Goal: Task Accomplishment & Management: Complete application form

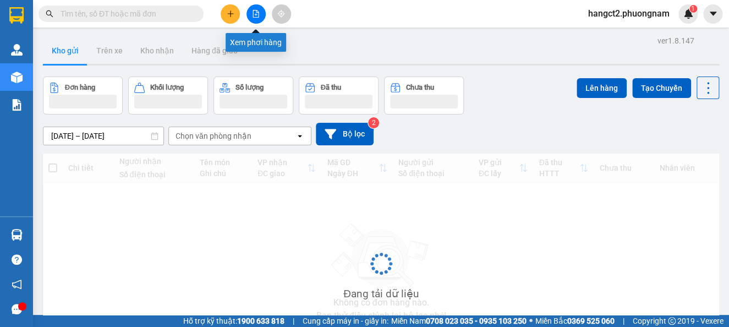
click at [248, 19] on button at bounding box center [256, 13] width 19 height 19
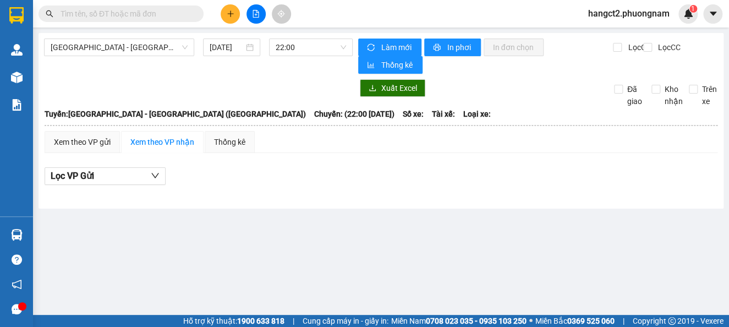
click at [253, 17] on icon "file-add" at bounding box center [256, 14] width 6 height 8
click at [258, 19] on button at bounding box center [256, 13] width 19 height 19
click at [259, 14] on icon "file-add" at bounding box center [256, 14] width 6 height 8
click at [233, 52] on input "15/10/2025" at bounding box center [227, 47] width 34 height 12
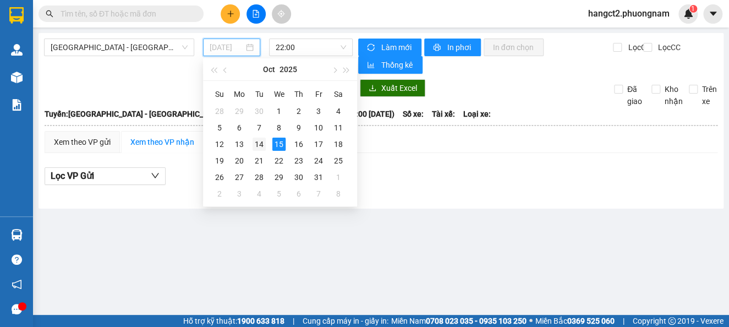
click at [263, 144] on div "14" at bounding box center [259, 144] width 13 height 13
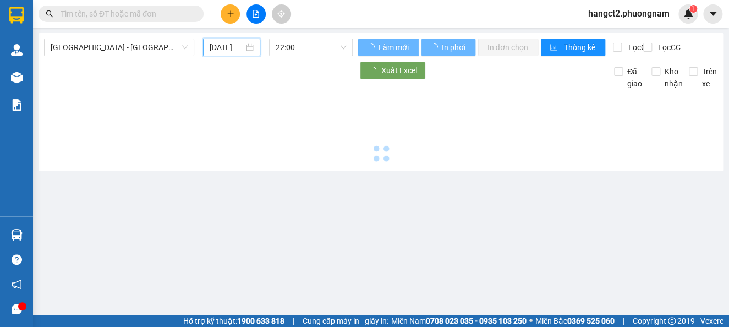
type input "14/10/2025"
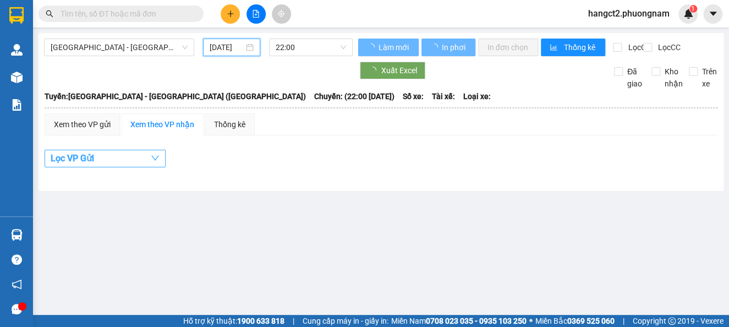
click at [100, 167] on button "Lọc VP Gửi" at bounding box center [105, 159] width 121 height 18
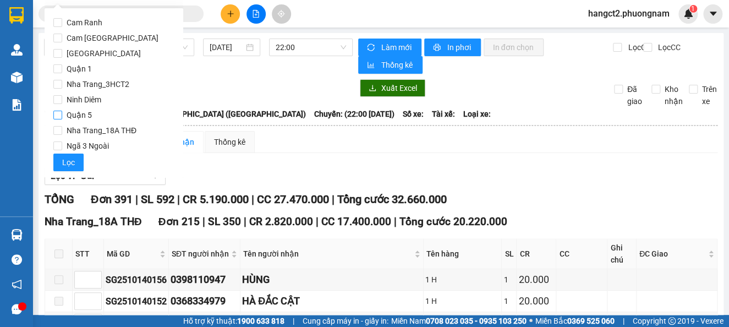
click at [92, 113] on span "Quận 5" at bounding box center [79, 114] width 34 height 15
click at [62, 113] on input "Quận 5" at bounding box center [57, 115] width 9 height 9
checkbox input "true"
click at [89, 72] on span "Quận 1" at bounding box center [79, 68] width 34 height 15
click at [62, 72] on input "Quận 1" at bounding box center [57, 68] width 9 height 9
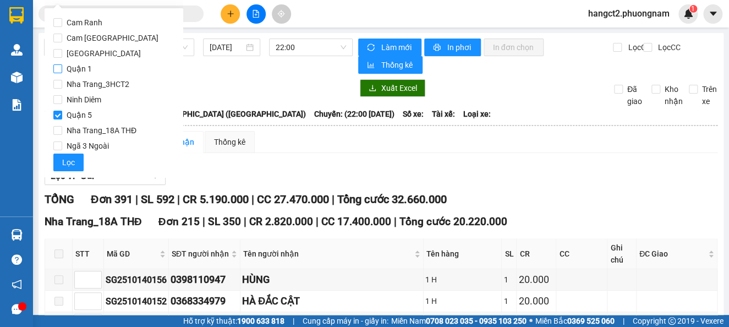
checkbox input "true"
click at [64, 166] on span "Lọc" at bounding box center [68, 162] width 13 height 12
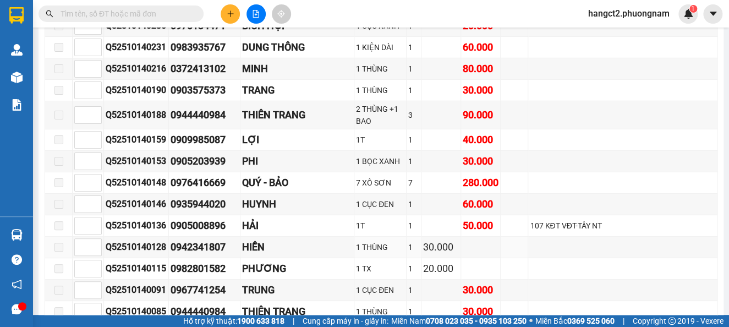
scroll to position [8146, 0]
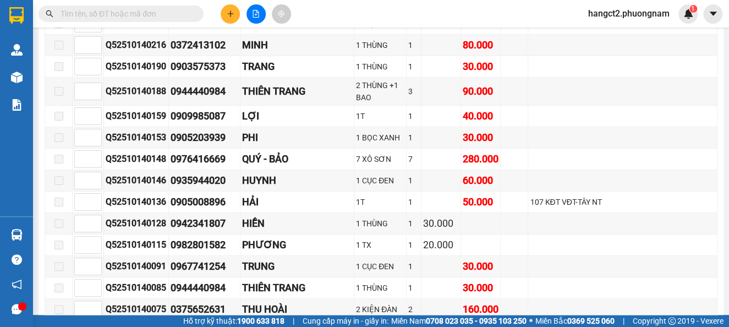
click at [171, 21] on span at bounding box center [121, 14] width 165 height 17
click at [172, 16] on input "text" at bounding box center [126, 14] width 130 height 12
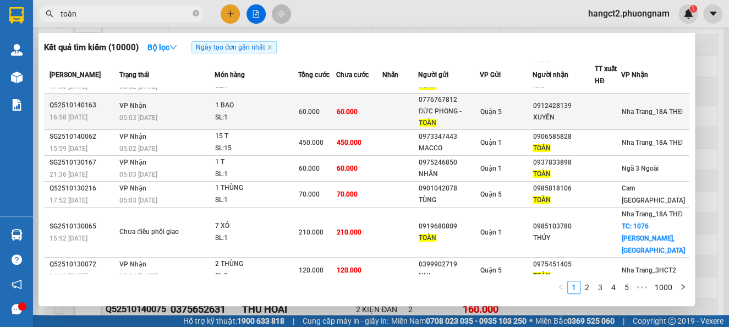
scroll to position [129, 0]
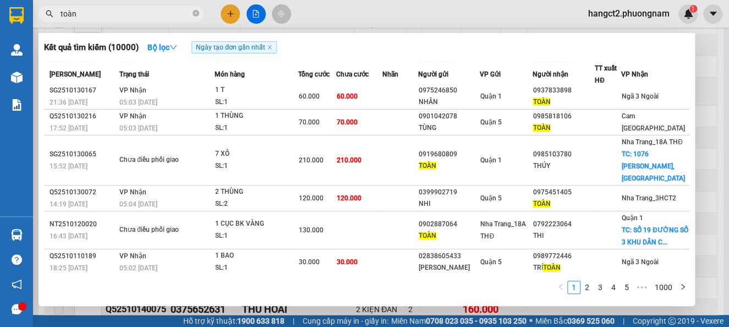
click at [128, 10] on input "toàn" at bounding box center [126, 14] width 130 height 12
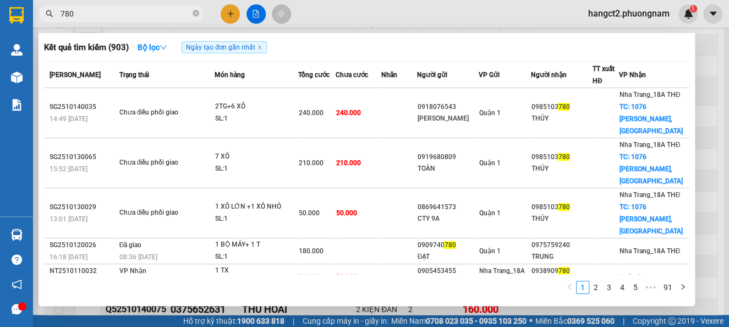
click at [114, 15] on input "780" at bounding box center [126, 14] width 130 height 12
click at [156, 10] on input "780" at bounding box center [126, 14] width 130 height 12
type input "7"
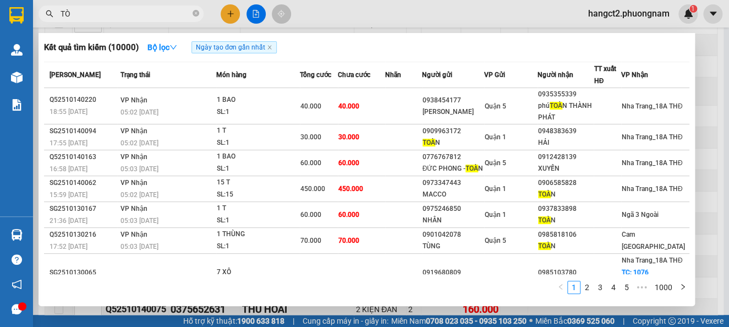
type input "T"
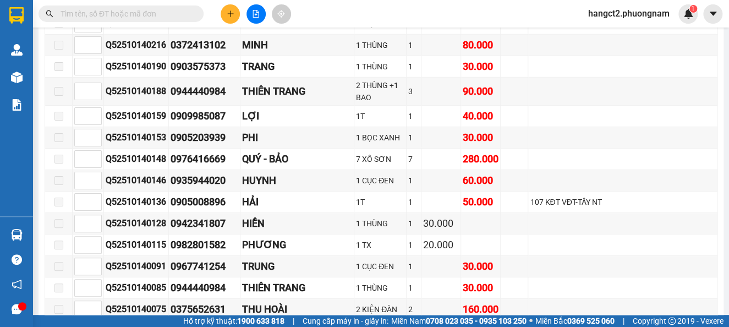
type input "T"
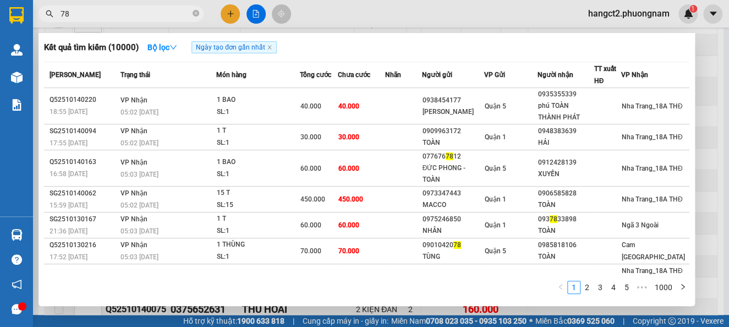
type input "780"
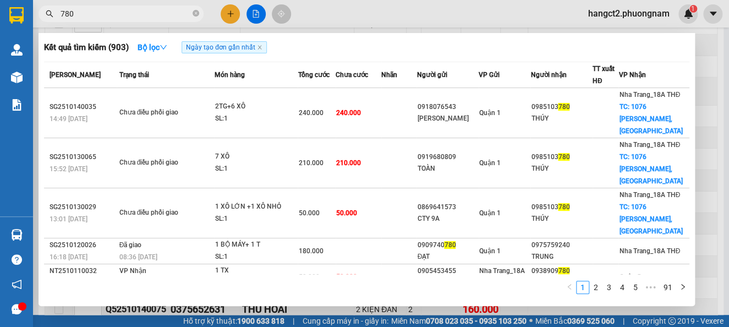
click at [157, 20] on span "780" at bounding box center [121, 14] width 165 height 17
click at [159, 13] on input "780" at bounding box center [126, 14] width 130 height 12
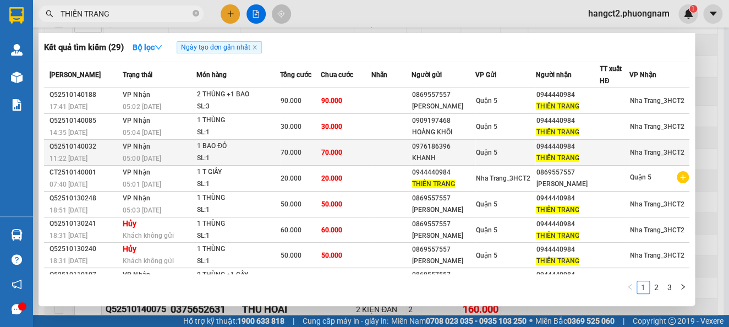
type input "THIÊN TRANG"
click at [112, 157] on div "11:22 - 14/10" at bounding box center [85, 158] width 70 height 12
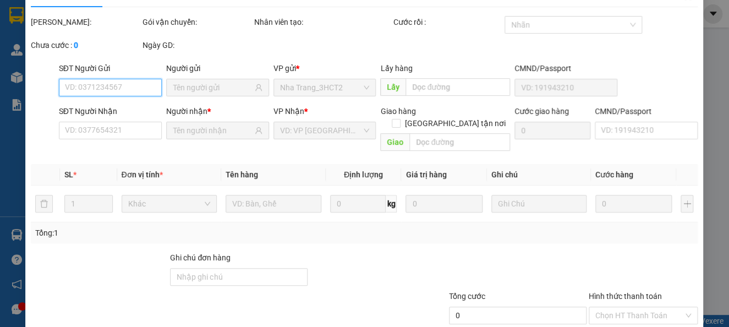
type input "0976186396"
type input "KHANH"
type input "0944440984"
type input "THIÊN TRANG"
type input "70.000"
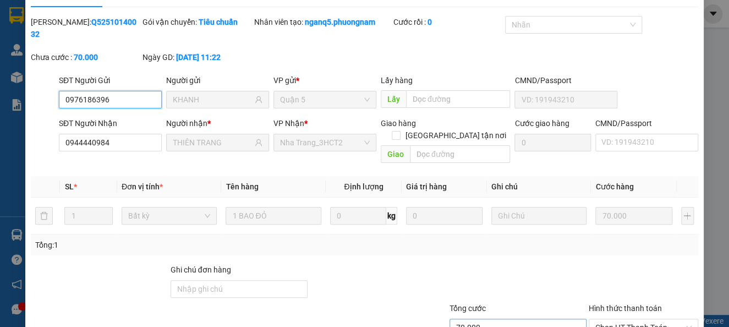
scroll to position [82, 0]
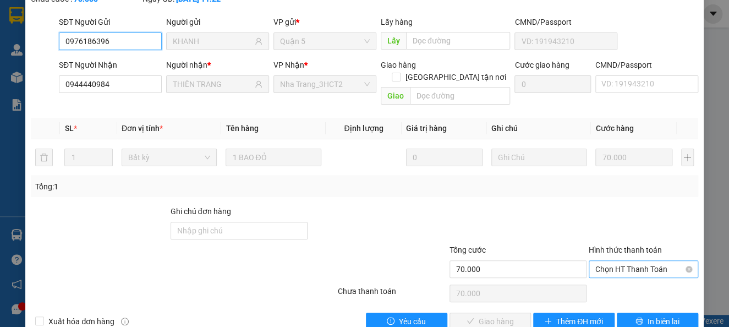
click at [597, 261] on span "Chọn HT Thanh Toán" at bounding box center [644, 269] width 96 height 17
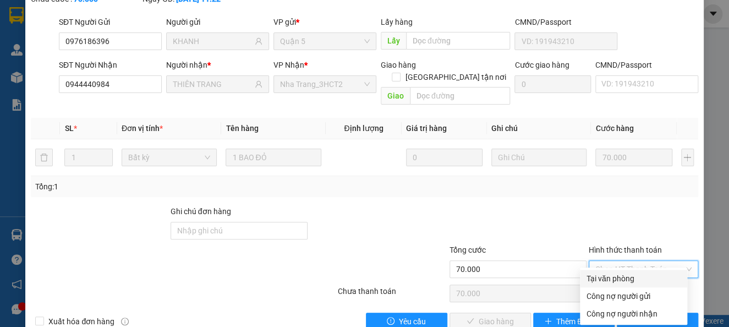
click at [593, 280] on div "Tại văn phòng" at bounding box center [634, 278] width 94 height 12
type input "0"
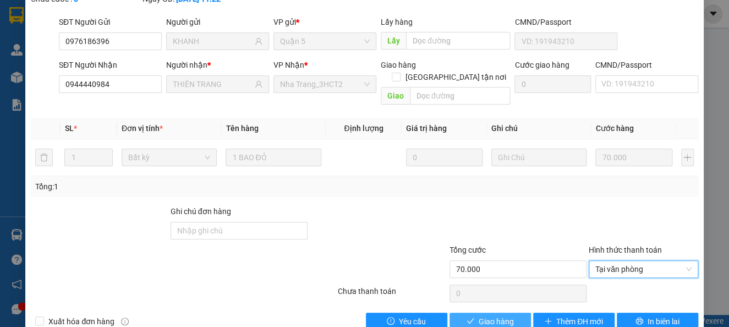
click at [481, 315] on span "Giao hàng" at bounding box center [496, 321] width 35 height 12
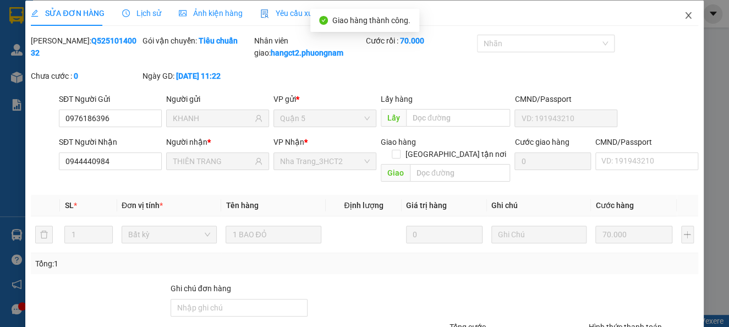
scroll to position [0, 0]
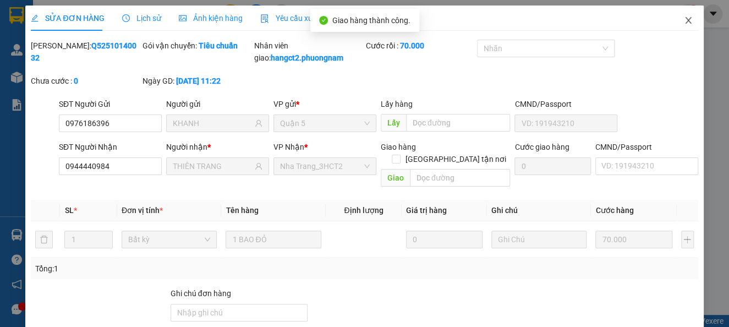
click at [684, 20] on icon "close" at bounding box center [688, 20] width 9 height 9
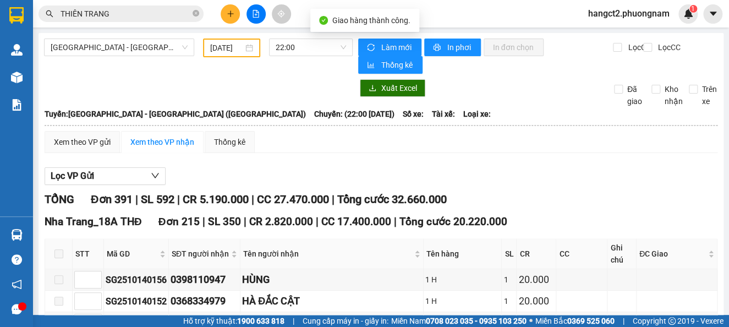
click at [671, 18] on span "hangct2.phuongnam" at bounding box center [629, 14] width 99 height 14
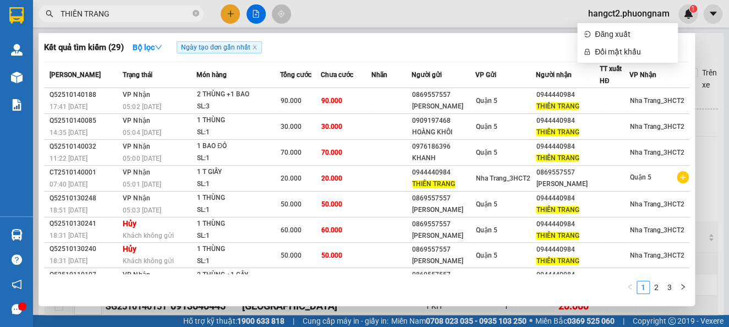
click at [124, 8] on input "THIÊN TRANG" at bounding box center [126, 14] width 130 height 12
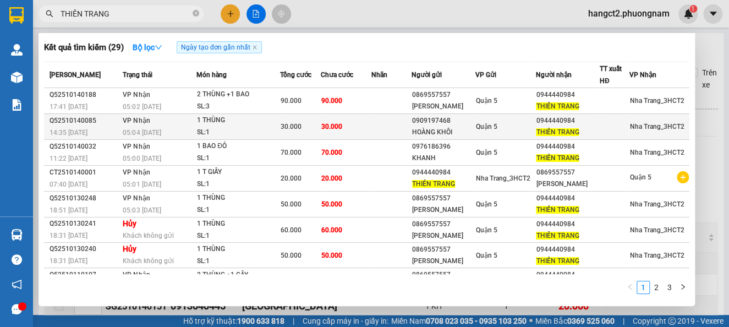
click at [308, 132] on div "30.000" at bounding box center [300, 127] width 39 height 12
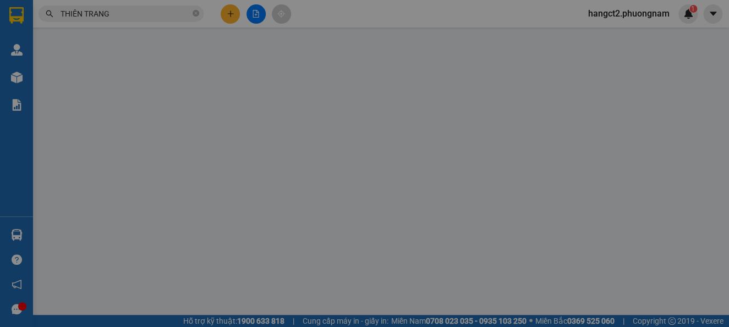
type input "0909197468"
type input "HOÀNG KHÔI"
type input "0944440984"
type input "THIÊN TRANG"
type input "30.000"
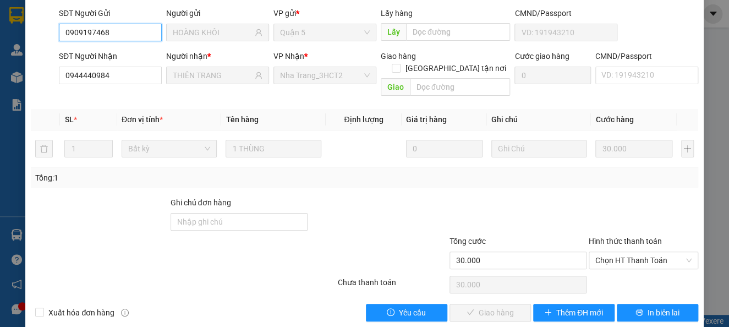
scroll to position [94, 0]
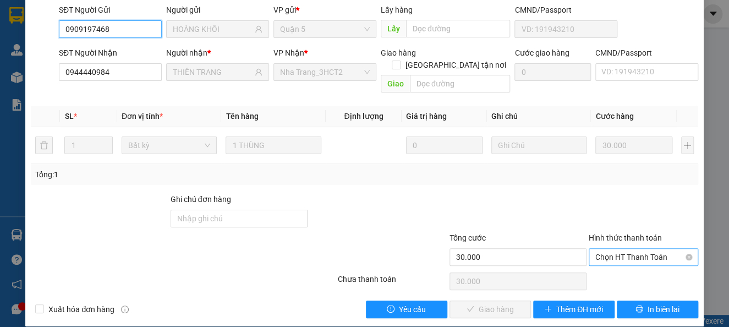
click at [646, 249] on span "Chọn HT Thanh Toán" at bounding box center [644, 257] width 96 height 17
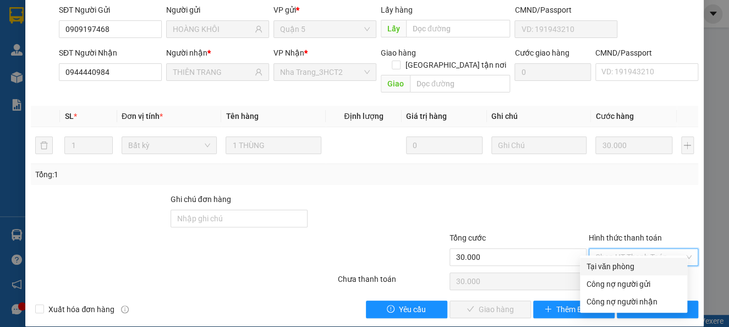
click at [608, 267] on div "Tại văn phòng" at bounding box center [634, 266] width 94 height 12
type input "0"
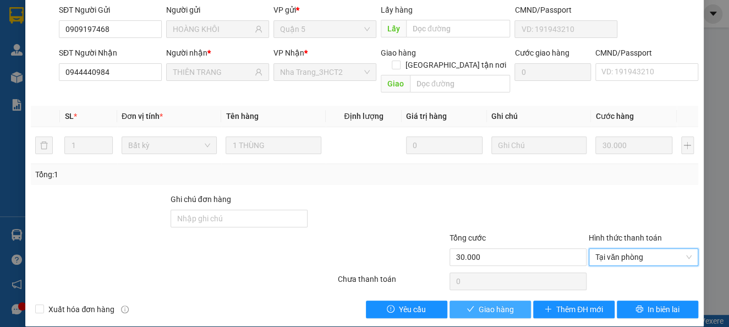
click at [479, 303] on span "Giao hàng" at bounding box center [496, 309] width 35 height 12
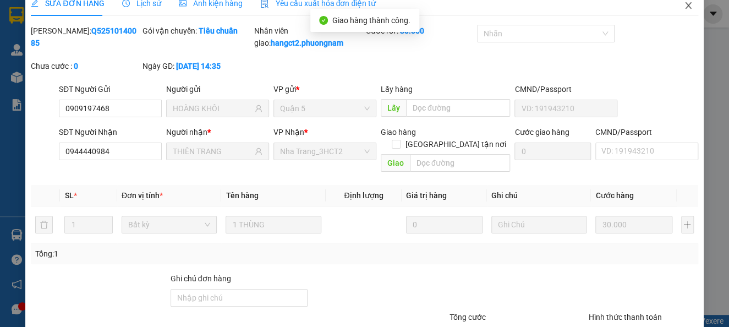
scroll to position [0, 0]
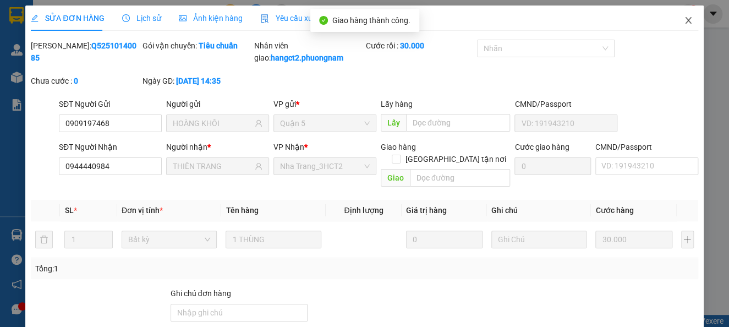
click at [684, 8] on span "Close" at bounding box center [688, 21] width 31 height 31
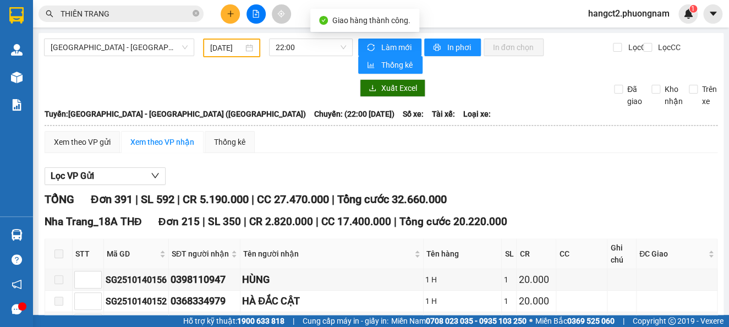
click at [679, 20] on div "hangct2.phuongnam 1" at bounding box center [639, 13] width 118 height 19
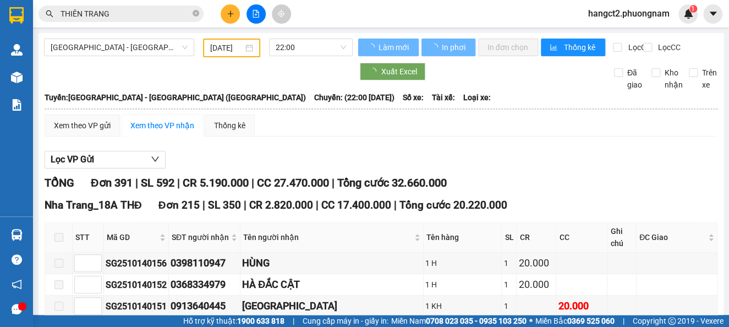
click at [143, 14] on input "THIÊN TRANG" at bounding box center [126, 14] width 130 height 12
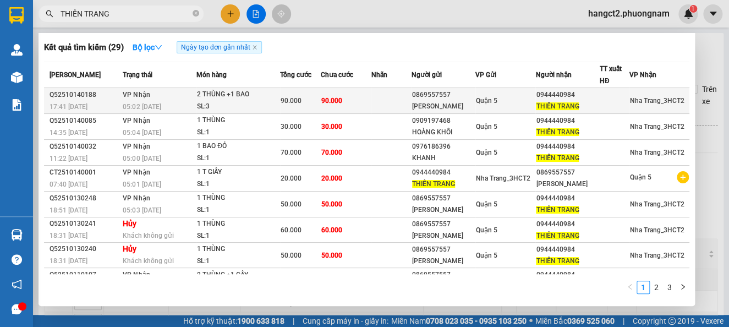
click at [242, 99] on div "2 THÙNG +1 BAO" at bounding box center [238, 95] width 83 height 12
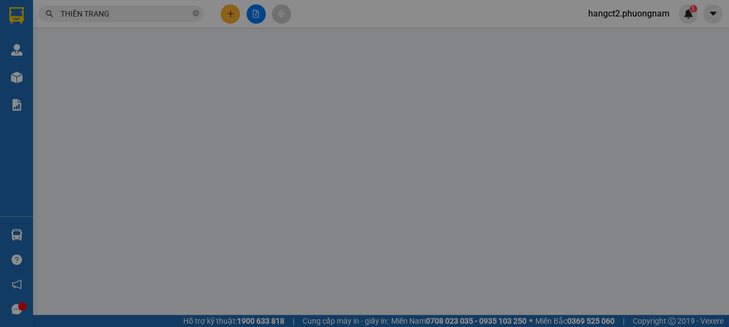
type input "0869557557"
type input "KIM HÒA PHÁT"
type input "0944440984"
type input "THIÊN TRANG"
type input "90.000"
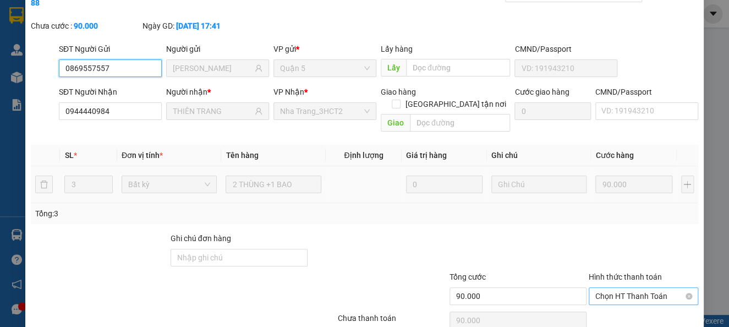
scroll to position [94, 0]
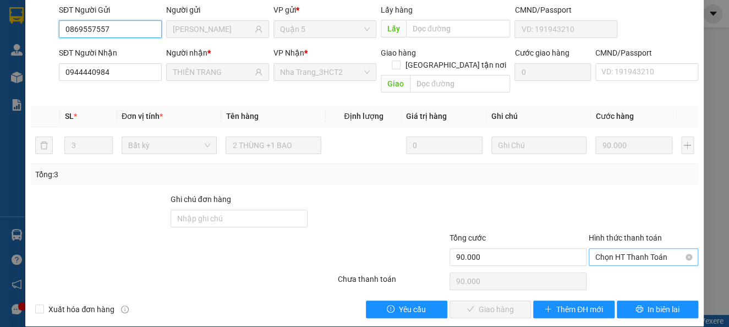
click at [612, 250] on span "Chọn HT Thanh Toán" at bounding box center [644, 257] width 96 height 17
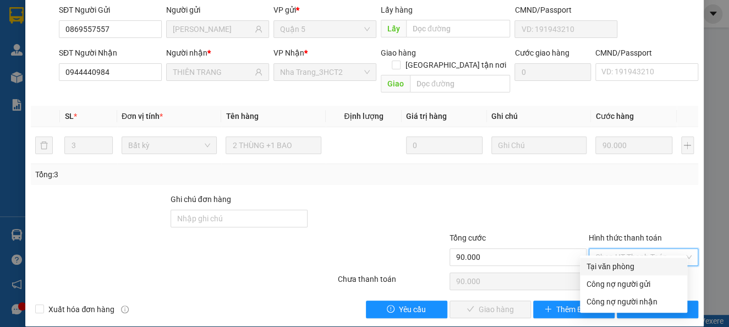
click at [609, 267] on div "Tại văn phòng" at bounding box center [634, 266] width 94 height 12
type input "0"
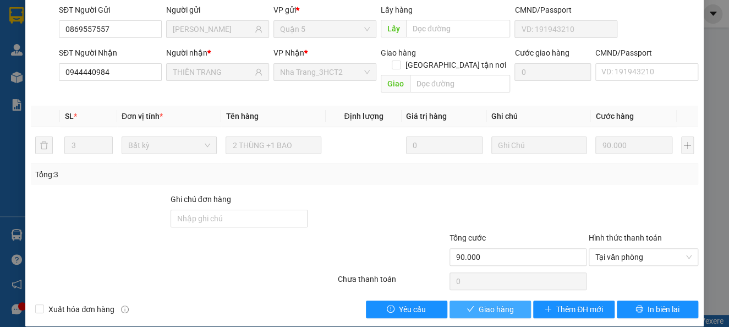
click at [495, 303] on span "Giao hàng" at bounding box center [496, 309] width 35 height 12
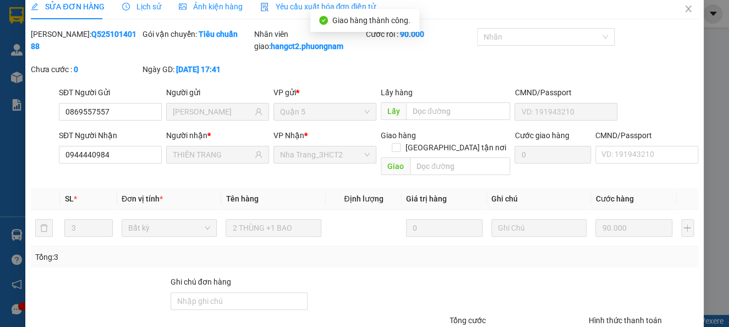
scroll to position [0, 0]
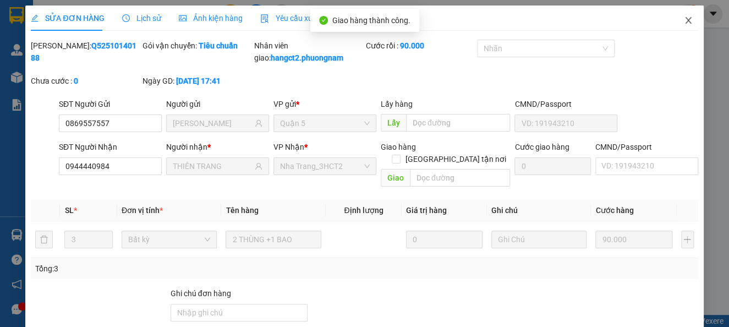
click at [684, 21] on icon "close" at bounding box center [688, 20] width 9 height 9
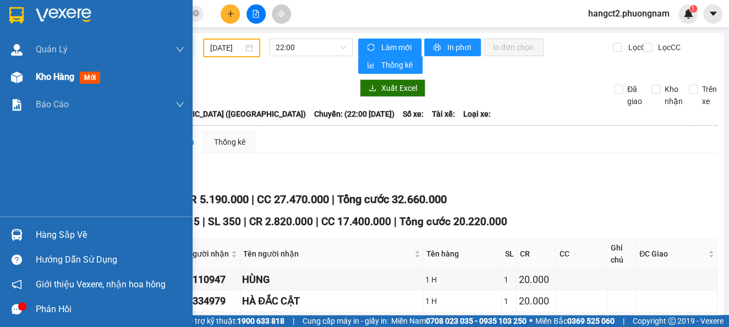
click at [33, 77] on div "Kho hàng mới" at bounding box center [96, 77] width 193 height 28
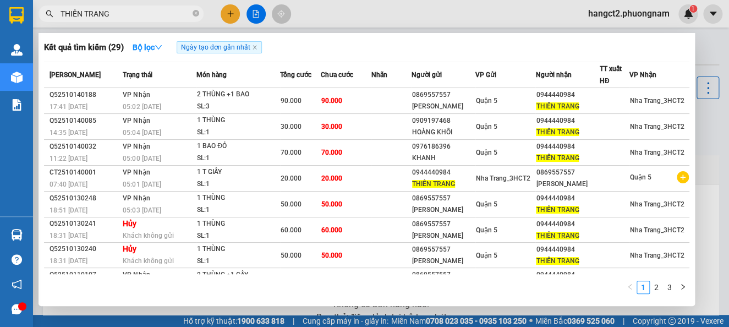
click at [165, 13] on input "THIÊN TRANG" at bounding box center [126, 14] width 130 height 12
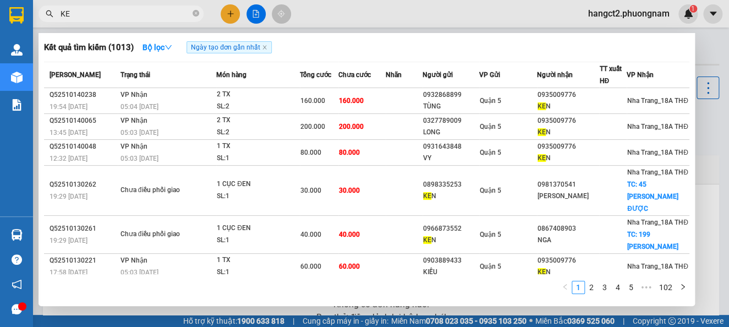
type input "K"
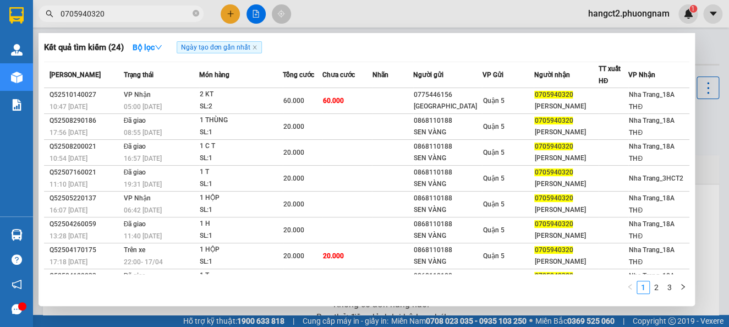
type input "0705940320"
click at [144, 16] on input "0705940320" at bounding box center [126, 14] width 130 height 12
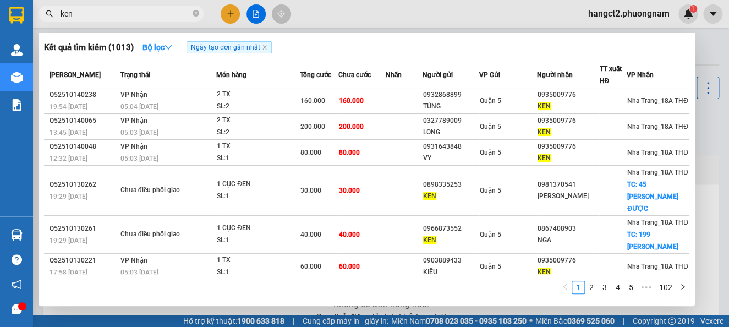
type input "ken"
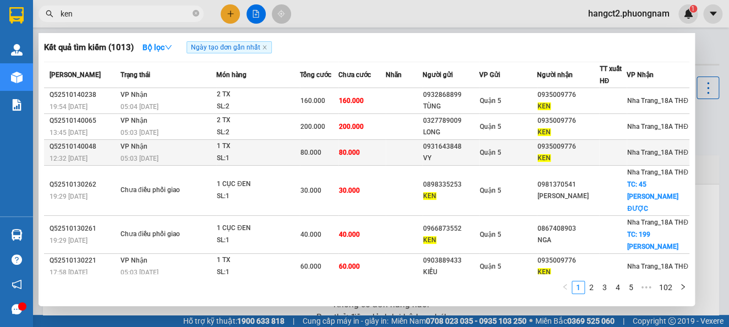
click at [422, 157] on td at bounding box center [404, 153] width 37 height 26
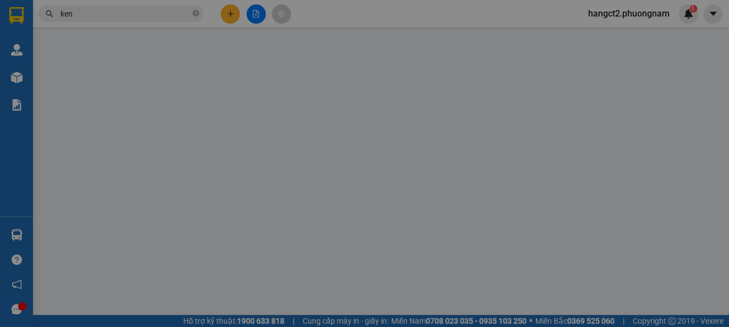
type input "0931643848"
type input "VY"
type input "0935009776"
type input "KEN"
type input "80.000"
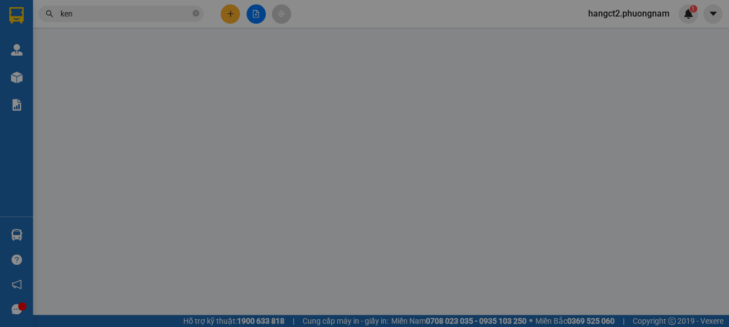
type input "80.000"
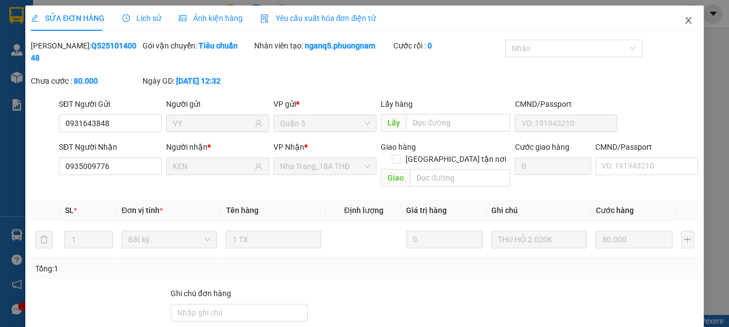
click at [673, 19] on span "Close" at bounding box center [688, 21] width 31 height 31
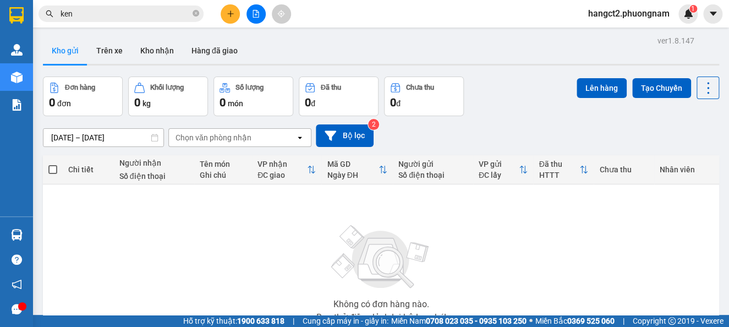
click at [129, 11] on input "ken" at bounding box center [126, 14] width 130 height 12
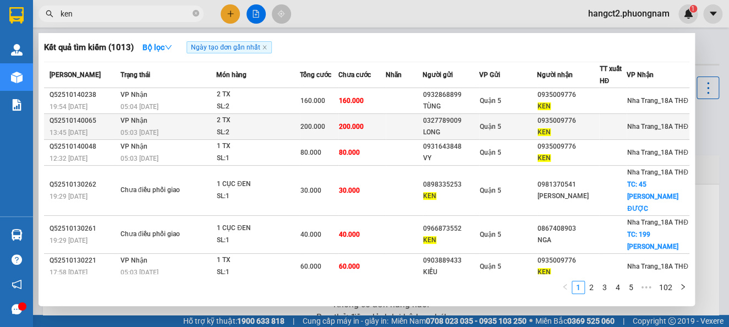
click at [282, 119] on div "2 TX" at bounding box center [258, 120] width 83 height 12
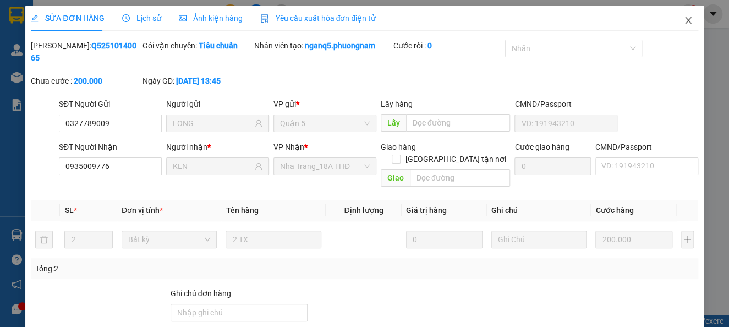
click at [683, 20] on span "Close" at bounding box center [688, 21] width 31 height 31
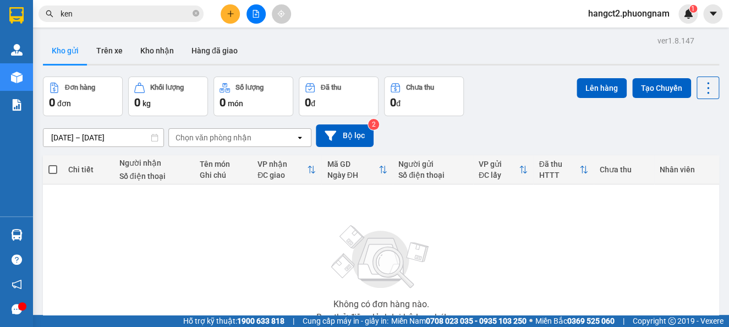
click at [89, 8] on input "ken" at bounding box center [126, 14] width 130 height 12
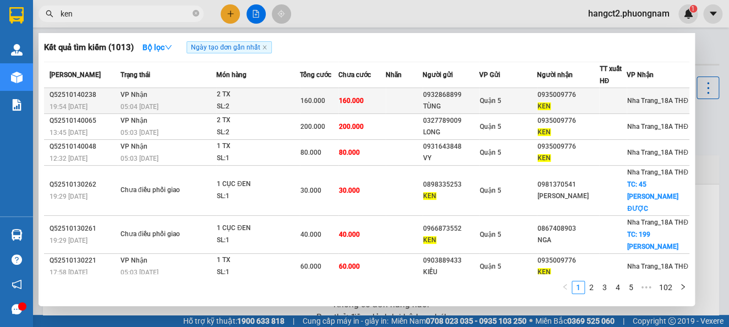
click at [304, 100] on span "160.000" at bounding box center [313, 101] width 25 height 8
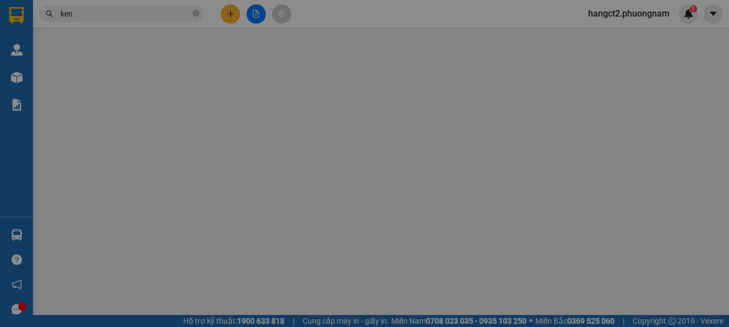
type input "0932868899"
type input "TÙNG"
type input "0935009776"
type input "KEN"
type input "1"
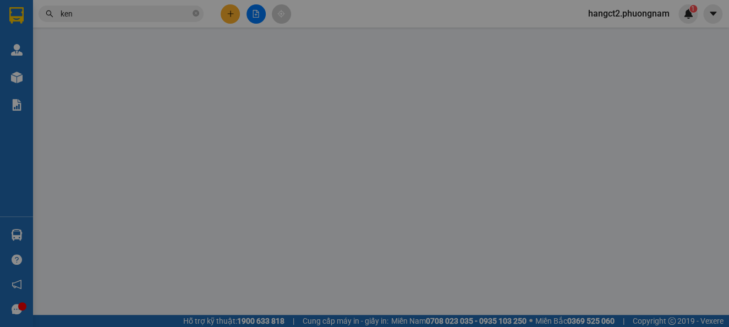
type input "160.000"
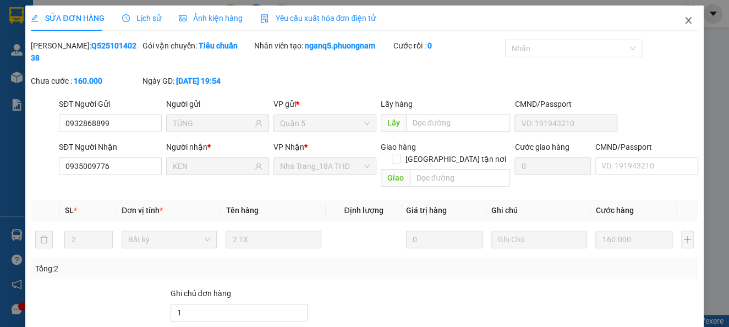
click at [681, 19] on span "Close" at bounding box center [688, 21] width 31 height 31
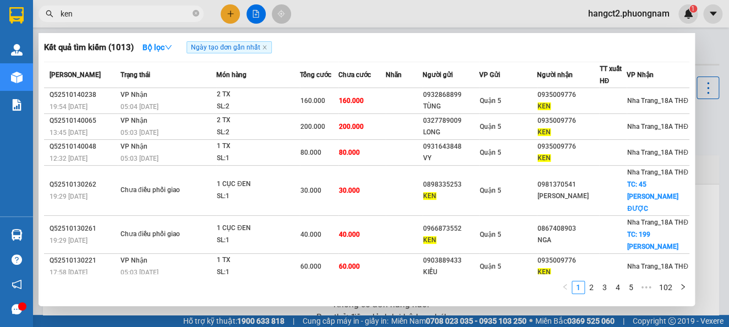
click at [140, 14] on input "ken" at bounding box center [126, 14] width 130 height 12
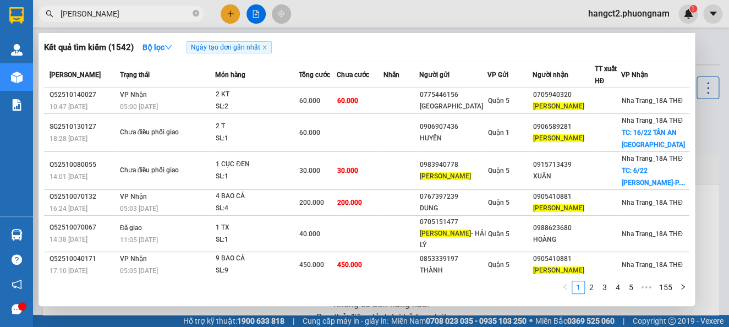
click at [140, 14] on input "KIM ANH" at bounding box center [126, 14] width 130 height 12
click at [144, 13] on input "KIM ANH" at bounding box center [126, 14] width 130 height 12
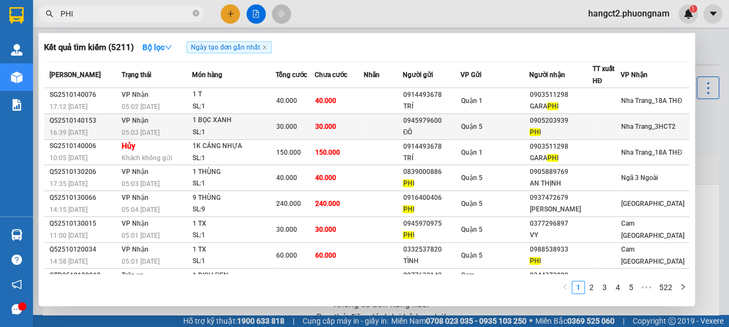
type input "PHI"
click at [421, 131] on div "ĐÔ" at bounding box center [431, 133] width 57 height 12
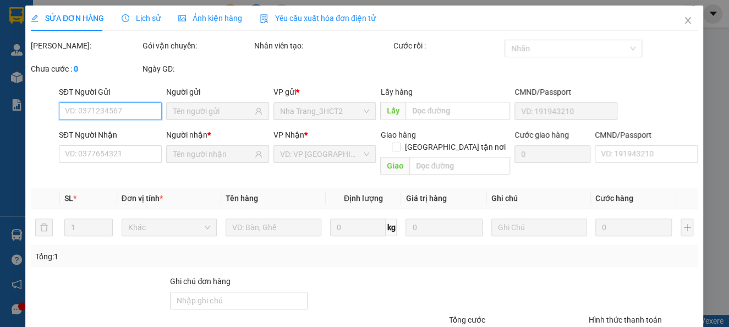
type input "0945979600"
type input "ĐÔ"
type input "0905203939"
type input "PHI"
type input "30.000"
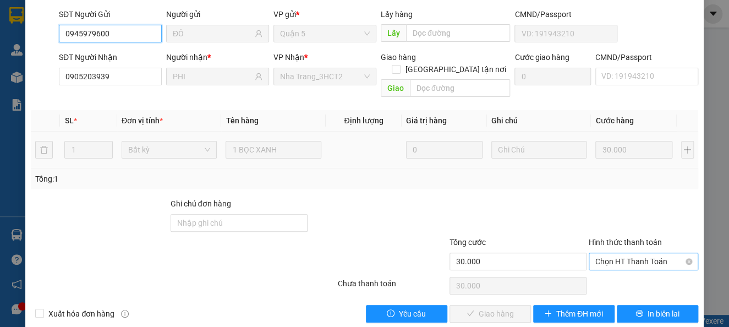
scroll to position [94, 0]
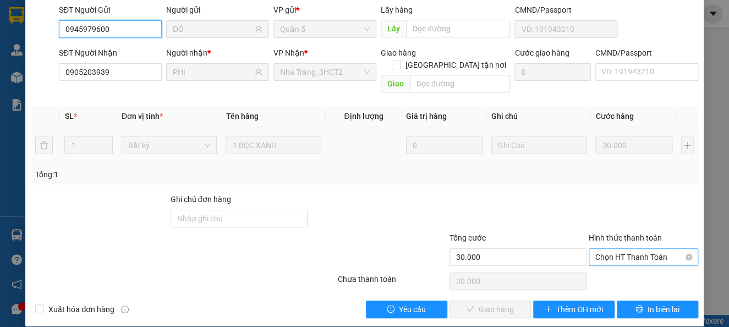
click at [622, 249] on span "Chọn HT Thanh Toán" at bounding box center [644, 257] width 96 height 17
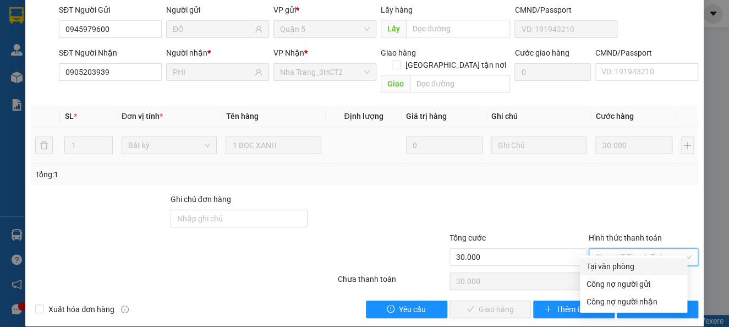
click at [619, 263] on div "Tại văn phòng" at bounding box center [634, 266] width 94 height 12
type input "0"
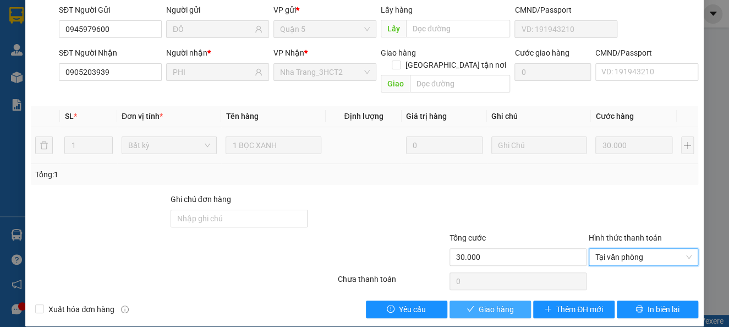
drag, startPoint x: 495, startPoint y: 297, endPoint x: 495, endPoint y: 291, distance: 6.6
click at [495, 303] on span "Giao hàng" at bounding box center [496, 309] width 35 height 12
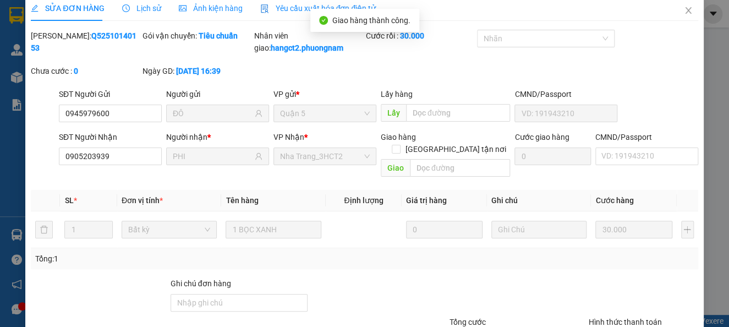
scroll to position [0, 0]
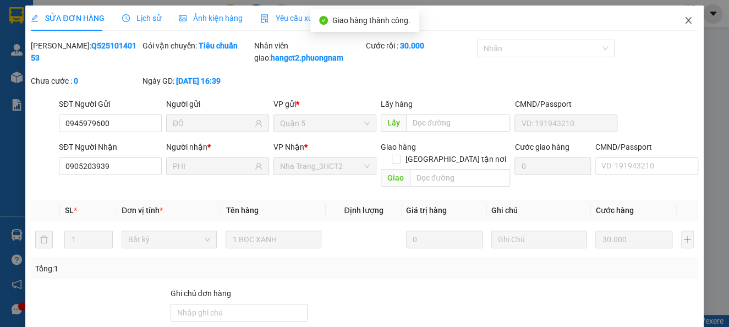
click at [684, 16] on icon "close" at bounding box center [688, 20] width 9 height 9
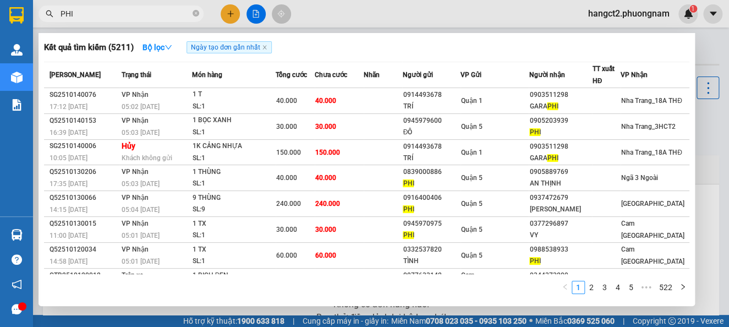
click at [145, 14] on input "PHI" at bounding box center [126, 14] width 130 height 12
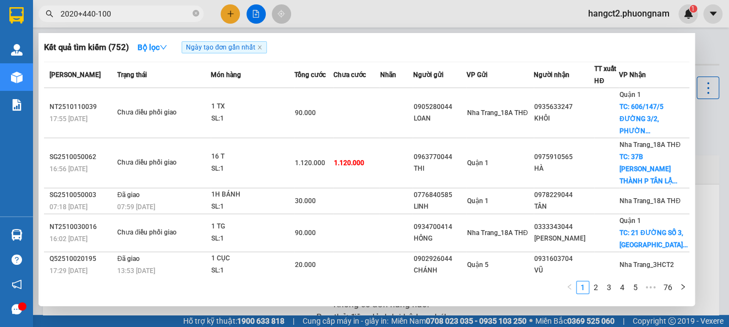
type input "2020+440-1000"
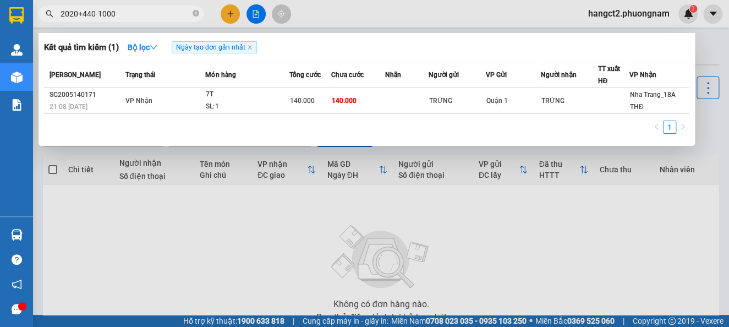
click at [156, 16] on input "2020+440-1000" at bounding box center [126, 14] width 130 height 12
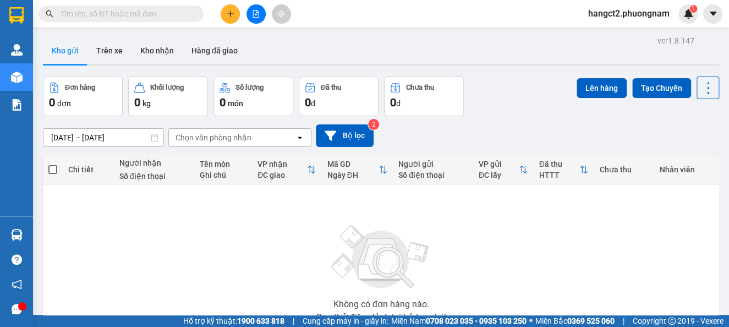
drag, startPoint x: 0, startPoint y: 1, endPoint x: 97, endPoint y: 220, distance: 239.5
click at [96, 223] on div "Không có đơn hàng nào. Bạn thử điều chỉnh lại bộ lọc nhé!" at bounding box center [380, 270] width 665 height 165
click at [132, 10] on input "text" at bounding box center [126, 14] width 130 height 12
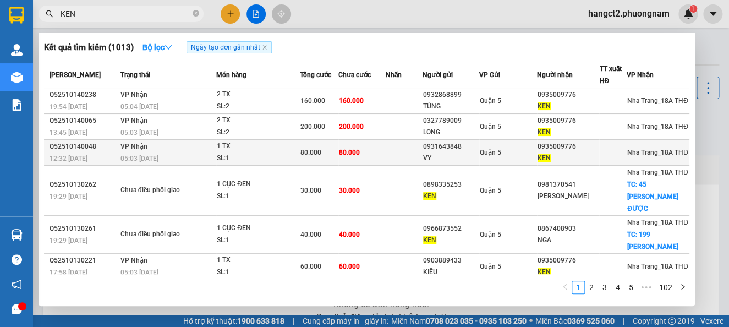
type input "KEN"
click at [140, 143] on span "VP Nhận" at bounding box center [134, 147] width 27 height 8
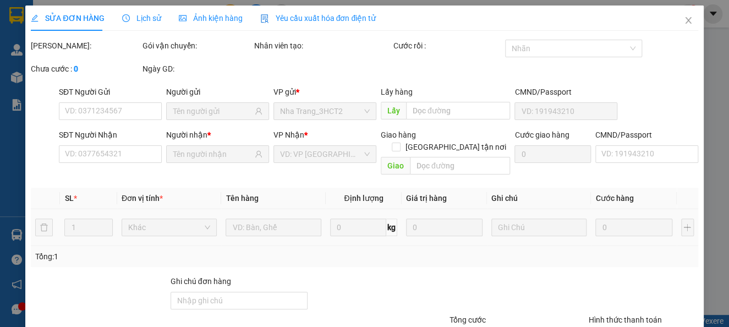
type input "0931643848"
type input "VY"
type input "0935009776"
type input "KEN"
type input "80.000"
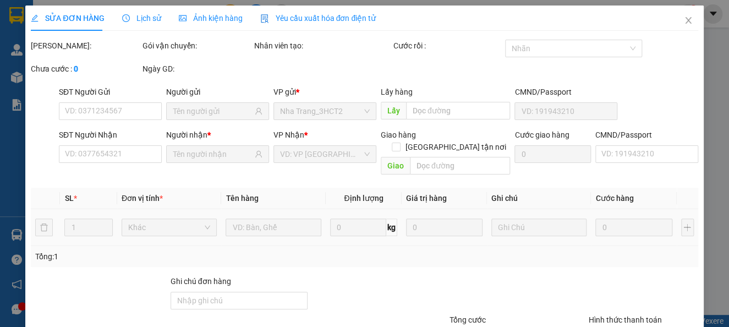
type input "80.000"
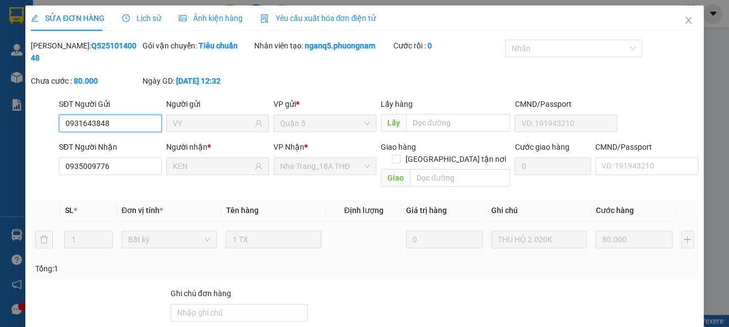
click at [138, 123] on input "0931643848" at bounding box center [110, 123] width 103 height 18
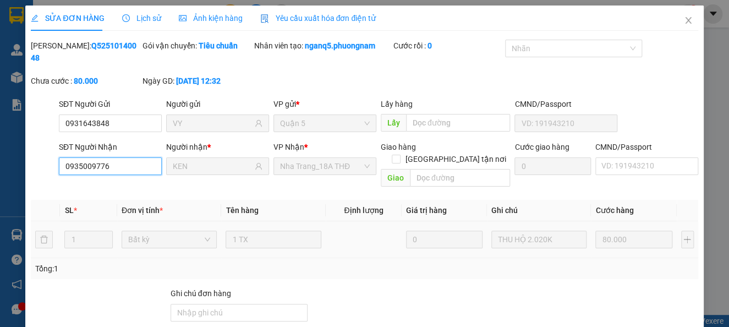
click at [109, 163] on input "0935009776" at bounding box center [110, 166] width 103 height 18
drag, startPoint x: 60, startPoint y: 45, endPoint x: 141, endPoint y: 49, distance: 81.0
click at [141, 49] on div "Mã ĐH: Q52510140048 Gói vận chuyển: Tiêu chuẩn Nhân viên tạo: nganq5.phuongnam …" at bounding box center [364, 69] width 669 height 58
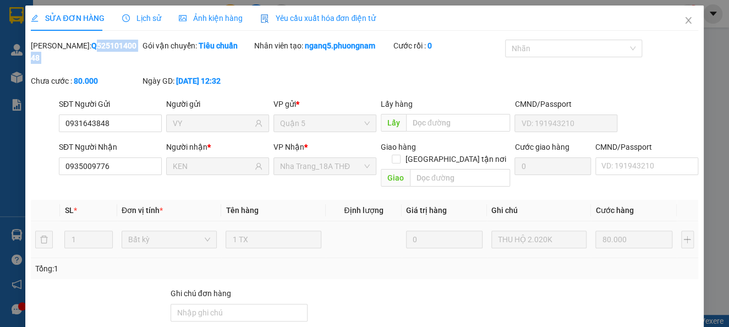
copy b "Q52510140048"
click at [674, 15] on span "Close" at bounding box center [688, 21] width 31 height 31
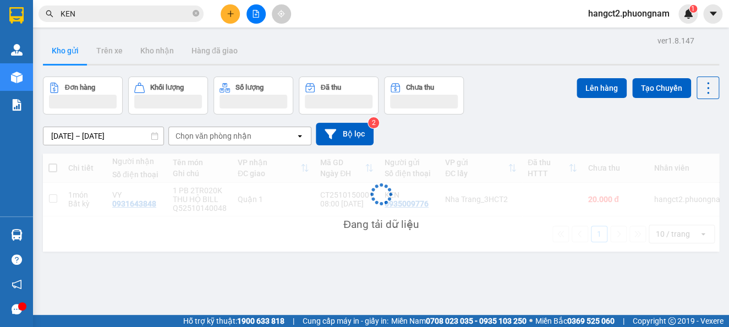
click at [173, 19] on input "KEN" at bounding box center [126, 14] width 130 height 12
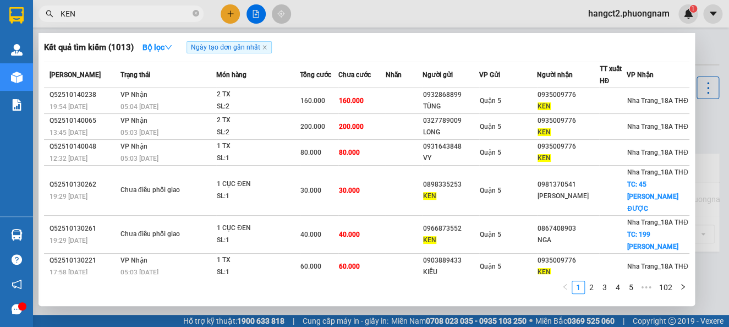
click at [173, 19] on input "KEN" at bounding box center [126, 14] width 130 height 12
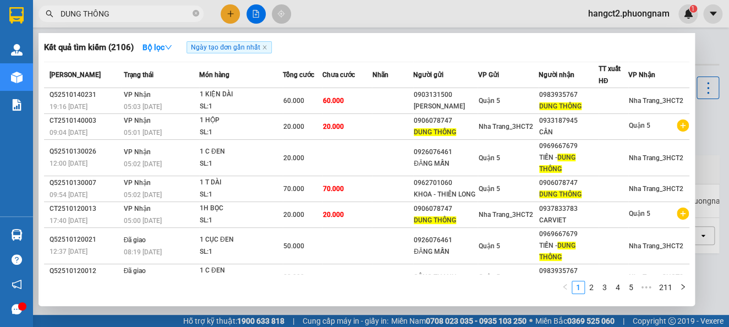
type input "DUNG THÔNG"
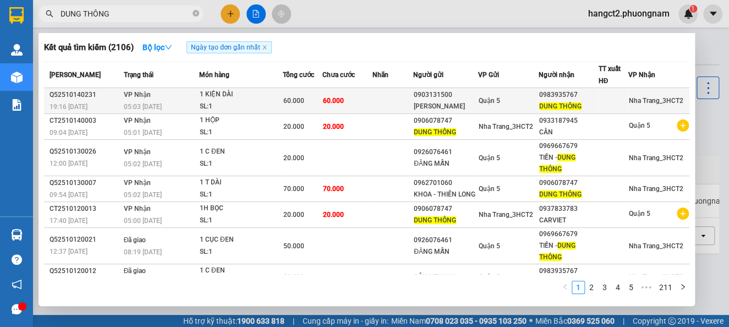
click at [234, 94] on div "1 KIỆN DÀI" at bounding box center [241, 95] width 83 height 12
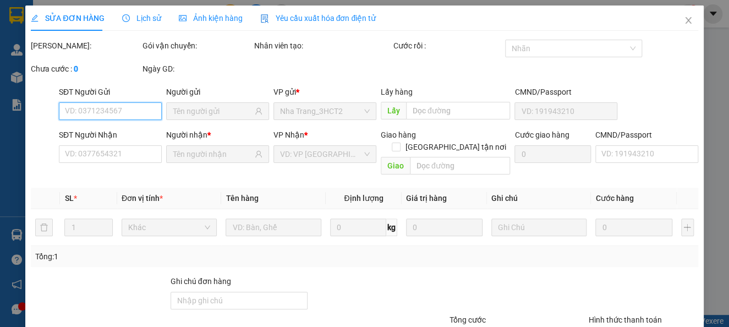
type input "0903131500"
type input "HOÀNG KIM"
type input "0983935767"
type input "DUNG THÔNG"
type input "60.000"
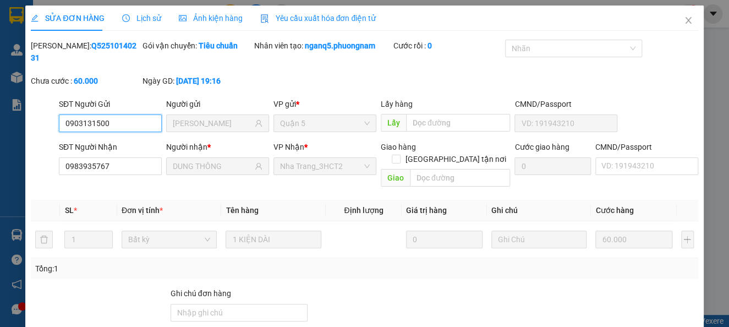
scroll to position [73, 0]
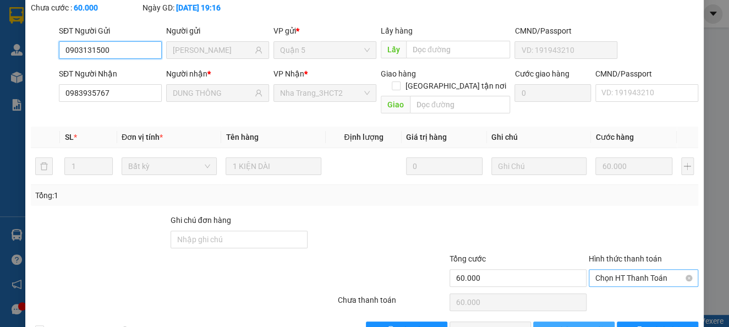
click at [616, 270] on span "Chọn HT Thanh Toán" at bounding box center [644, 278] width 96 height 17
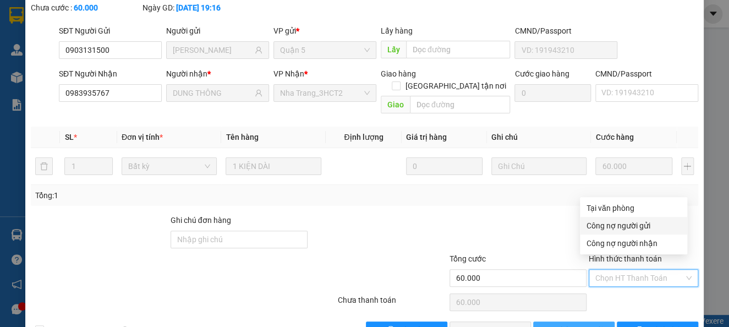
click at [613, 217] on div "Công nợ người gửi" at bounding box center [633, 226] width 107 height 18
type input "0"
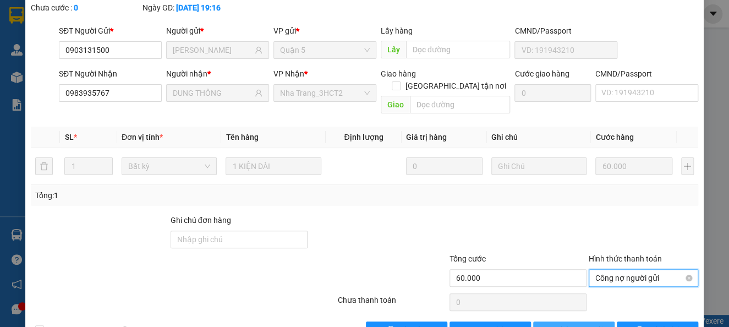
click at [604, 270] on span "Công nợ người gửi" at bounding box center [644, 278] width 96 height 17
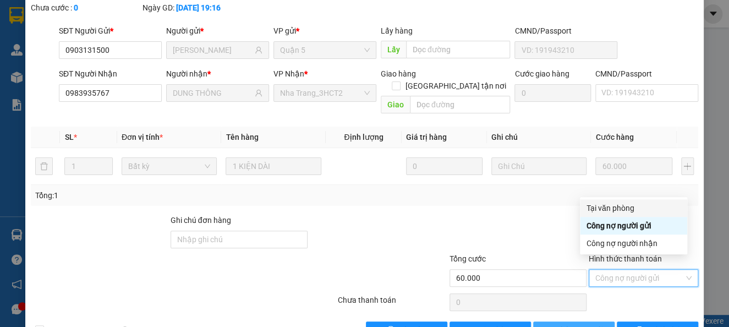
click at [615, 209] on div "Tại văn phòng" at bounding box center [634, 208] width 94 height 12
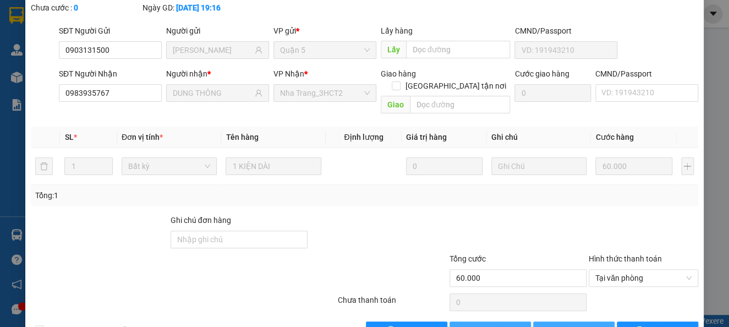
click at [479, 324] on span "Giao hàng" at bounding box center [496, 330] width 35 height 12
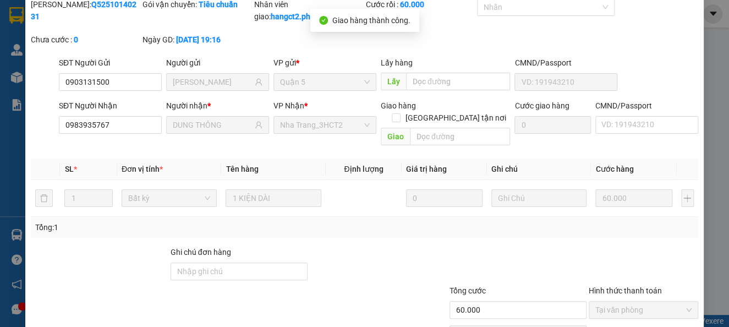
scroll to position [0, 0]
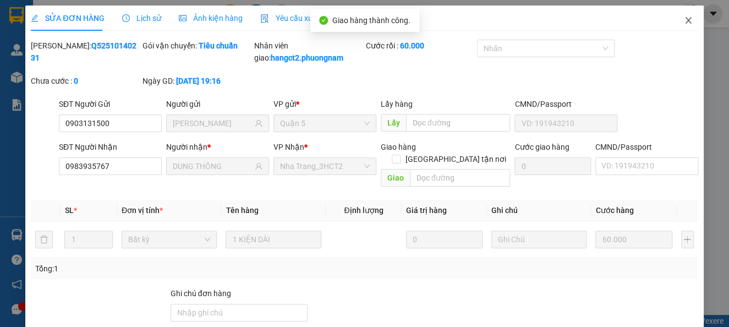
click at [685, 20] on icon "close" at bounding box center [688, 20] width 6 height 7
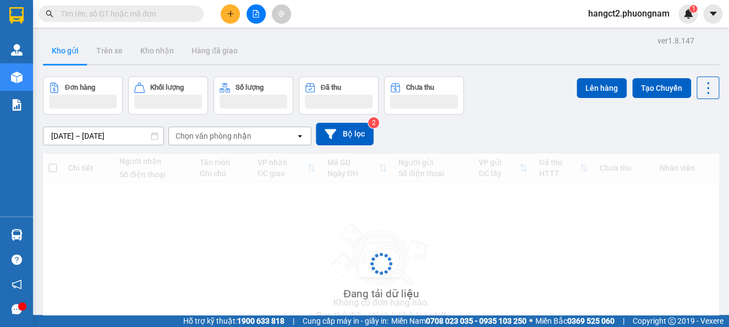
click at [237, 24] on div "Kết quả tìm kiếm ( 0 ) Bộ lọc Ngày tạo đơn gần nhất No Data hangct2.phuongnam 1" at bounding box center [364, 14] width 729 height 28
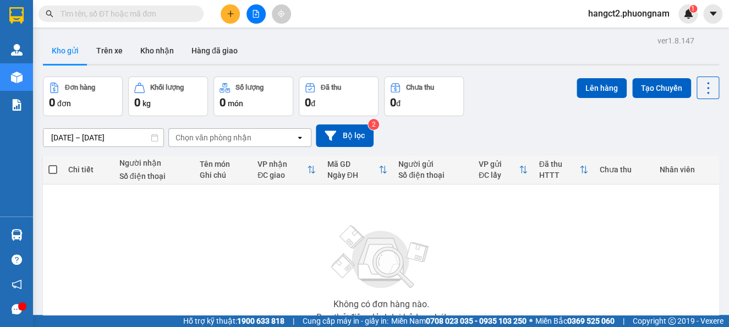
click at [236, 19] on button at bounding box center [230, 13] width 19 height 19
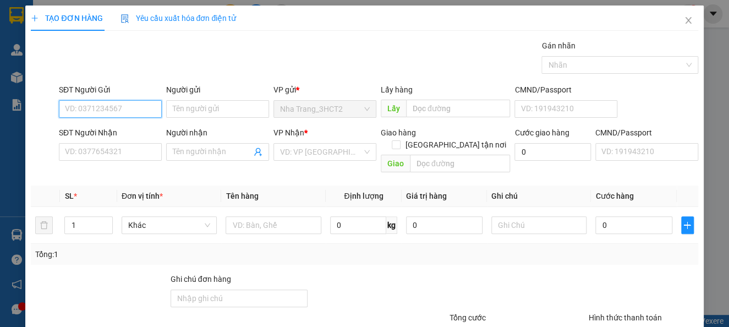
paste input "0935009776"
type input "0935009776"
click at [121, 128] on div "0935009776 - KEN" at bounding box center [119, 131] width 108 height 12
type input "KEN"
type input "0931643848"
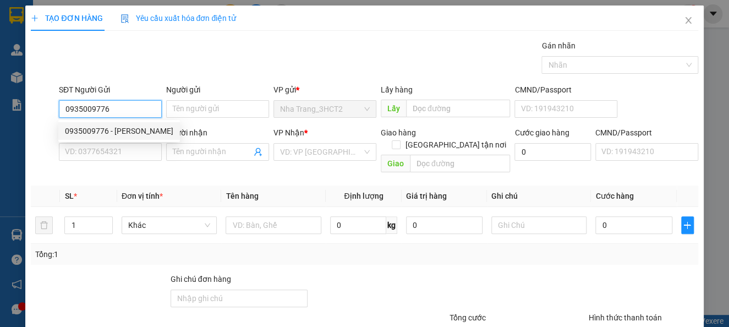
type input "VY"
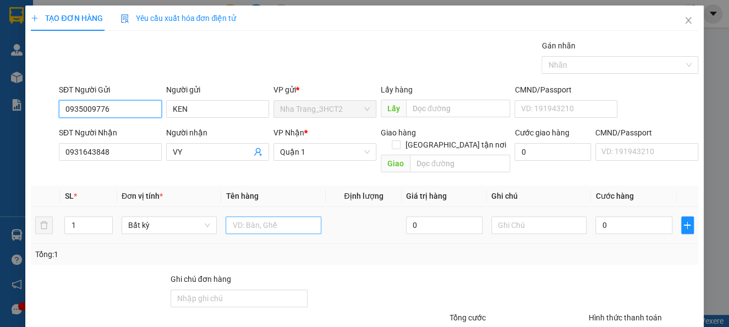
type input "0935009776"
click at [241, 219] on input "text" at bounding box center [274, 225] width 96 height 18
type input "1 PB 2TR020K"
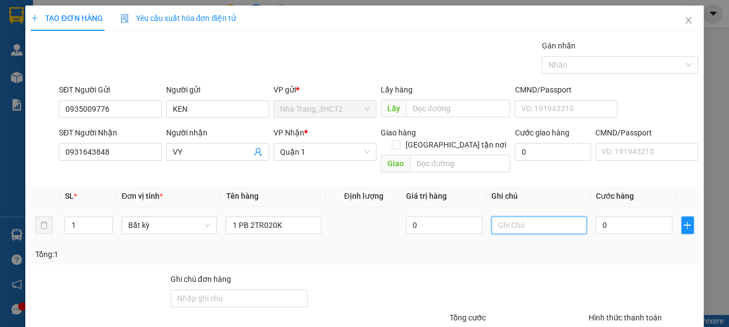
click at [493, 216] on input "text" at bounding box center [540, 225] width 96 height 18
paste input "Q52510140048"
type input "THU HỘ BILL Q52510140048"
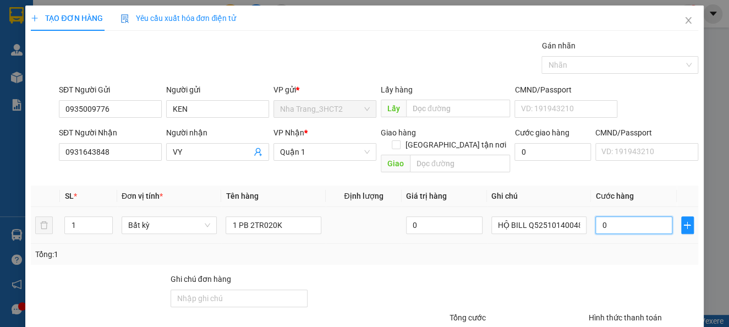
click at [626, 216] on input "0" at bounding box center [634, 225] width 77 height 18
type input "2"
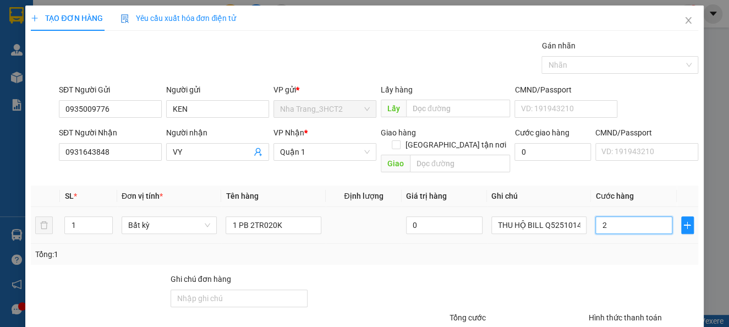
type input "20"
type input "20.000"
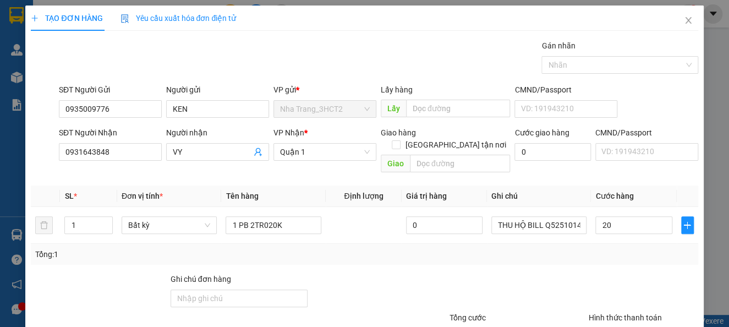
type input "20.000"
click at [506, 273] on div at bounding box center [518, 292] width 139 height 39
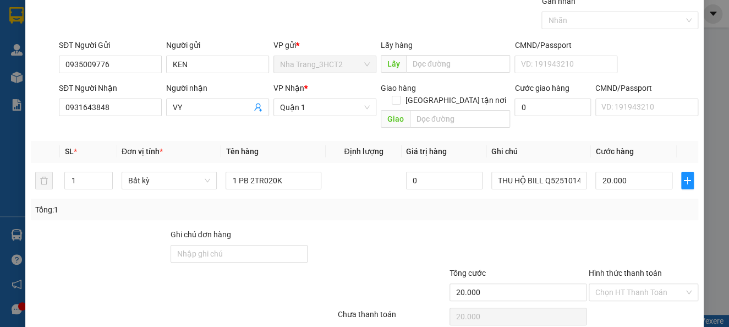
scroll to position [80, 0]
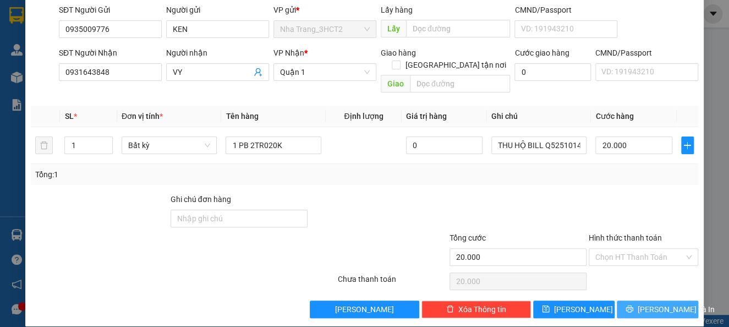
click at [617, 301] on button "[PERSON_NAME] và In" at bounding box center [657, 310] width 81 height 18
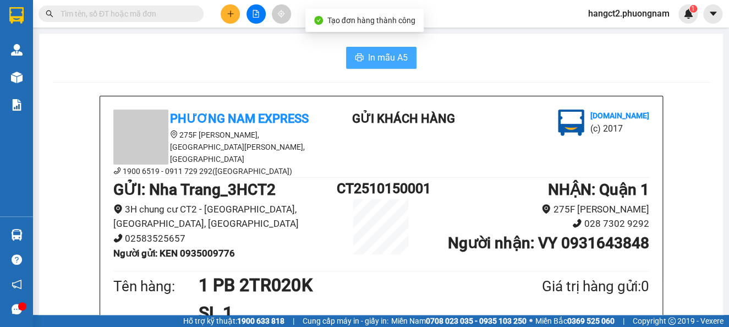
click at [351, 50] on button "In mẫu A5" at bounding box center [381, 58] width 70 height 22
click at [86, 15] on input "text" at bounding box center [126, 14] width 130 height 12
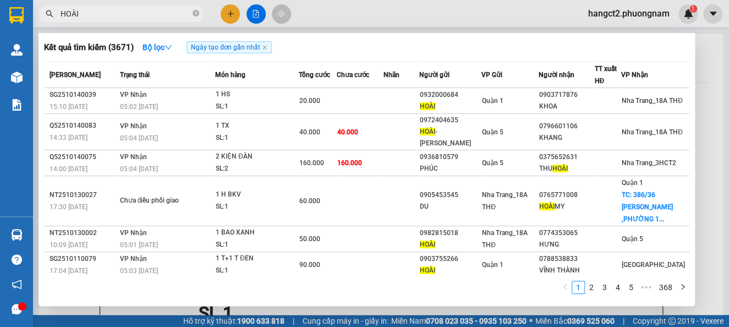
type input "HOÀI"
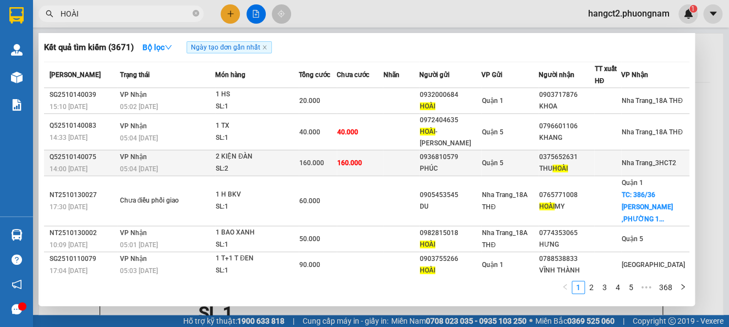
click at [413, 154] on td at bounding box center [401, 163] width 36 height 26
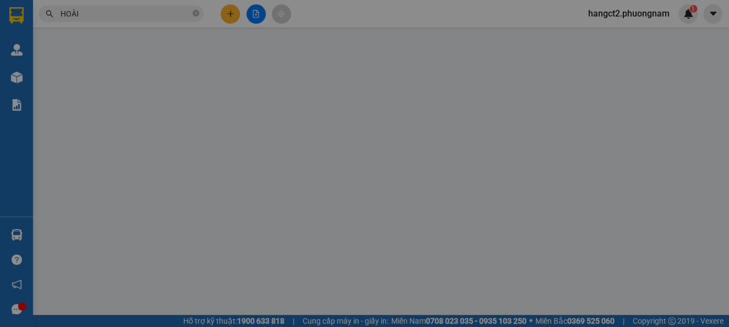
type input "0936810579"
type input "PHÚC"
type input "0375652631"
type input "THU HOÀI"
type input "160.000"
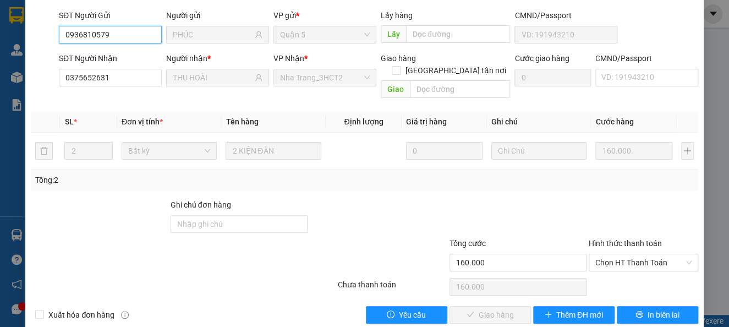
scroll to position [94, 0]
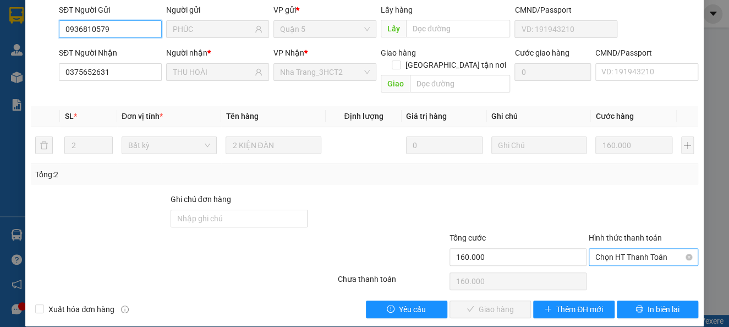
click at [638, 249] on span "Chọn HT Thanh Toán" at bounding box center [644, 257] width 96 height 17
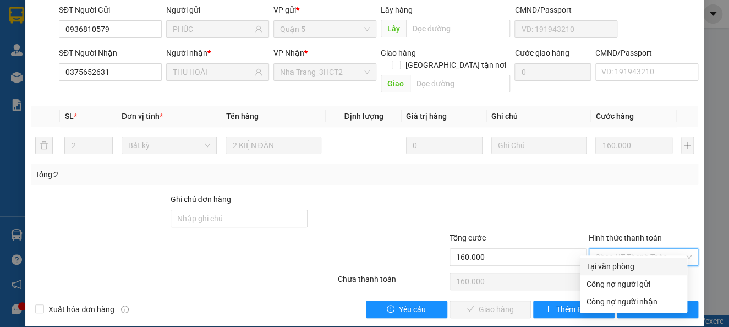
click at [611, 264] on div "Tại văn phòng" at bounding box center [634, 266] width 94 height 12
type input "0"
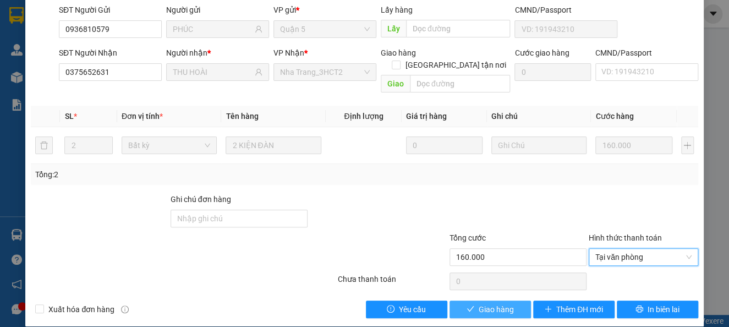
click at [509, 301] on button "Giao hàng" at bounding box center [490, 310] width 81 height 18
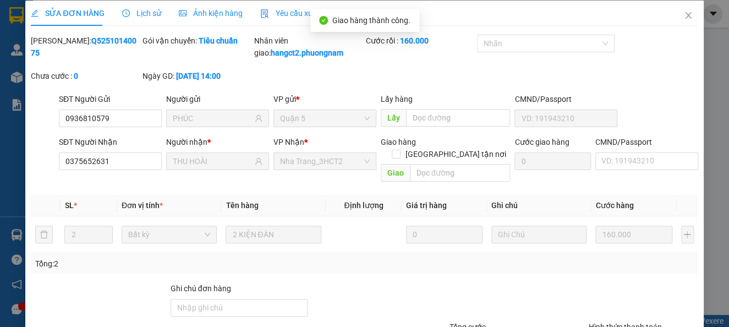
scroll to position [0, 0]
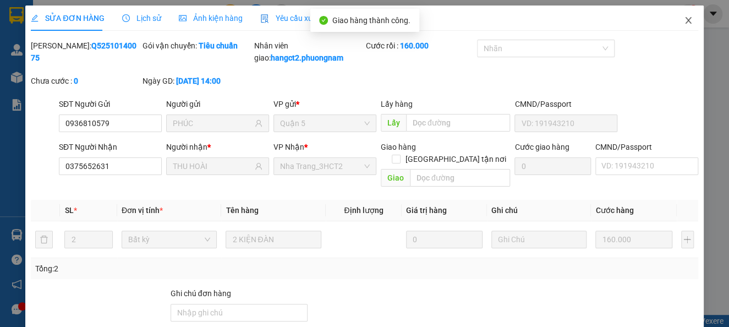
click at [673, 14] on span "Close" at bounding box center [688, 21] width 31 height 31
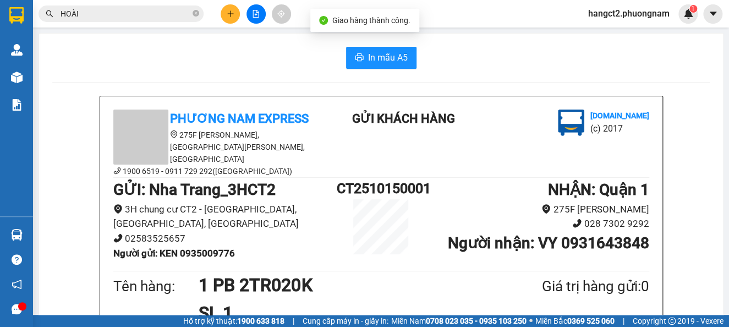
click at [165, 2] on div "Kết quả tìm kiếm ( 3671 ) Bộ lọc Ngày tạo đơn gần nhất Mã ĐH Trạng thái Món hàn…" at bounding box center [364, 14] width 729 height 28
click at [151, 12] on input "HOÀI" at bounding box center [126, 14] width 130 height 12
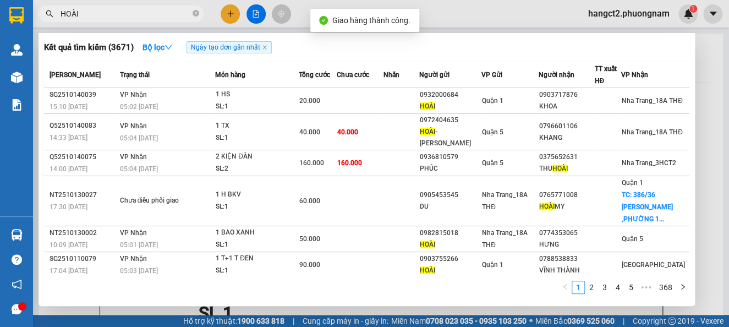
click at [151, 12] on input "HOÀI" at bounding box center [126, 14] width 130 height 12
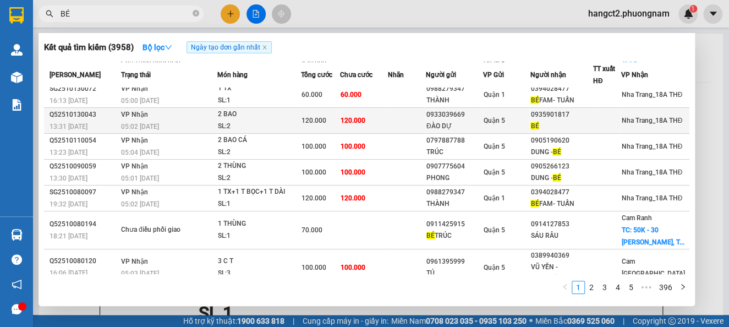
scroll to position [129, 0]
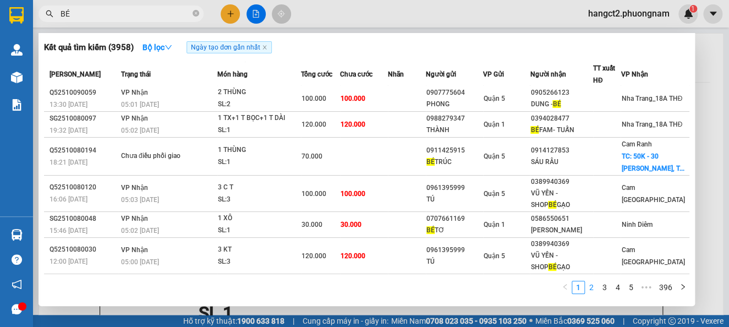
type input "BÉ"
click at [592, 290] on link "2" at bounding box center [592, 287] width 12 height 12
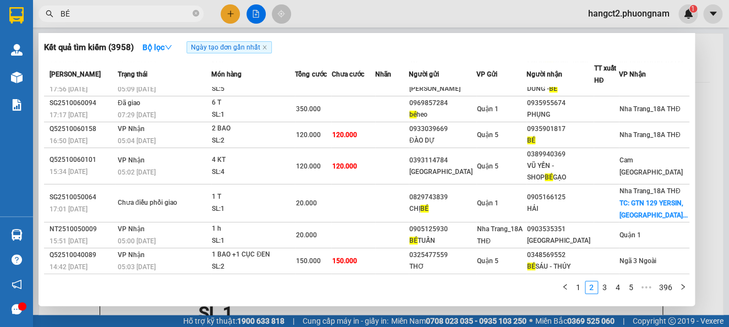
click at [115, 10] on input "BÉ" at bounding box center [126, 14] width 130 height 12
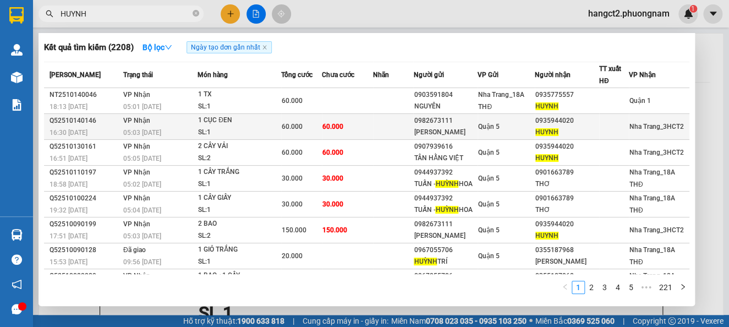
type input "HUYNH"
click at [294, 135] on td "60.000" at bounding box center [301, 127] width 41 height 26
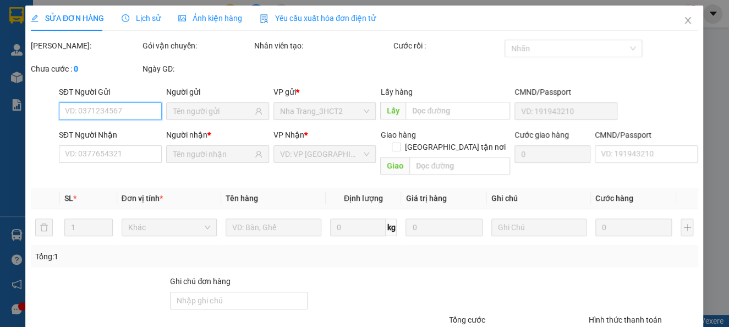
type input "0982673111"
type input "MINH HÒA"
type input "0935944020"
type input "HUYNH"
type input "60.000"
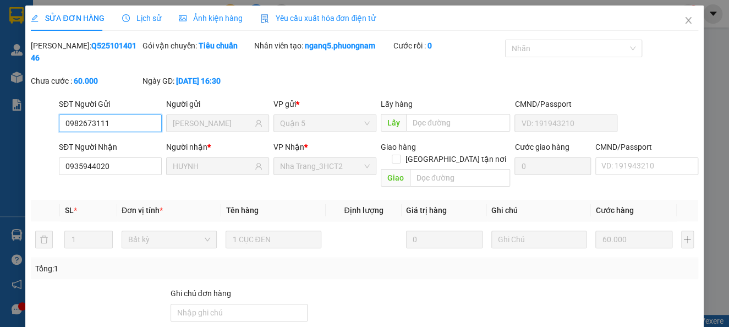
scroll to position [82, 0]
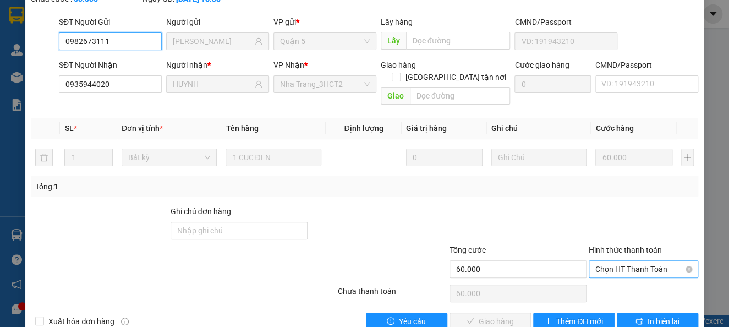
click at [626, 261] on span "Chọn HT Thanh Toán" at bounding box center [644, 269] width 96 height 17
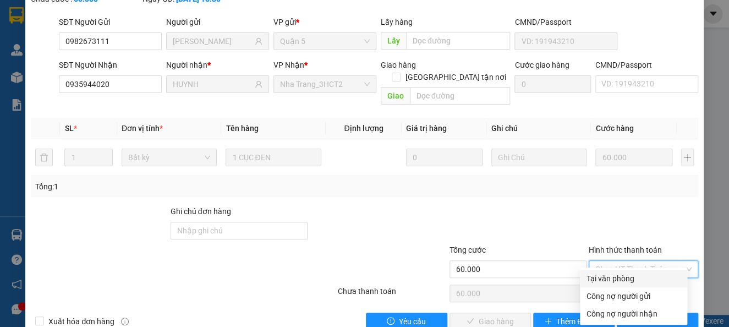
click at [614, 279] on div "Tại văn phòng" at bounding box center [634, 278] width 94 height 12
type input "0"
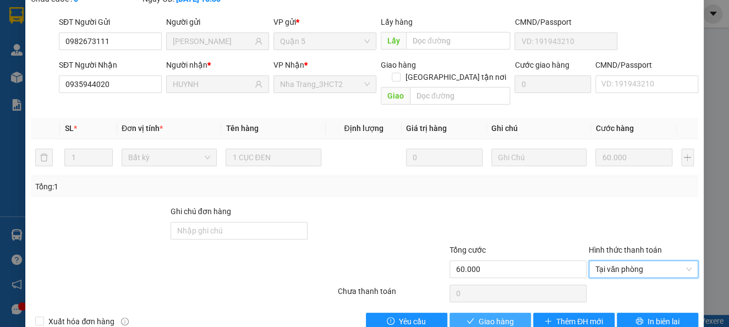
click at [501, 315] on span "Giao hàng" at bounding box center [496, 321] width 35 height 12
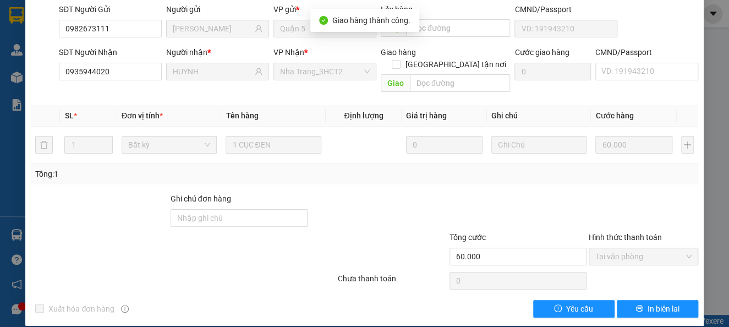
scroll to position [0, 0]
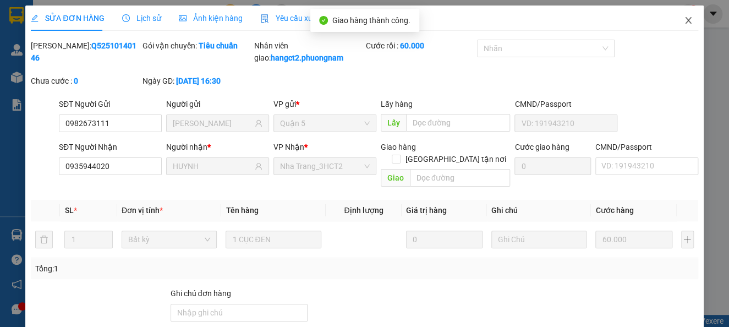
click at [684, 25] on icon "close" at bounding box center [688, 20] width 9 height 9
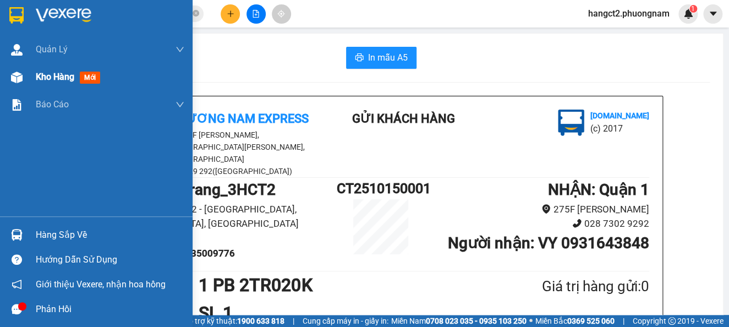
click at [2, 84] on div "Kho hàng mới" at bounding box center [96, 77] width 193 height 28
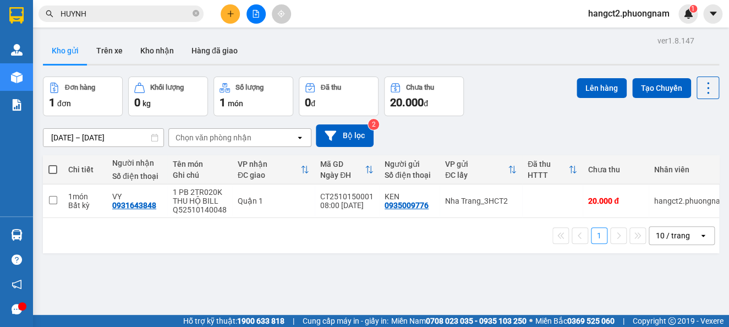
click at [126, 16] on input "HUYNH" at bounding box center [126, 14] width 130 height 12
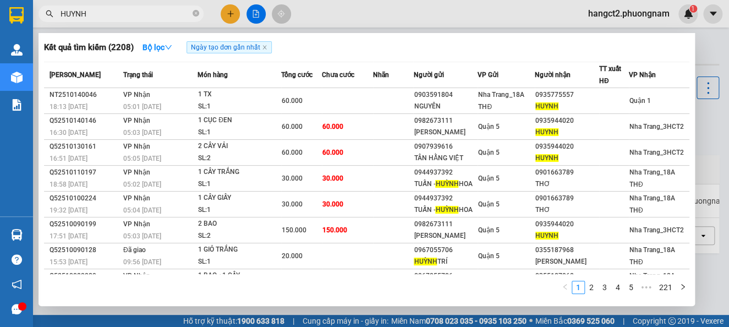
click at [126, 16] on input "HUYNH" at bounding box center [126, 14] width 130 height 12
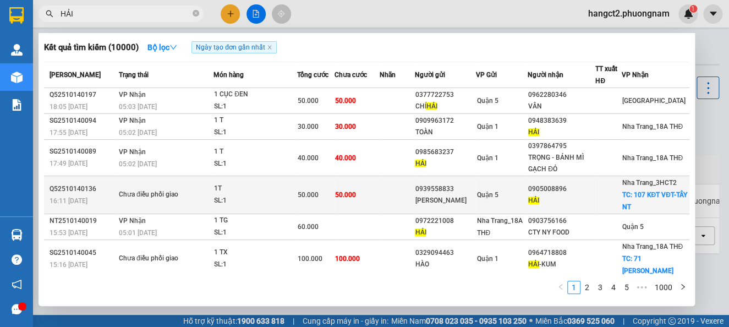
type input "HẢI"
click at [312, 205] on td "50.000" at bounding box center [315, 195] width 37 height 38
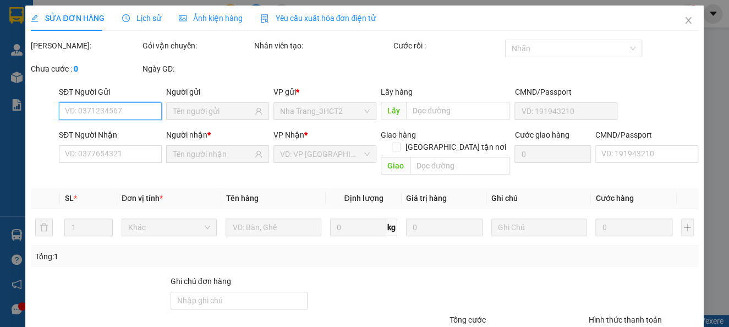
type input "0939558833"
type input "THANH THẢO"
type input "0905008896"
type input "HẢI"
checkbox input "true"
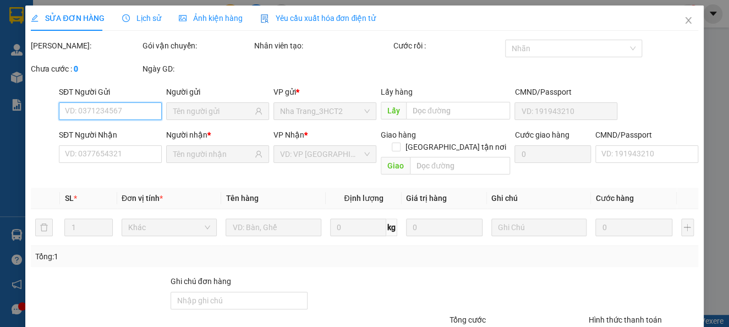
type input "107 KĐT VĐT-TÂY NT"
type input "50.000"
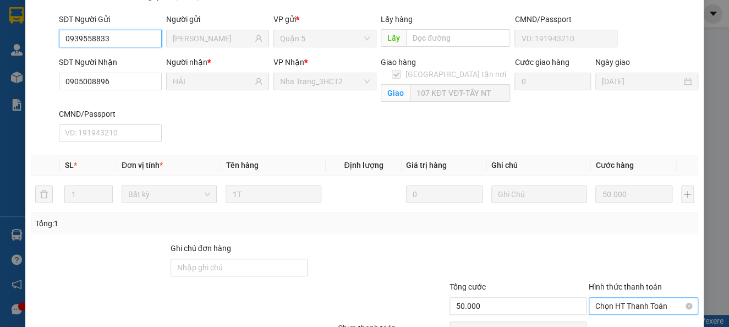
scroll to position [146, 0]
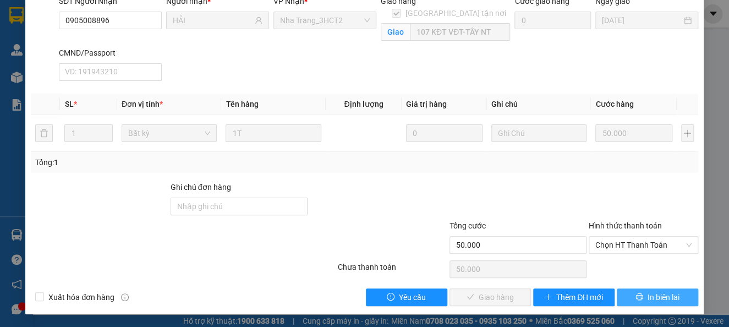
click at [636, 298] on icon "printer" at bounding box center [640, 297] width 8 height 8
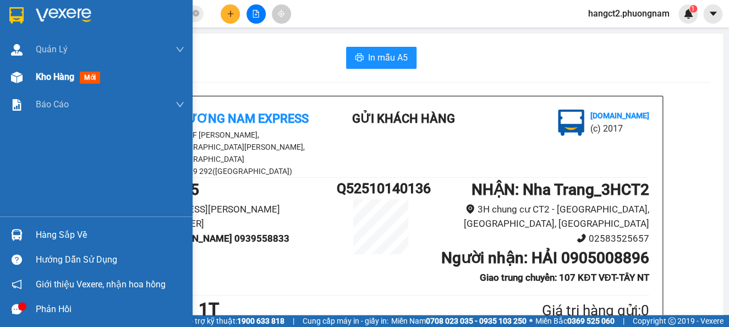
click at [53, 74] on span "Kho hàng" at bounding box center [55, 77] width 39 height 10
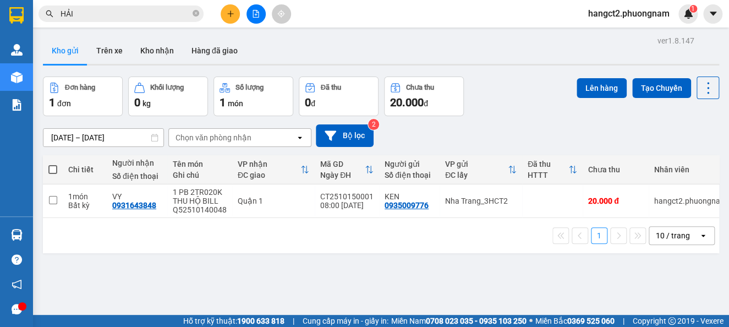
click at [99, 10] on input "HẢI" at bounding box center [126, 14] width 130 height 12
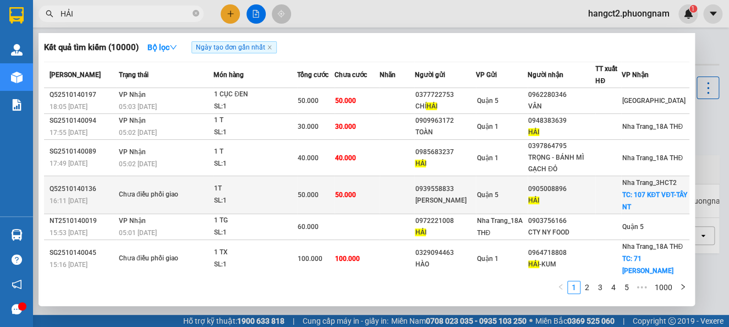
click at [527, 198] on div "Quận 5" at bounding box center [502, 195] width 51 height 12
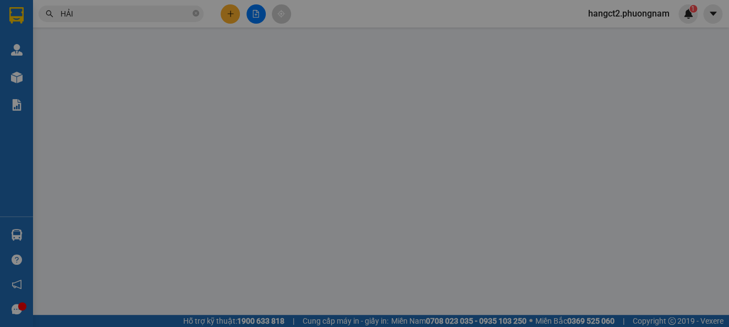
type input "0939558833"
type input "THANH THẢO"
type input "0905008896"
type input "HẢI"
checkbox input "true"
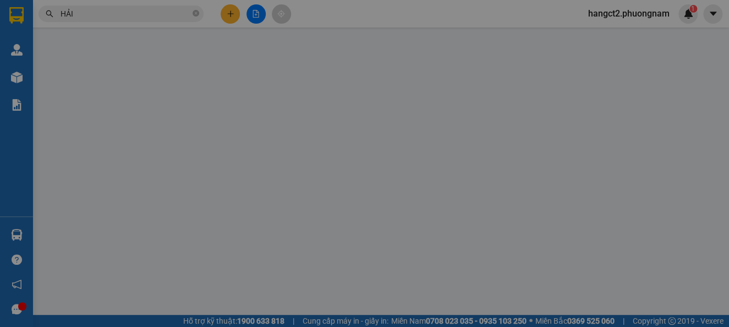
type input "107 KĐT VĐT-TÂY NT"
type input "50.000"
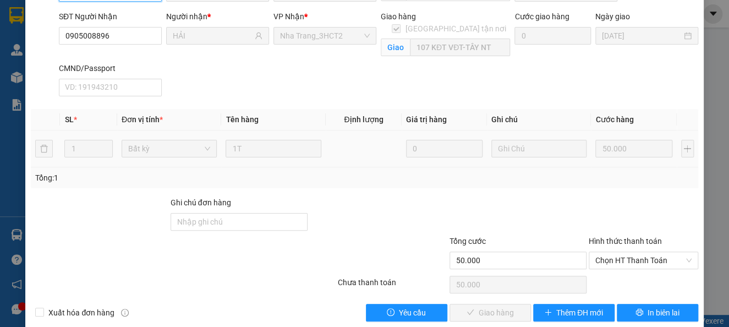
scroll to position [146, 0]
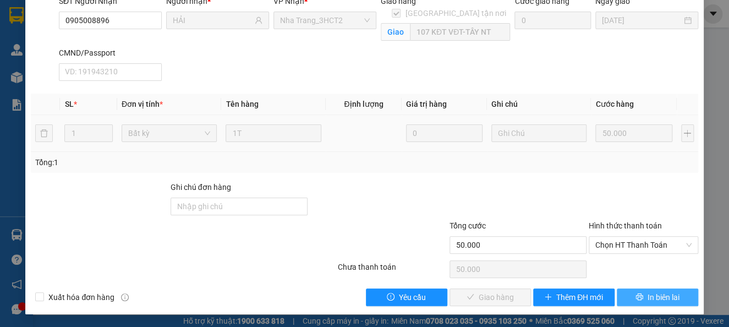
click at [659, 303] on button "In biên lai" at bounding box center [657, 297] width 81 height 18
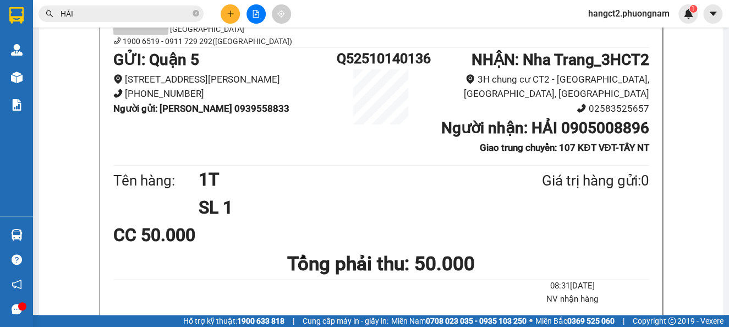
scroll to position [118, 0]
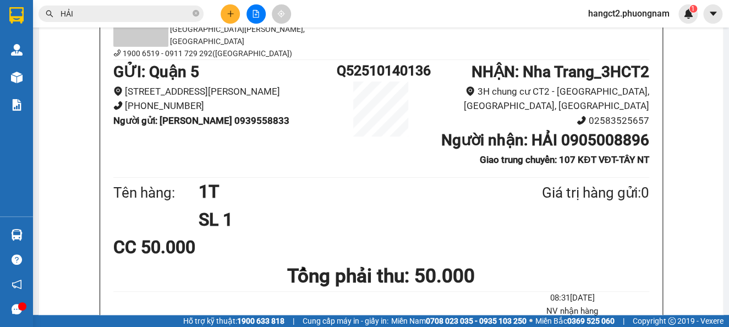
click at [110, 16] on input "HẢI" at bounding box center [126, 14] width 130 height 12
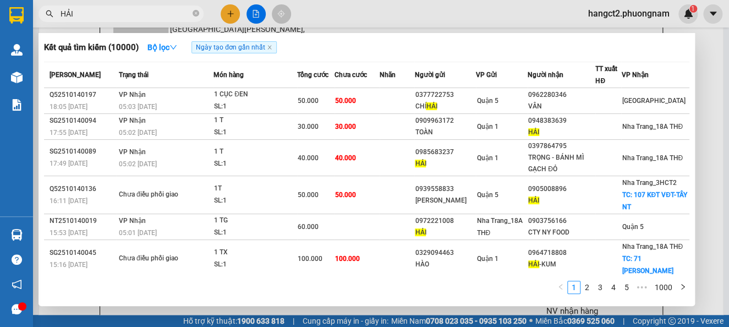
click at [111, 16] on input "HẢI" at bounding box center [126, 14] width 130 height 12
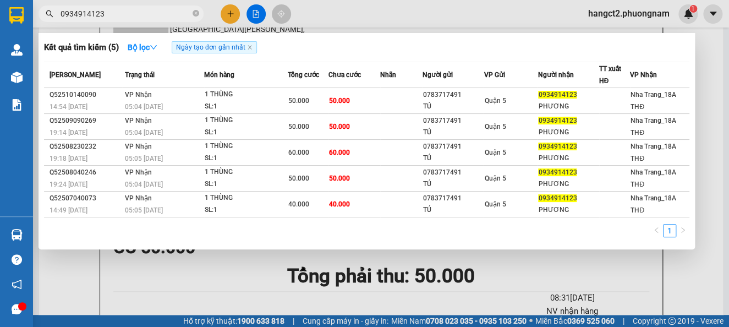
click at [135, 13] on input "0934914123" at bounding box center [126, 14] width 130 height 12
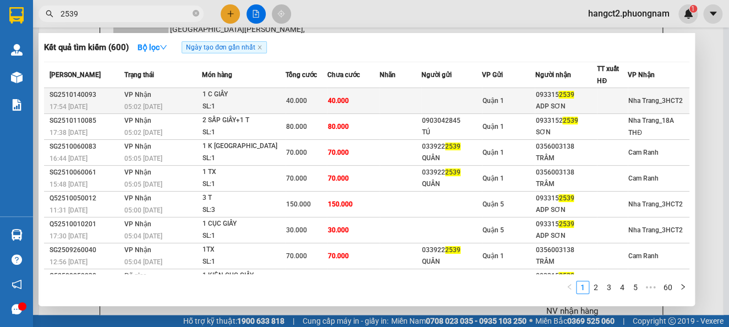
type input "2539"
click at [228, 96] on div "1 C GIẤY" at bounding box center [244, 95] width 83 height 12
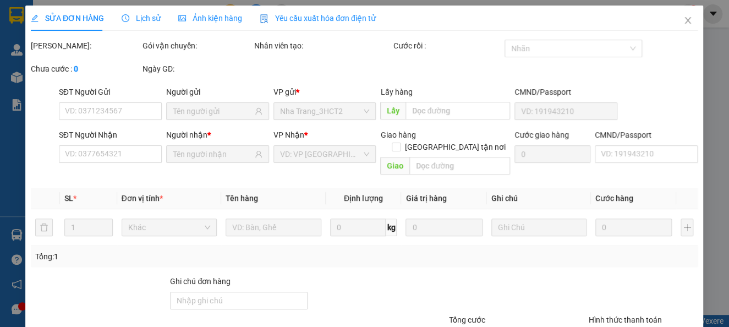
type input "0933152539"
type input "ADP SƠN"
type input "40.000"
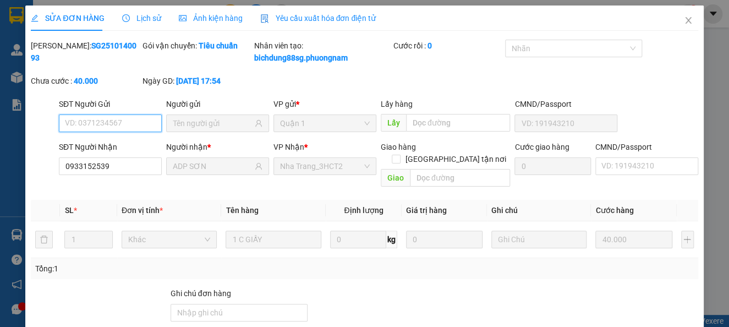
scroll to position [82, 0]
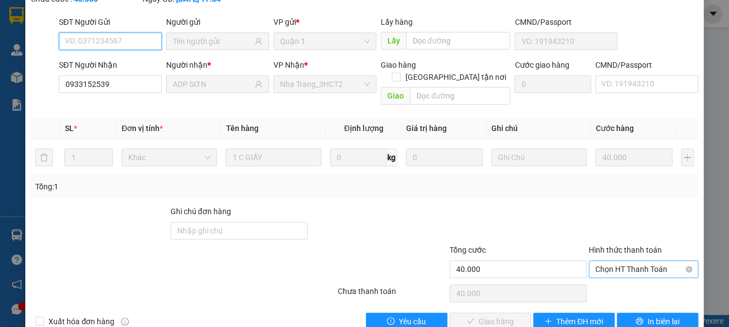
click at [603, 271] on span "Chọn HT Thanh Toán" at bounding box center [644, 269] width 96 height 17
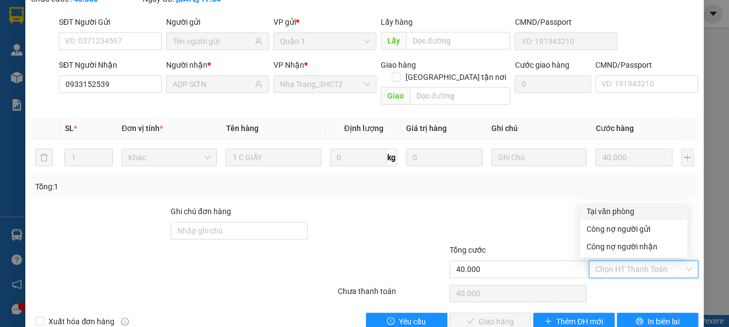
click at [618, 206] on div "Tại văn phòng" at bounding box center [634, 211] width 94 height 12
type input "0"
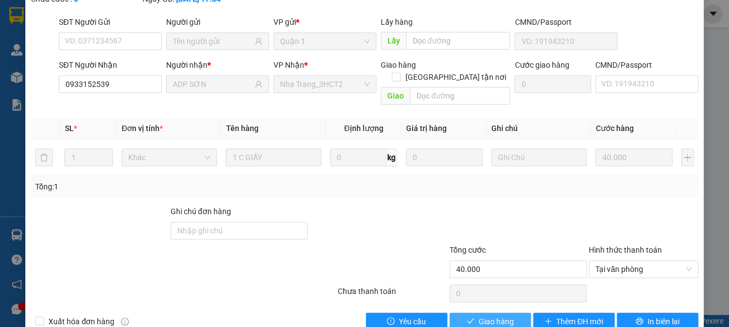
click at [467, 318] on icon "check" at bounding box center [471, 321] width 8 height 8
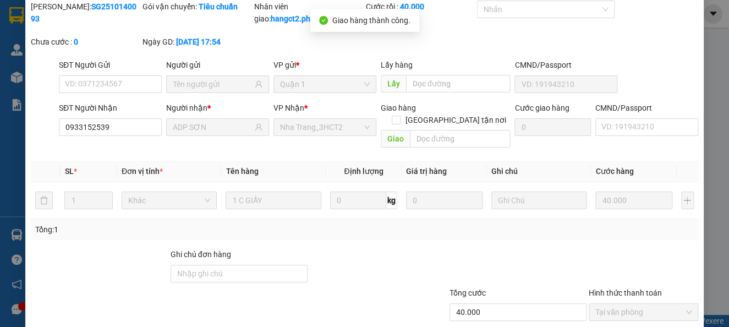
scroll to position [0, 0]
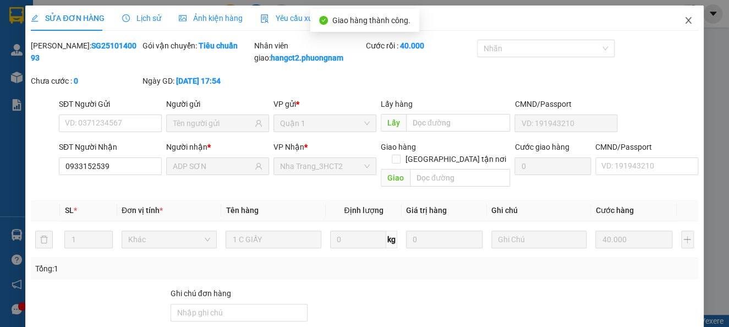
click at [685, 23] on icon "close" at bounding box center [688, 20] width 6 height 7
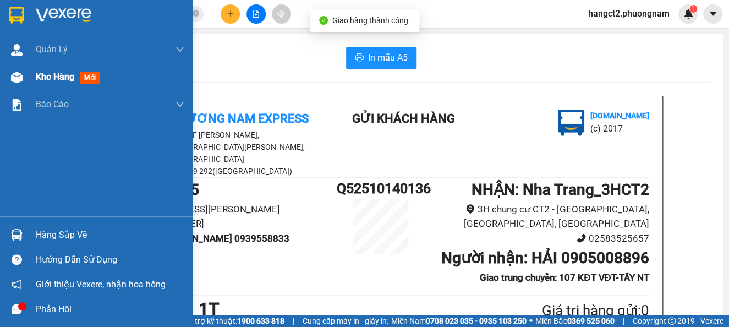
click at [69, 85] on div "Kho hàng mới" at bounding box center [110, 77] width 149 height 28
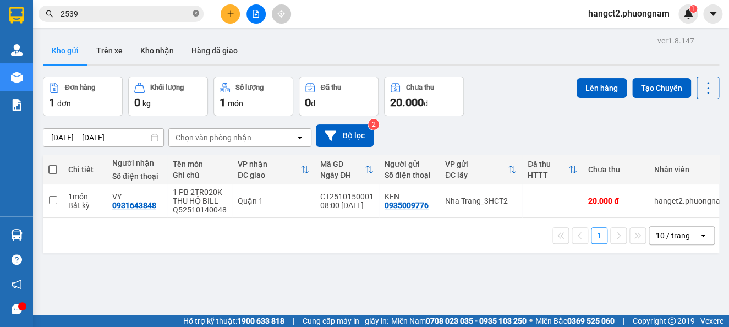
click at [196, 11] on icon "close-circle" at bounding box center [196, 13] width 7 height 7
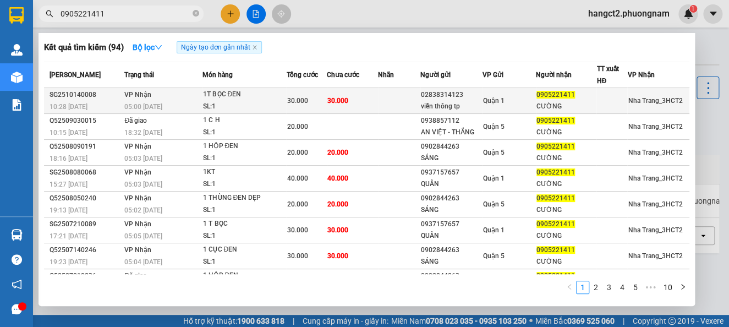
type input "0905221411"
click at [244, 97] on div "1T BỌC ĐEN" at bounding box center [244, 95] width 83 height 12
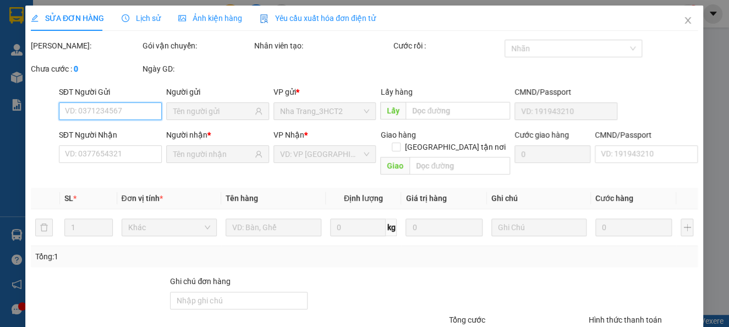
type input "02838314123"
type input "viễn thông tp"
type input "0905221411"
type input "CƯỜNG"
type input "30.000"
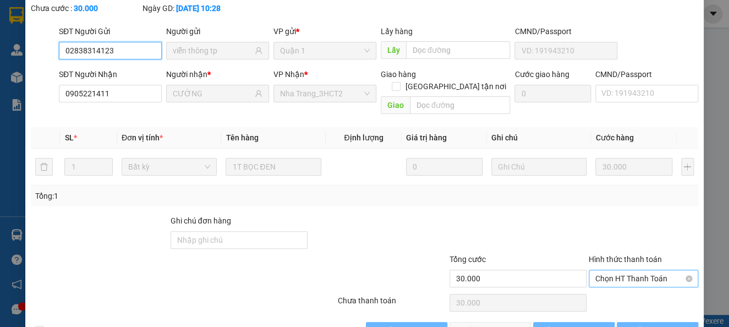
scroll to position [106, 0]
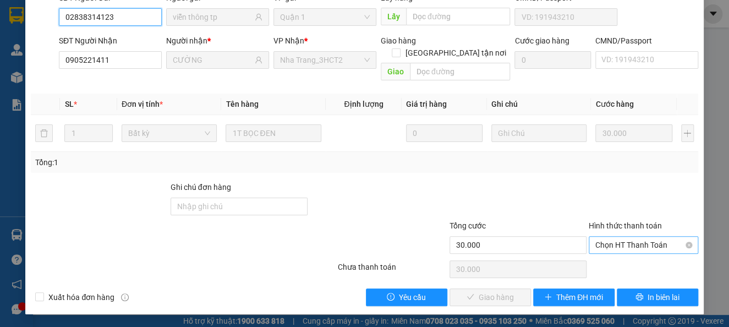
click at [612, 240] on span "Chọn HT Thanh Toán" at bounding box center [644, 245] width 96 height 17
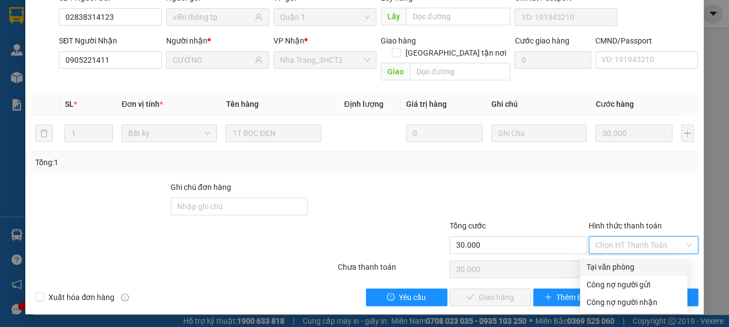
click at [600, 264] on div "Tại văn phòng" at bounding box center [634, 267] width 94 height 12
type input "0"
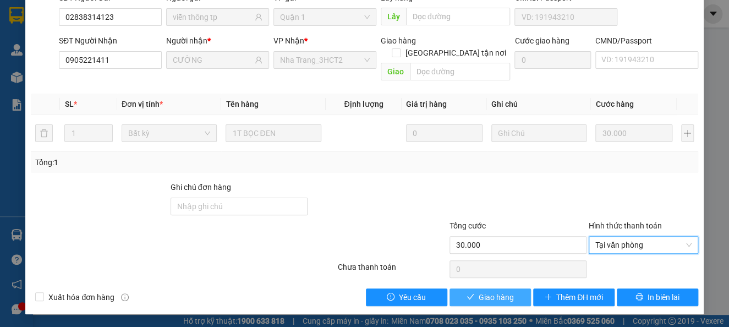
click at [487, 290] on button "Giao hàng" at bounding box center [490, 297] width 81 height 18
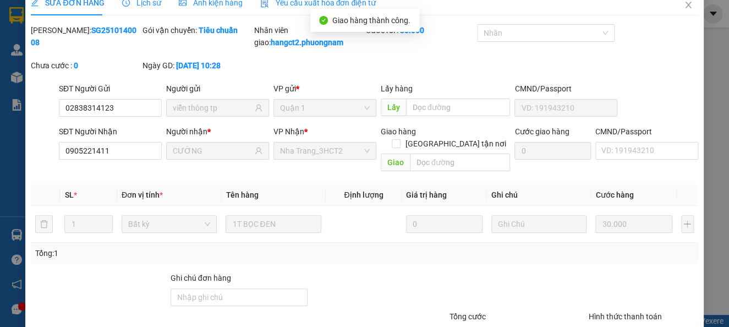
scroll to position [0, 0]
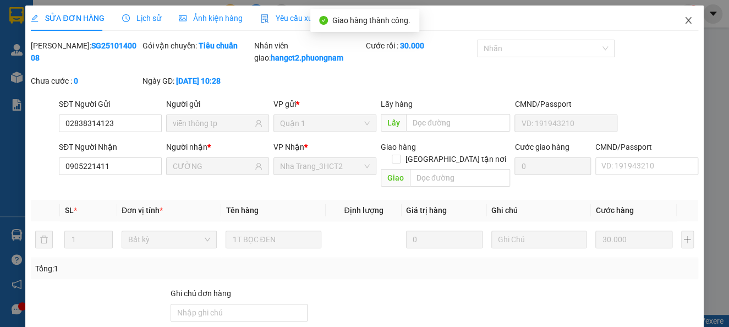
click at [673, 23] on span "Close" at bounding box center [688, 21] width 31 height 31
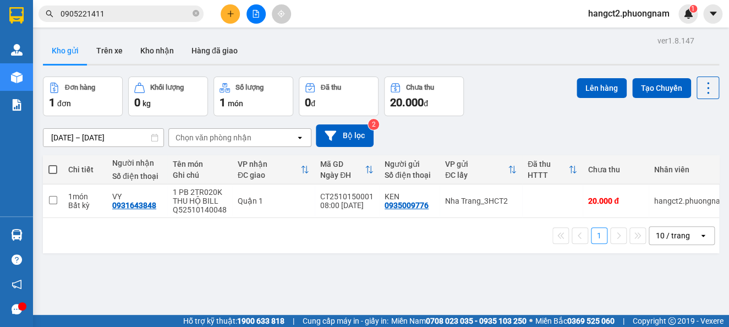
click at [122, 19] on input "0905221411" at bounding box center [126, 14] width 130 height 12
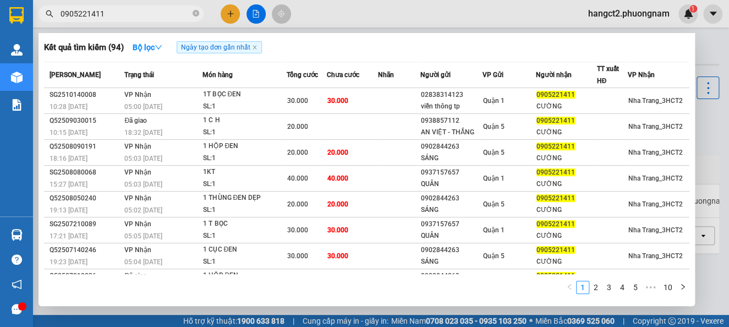
click at [122, 19] on input "0905221411" at bounding box center [126, 14] width 130 height 12
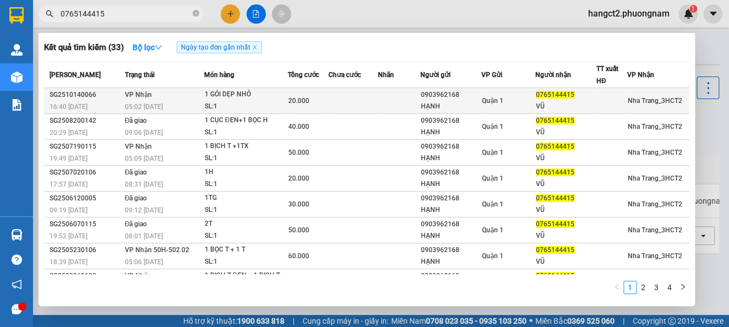
click at [270, 93] on div "1 GÓI DẸP NHỎ" at bounding box center [246, 95] width 83 height 12
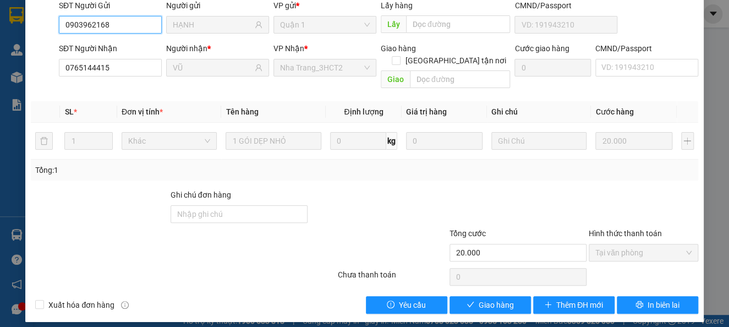
scroll to position [106, 0]
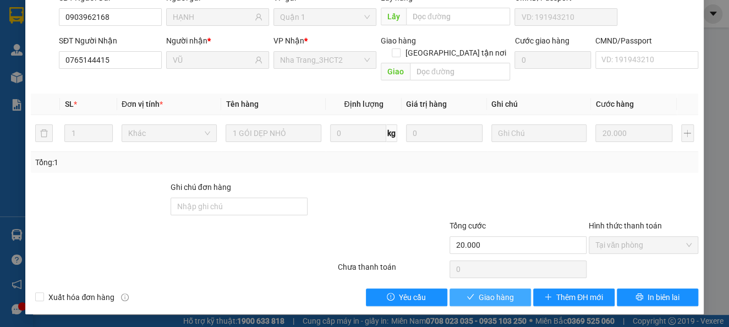
click at [489, 303] on button "Giao hàng" at bounding box center [490, 297] width 81 height 18
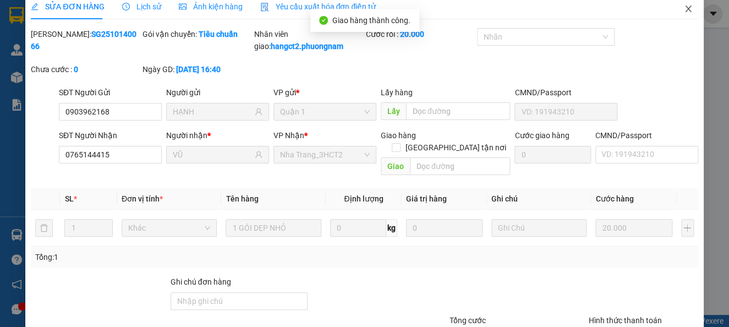
scroll to position [0, 0]
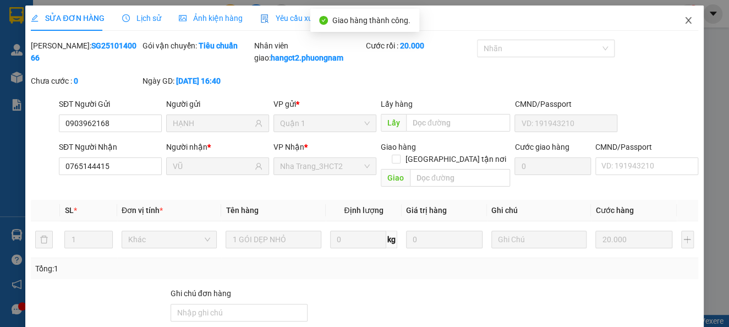
click at [673, 23] on span "Close" at bounding box center [688, 21] width 31 height 31
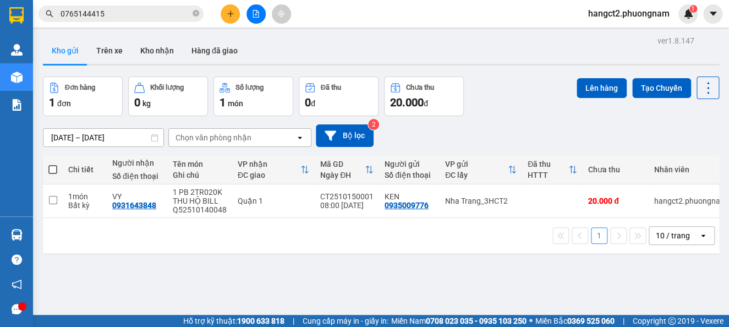
click at [120, 17] on input "0765144415" at bounding box center [126, 14] width 130 height 12
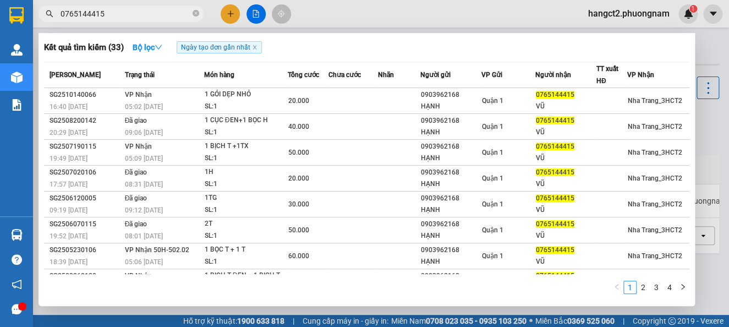
click at [120, 17] on input "0765144415" at bounding box center [126, 14] width 130 height 12
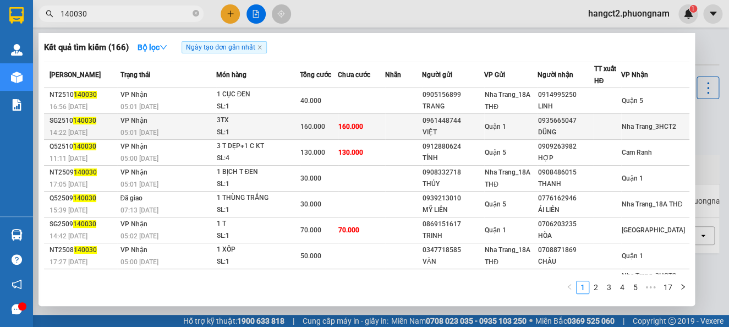
type input "140030"
click at [280, 119] on div "3TX" at bounding box center [258, 120] width 83 height 12
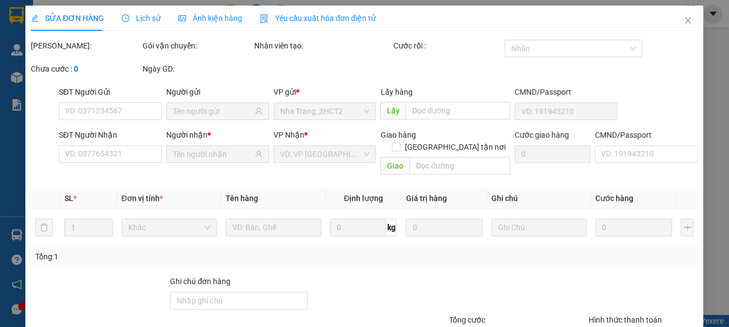
type input "0961448744"
type input "VIỆT"
type input "0935665047"
type input "DŨNG"
type input "160.000"
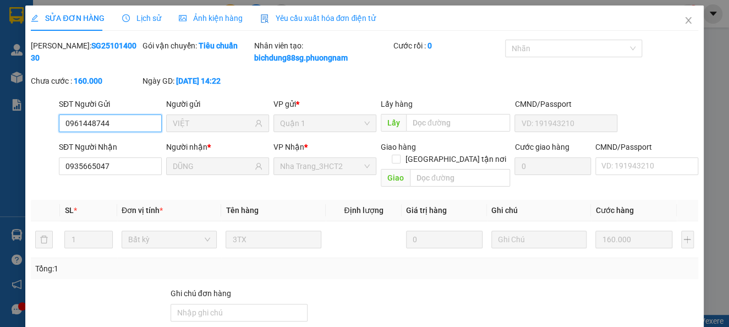
scroll to position [82, 0]
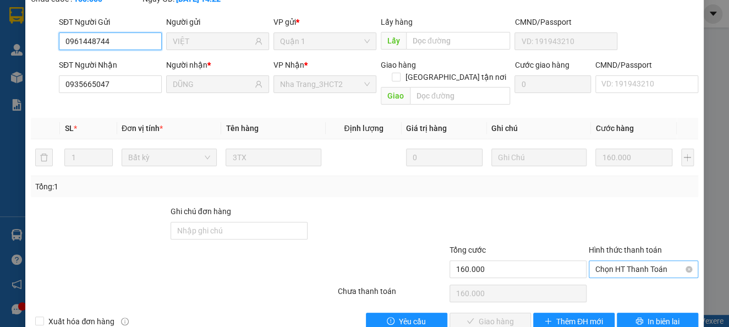
click at [619, 272] on span "Chọn HT Thanh Toán" at bounding box center [644, 269] width 96 height 17
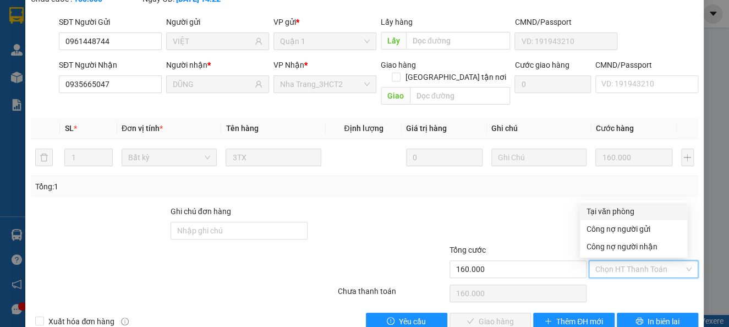
click at [619, 216] on div "Tại văn phòng" at bounding box center [634, 211] width 94 height 12
type input "0"
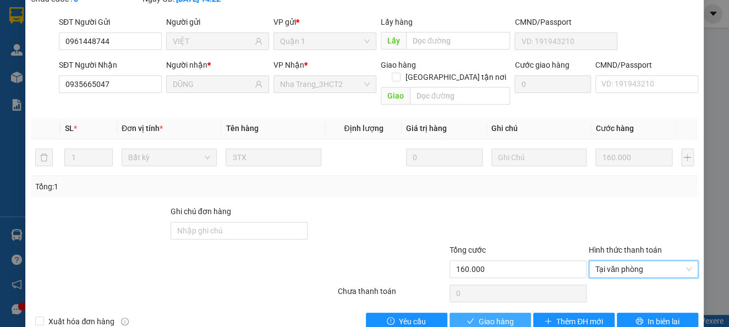
click at [488, 314] on button "Giao hàng" at bounding box center [490, 322] width 81 height 18
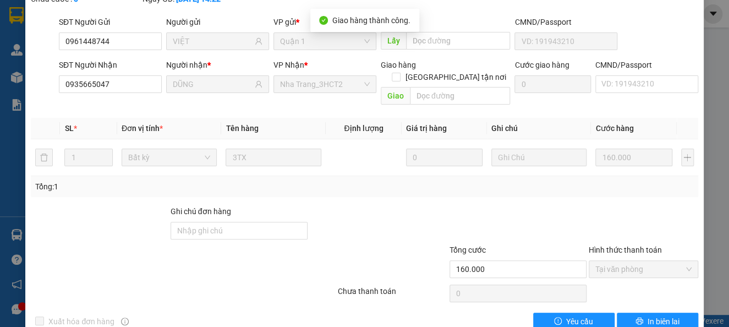
scroll to position [0, 0]
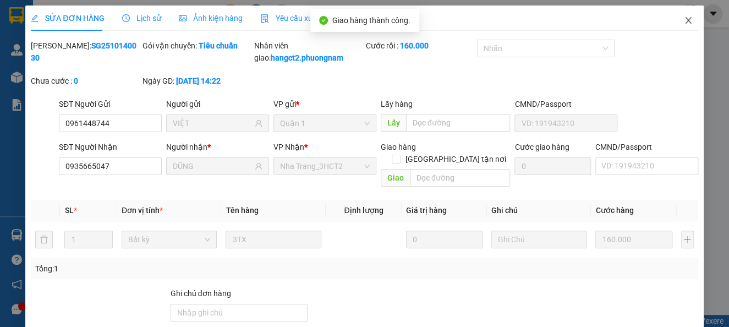
click at [684, 21] on icon "close" at bounding box center [688, 20] width 9 height 9
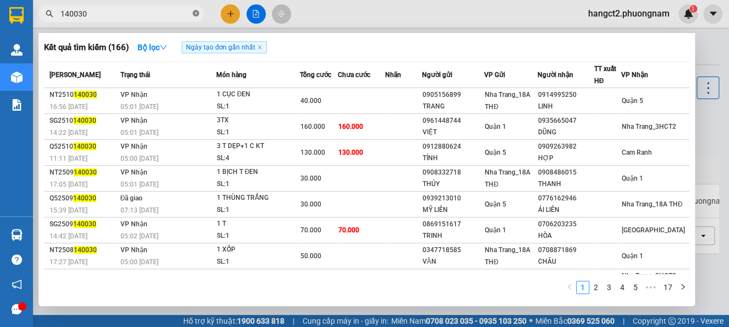
click at [194, 15] on icon "close-circle" at bounding box center [196, 13] width 7 height 7
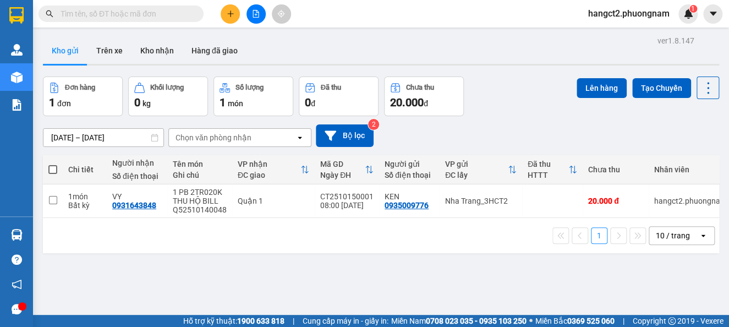
click at [251, 17] on button at bounding box center [256, 13] width 19 height 19
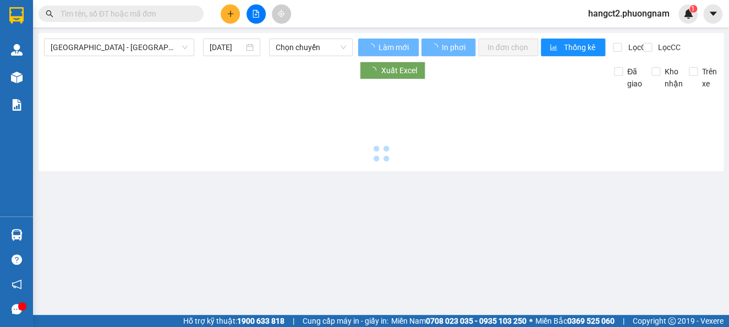
click at [232, 14] on icon "plus" at bounding box center [230, 13] width 6 height 1
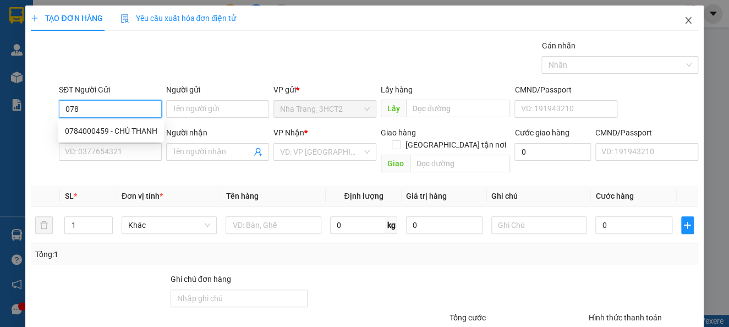
type input "078"
click at [684, 20] on icon "close" at bounding box center [688, 20] width 9 height 9
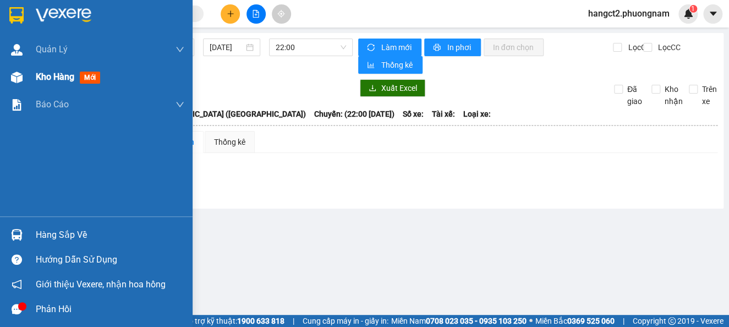
click at [53, 80] on span "Kho hàng" at bounding box center [55, 77] width 39 height 10
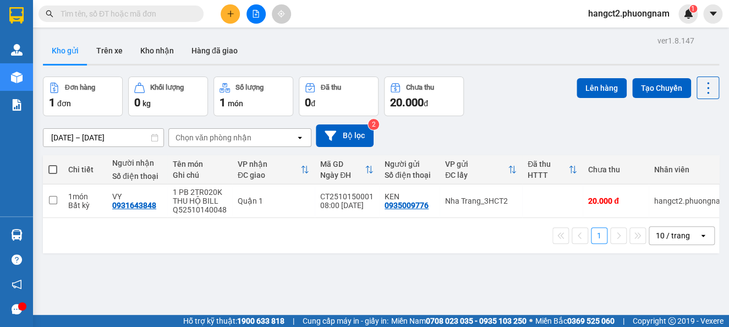
click at [230, 11] on icon "plus" at bounding box center [230, 13] width 1 height 6
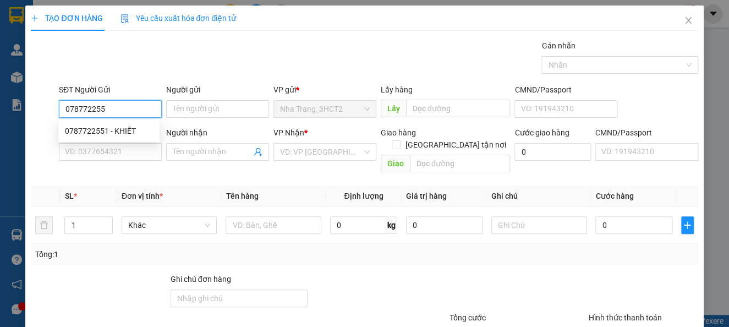
type input "0787722551"
click at [133, 129] on div "0787722551 - KHIẾT" at bounding box center [109, 131] width 88 height 12
type input "KHIẾT"
type input "0935728249"
type input "NHI"
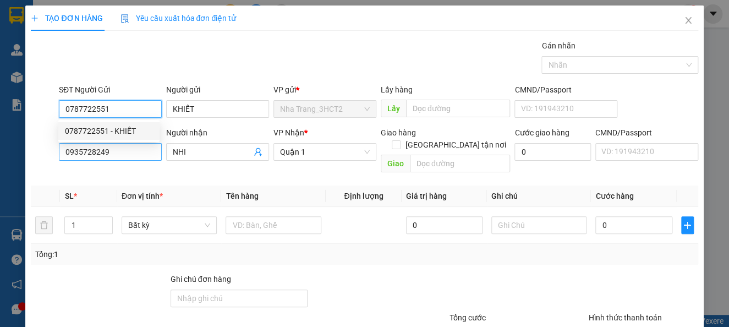
type input "0787722551"
click at [135, 157] on input "0935728249" at bounding box center [110, 152] width 103 height 18
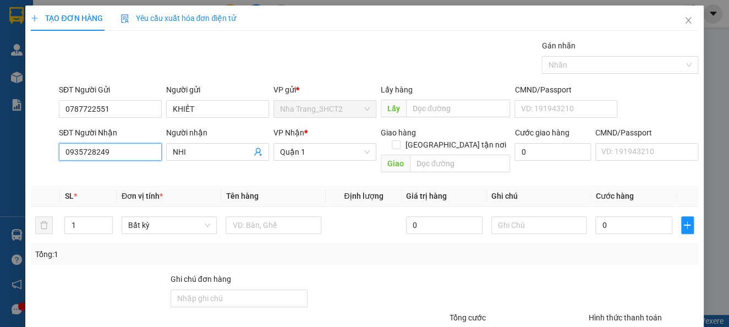
click at [135, 157] on input "0935728249" at bounding box center [110, 152] width 103 height 18
type input "0932150052"
click at [193, 154] on input "NHI" at bounding box center [212, 152] width 79 height 12
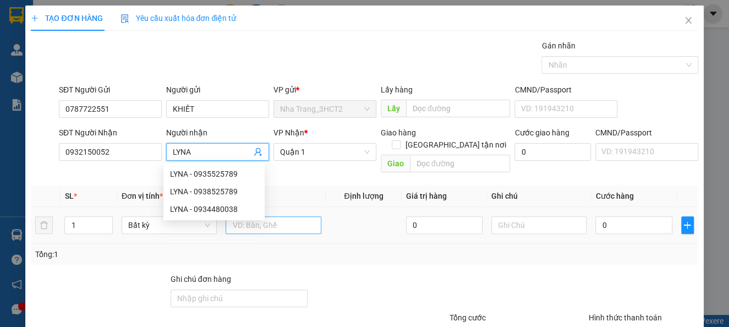
type input "LYNA"
click at [281, 216] on input "text" at bounding box center [274, 225] width 96 height 18
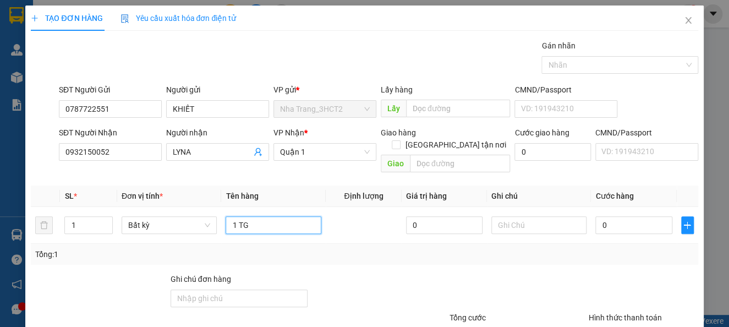
type input "1 TG"
click at [631, 217] on input "0" at bounding box center [634, 225] width 77 height 18
type input "6"
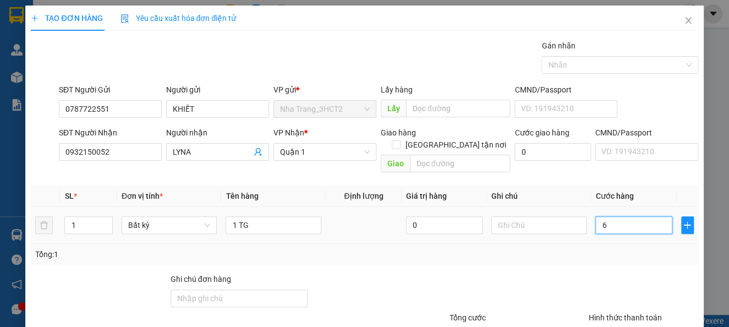
type input "66"
type input "6"
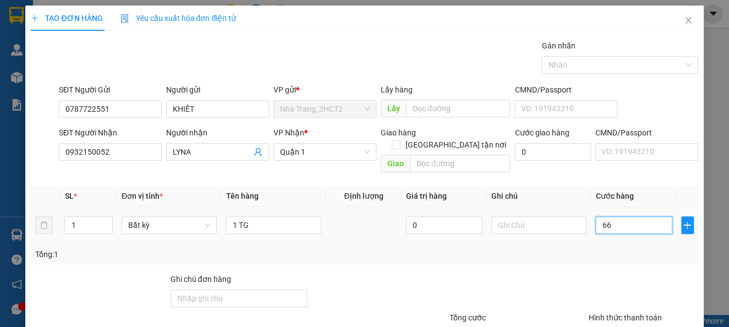
type input "6"
type input "60"
type input "60.000"
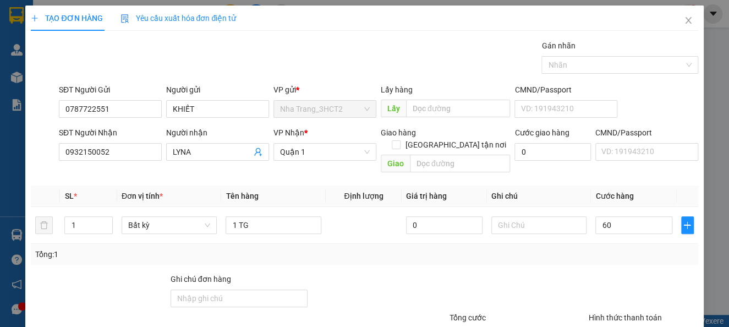
type input "60.000"
click at [591, 248] on div "Tổng: 1" at bounding box center [364, 254] width 658 height 12
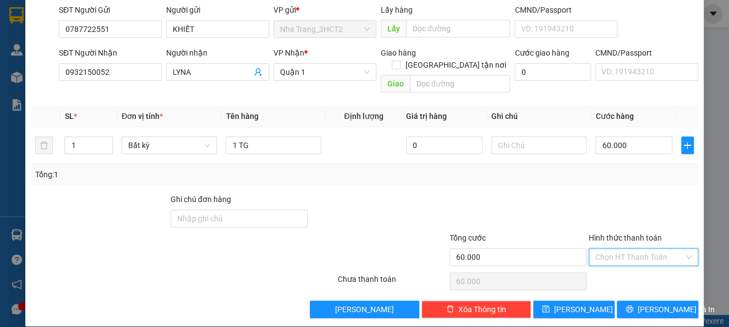
click at [626, 249] on input "Hình thức thanh toán" at bounding box center [640, 257] width 89 height 17
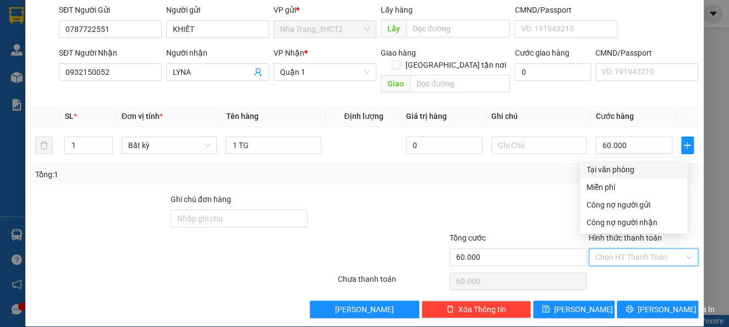
click at [616, 170] on div "Tại văn phòng" at bounding box center [634, 169] width 94 height 12
type input "0"
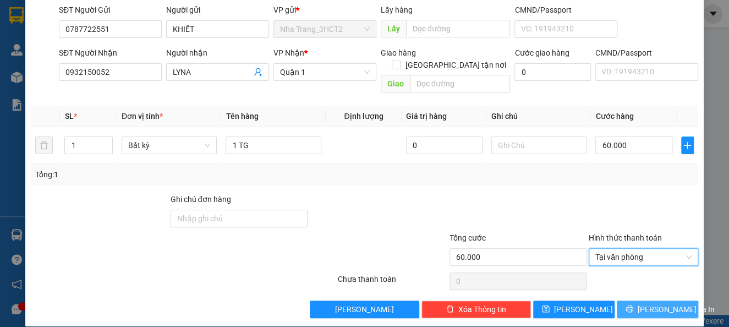
click at [652, 303] on span "[PERSON_NAME] và In" at bounding box center [676, 309] width 77 height 12
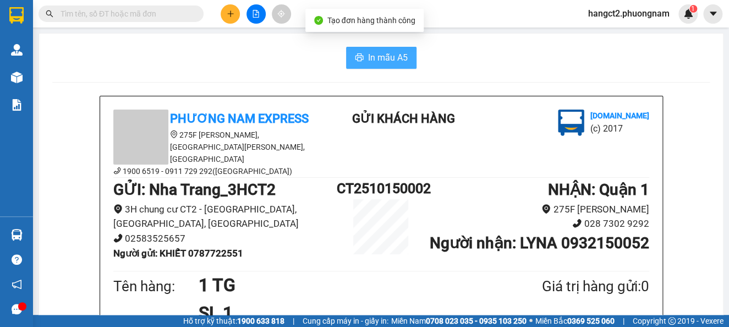
click at [384, 59] on span "In mẫu A5" at bounding box center [388, 58] width 40 height 14
click at [80, 18] on input "text" at bounding box center [126, 14] width 130 height 12
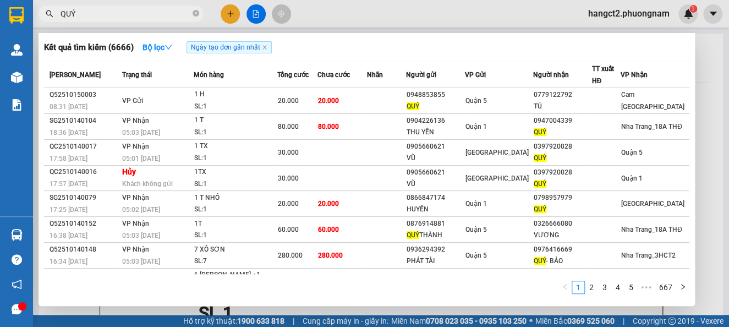
type input "QUÝ"
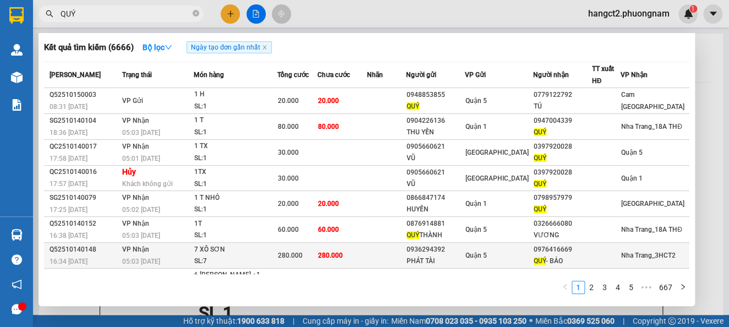
click at [391, 252] on td at bounding box center [386, 256] width 39 height 26
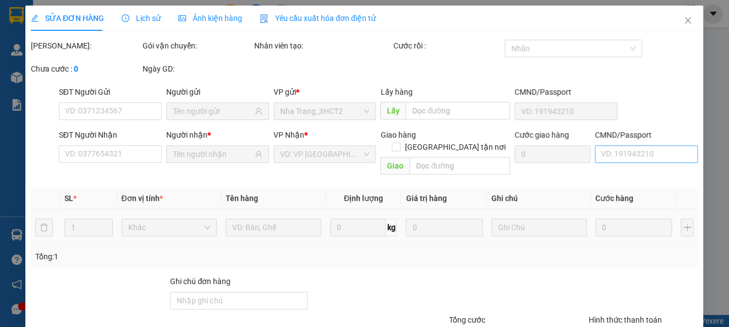
type input "0936294392"
type input "PHÁT TÀI"
type input "0976416669"
type input "QUÝ - BẢO"
type input "280.000"
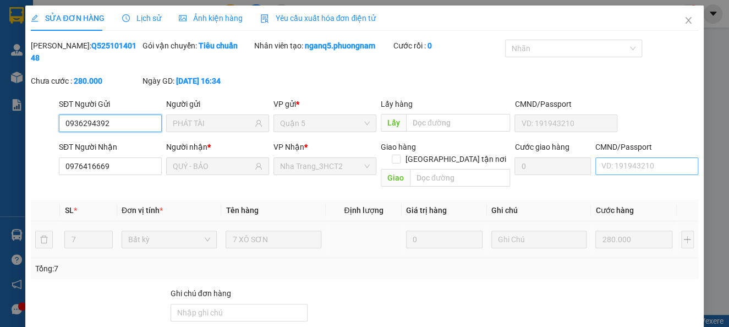
scroll to position [94, 0]
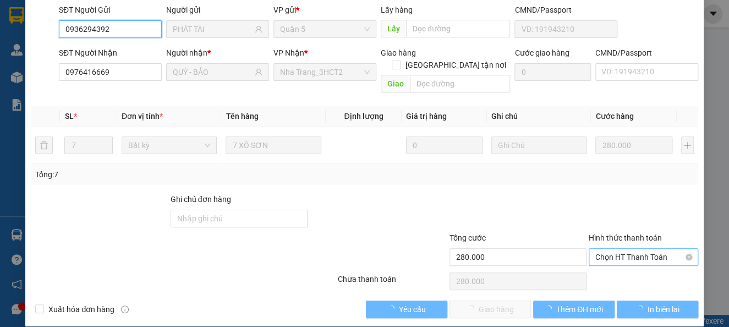
click at [597, 249] on span "Chọn HT Thanh Toán" at bounding box center [644, 257] width 96 height 17
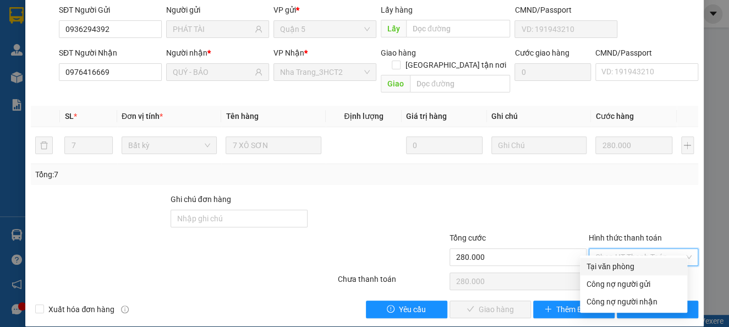
click at [594, 260] on div "Tại văn phòng" at bounding box center [634, 266] width 94 height 12
type input "0"
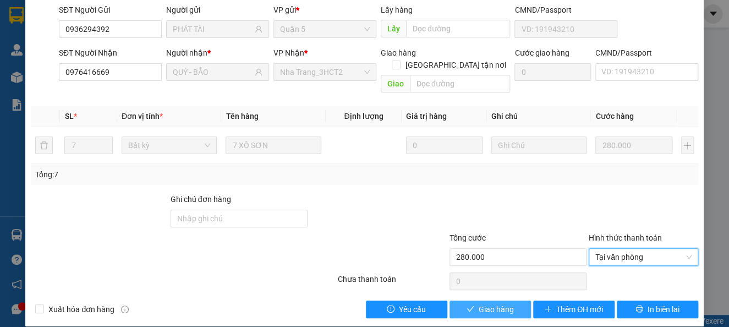
click at [482, 303] on span "Giao hàng" at bounding box center [496, 309] width 35 height 12
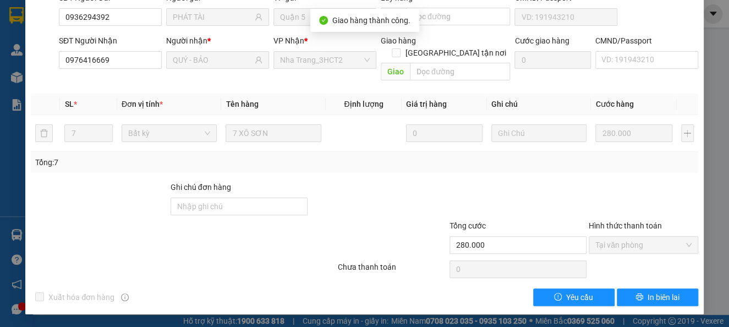
scroll to position [0, 0]
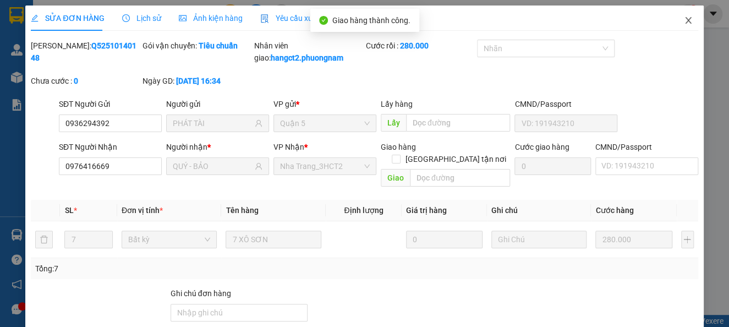
click at [673, 18] on span "Close" at bounding box center [688, 21] width 31 height 31
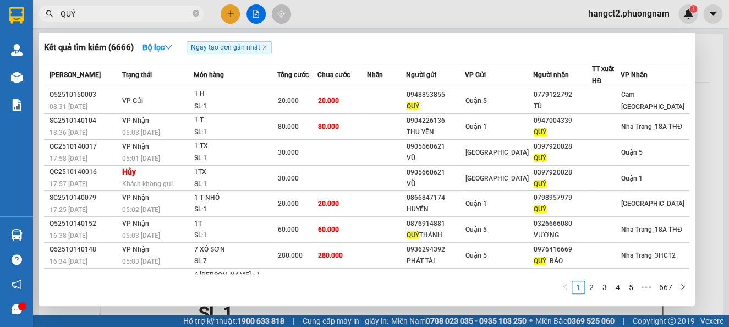
click at [80, 6] on span "QUÝ" at bounding box center [121, 14] width 165 height 17
click at [88, 22] on div at bounding box center [364, 163] width 729 height 327
click at [96, 14] on input "QUÝ" at bounding box center [126, 14] width 130 height 12
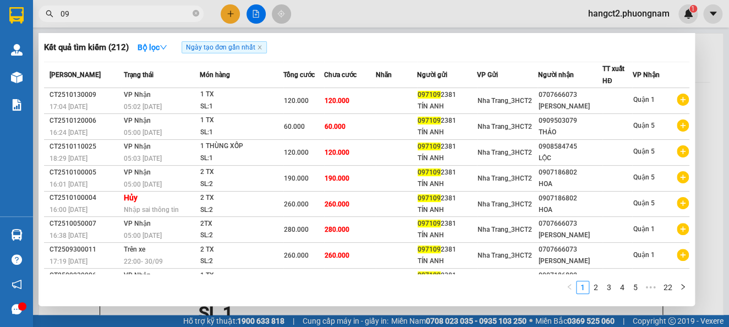
type input "0"
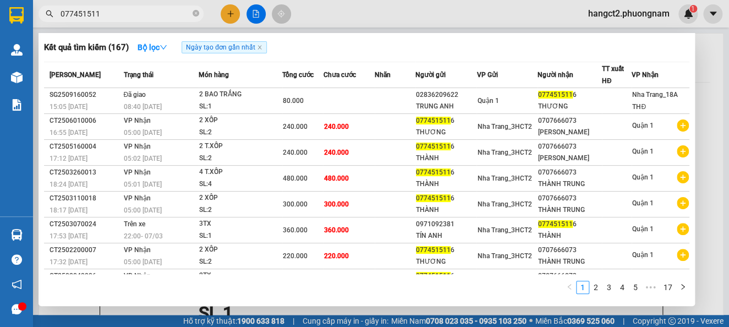
type input "0774515116"
click at [171, 16] on input "0774515116" at bounding box center [126, 14] width 130 height 12
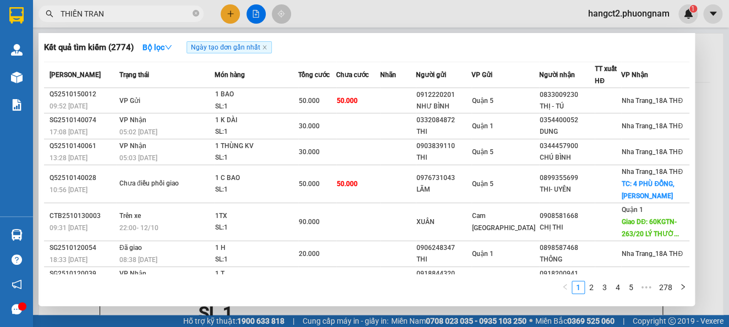
type input "THIÊN TRANG"
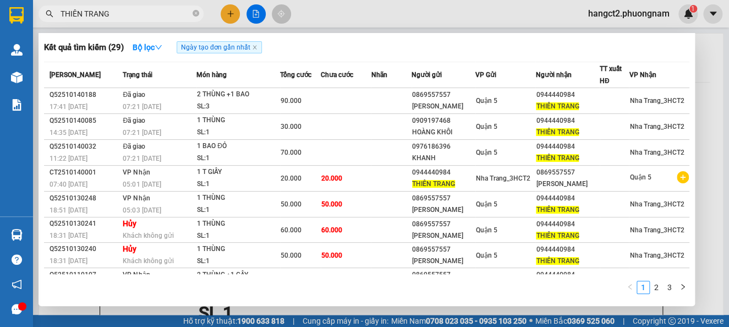
click at [171, 16] on input "THIÊN TRANG" at bounding box center [126, 14] width 130 height 12
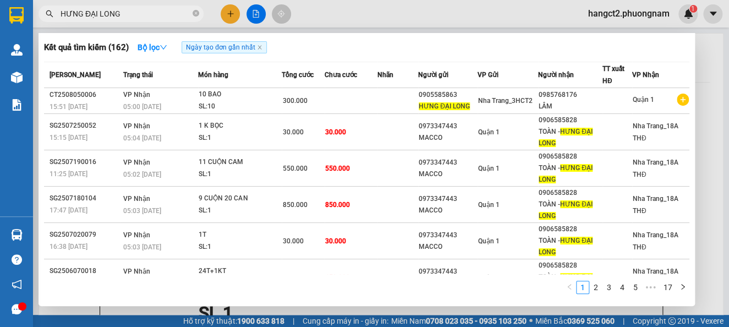
click at [148, 16] on input "HƯNG ĐẠI LONG" at bounding box center [126, 14] width 130 height 12
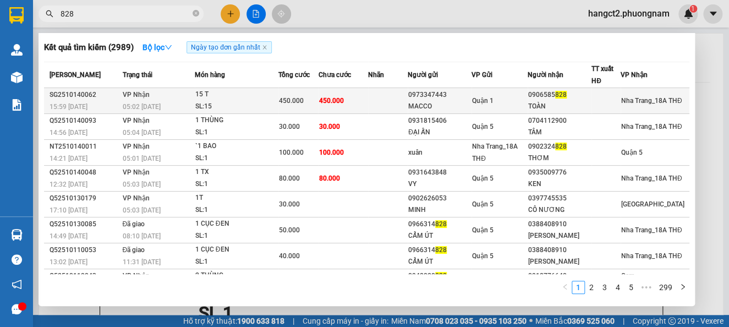
type input "828"
click at [234, 101] on div "SL: 15" at bounding box center [236, 107] width 83 height 12
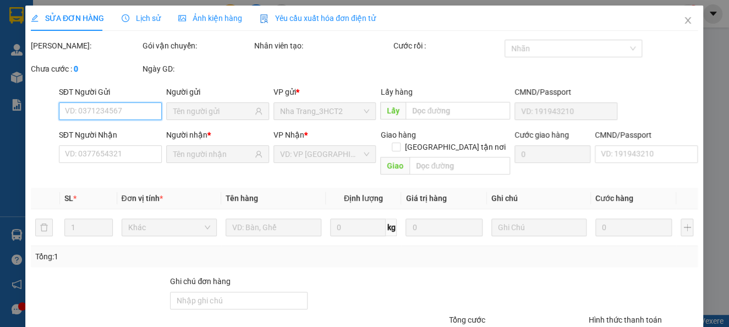
type input "0973347443"
type input "MACCO"
type input "0906585828"
type input "TOÀN"
type input "450.000"
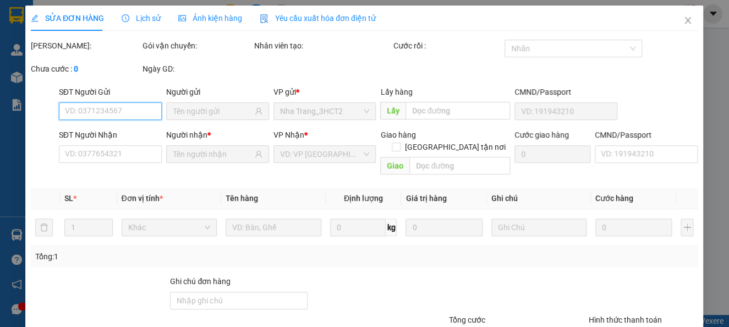
type input "450.000"
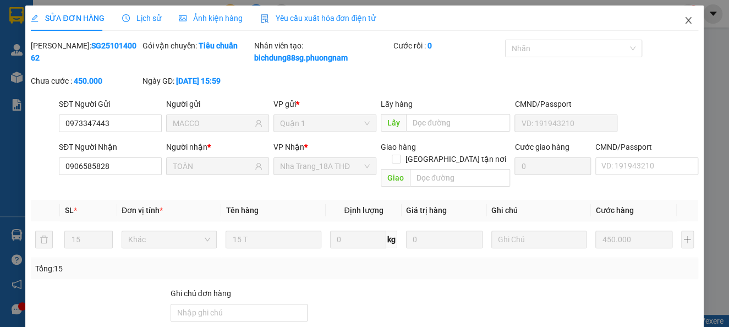
click at [688, 17] on span "Close" at bounding box center [688, 21] width 31 height 31
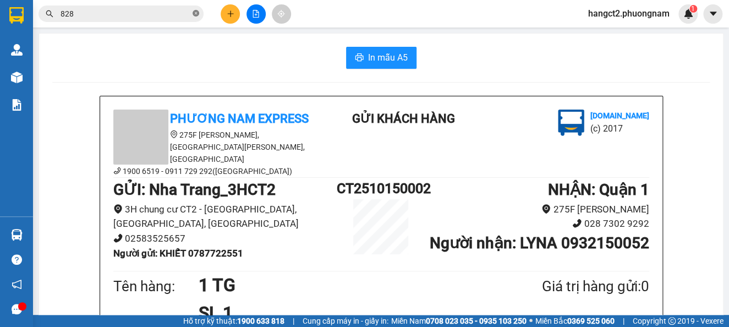
click at [193, 14] on icon "close-circle" at bounding box center [196, 13] width 7 height 7
click at [183, 13] on input "text" at bounding box center [126, 14] width 130 height 12
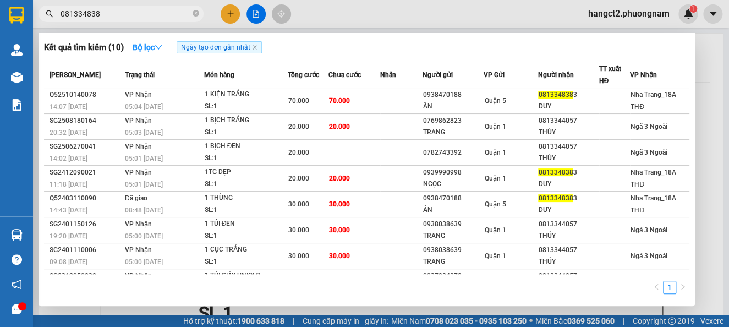
type input "0813348383"
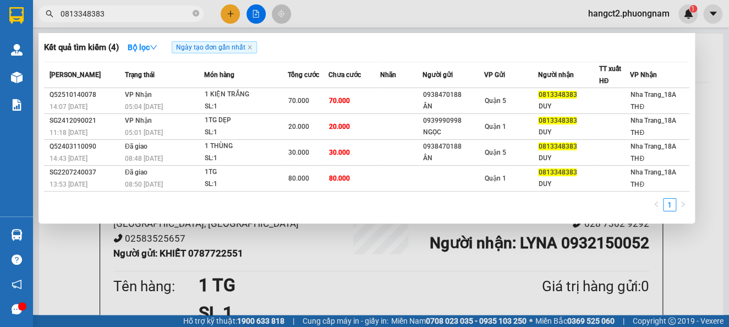
click at [176, 17] on input "0813348383" at bounding box center [126, 14] width 130 height 12
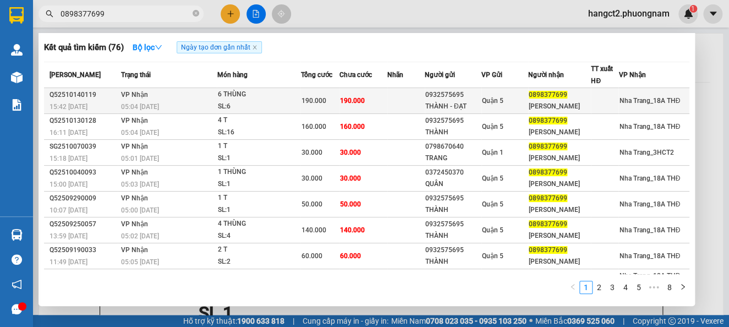
type input "0898377699"
click at [283, 103] on div "SL: 6" at bounding box center [258, 107] width 83 height 12
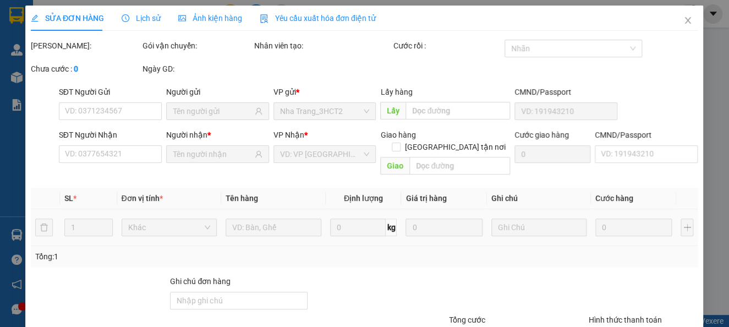
type input "0932575695"
type input "THÀNH - ĐẠT"
type input "0898377699"
type input "NGỌC HUYỀN"
type input "190.000"
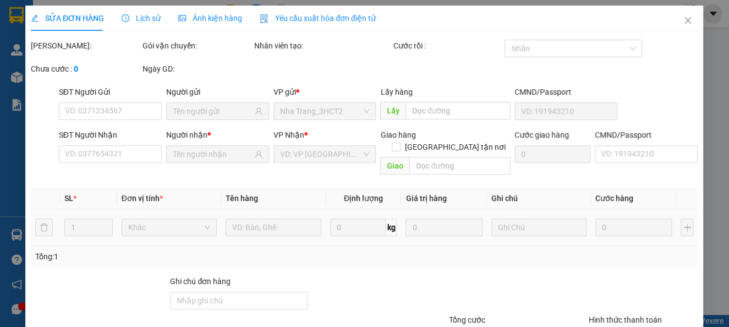
type input "190.000"
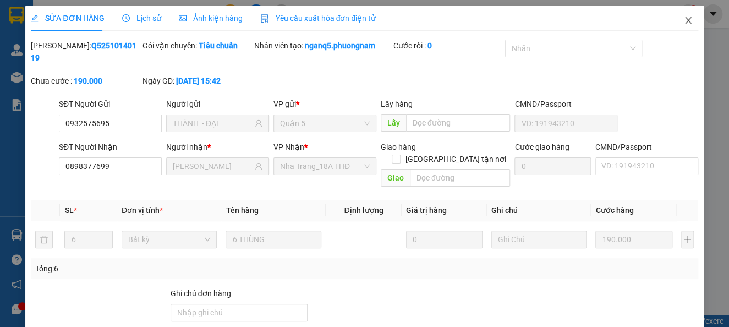
click at [674, 32] on span "Close" at bounding box center [688, 21] width 31 height 31
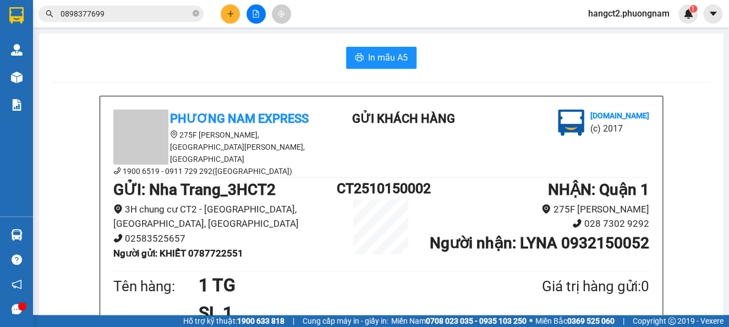
click at [145, 20] on span "0898377699" at bounding box center [121, 14] width 165 height 17
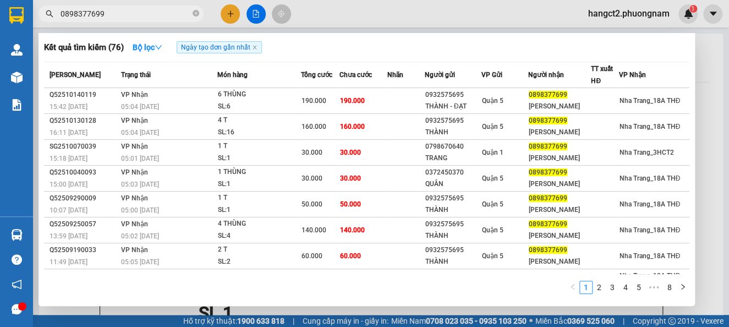
click at [151, 12] on input "0898377699" at bounding box center [126, 14] width 130 height 12
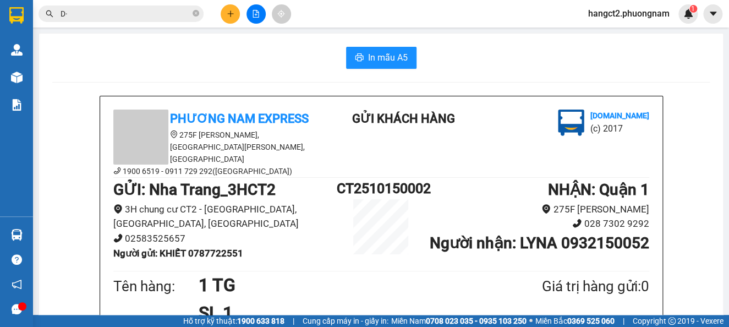
type input "D"
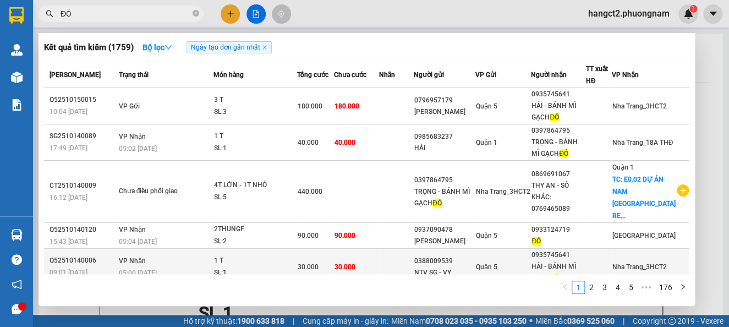
scroll to position [73, 0]
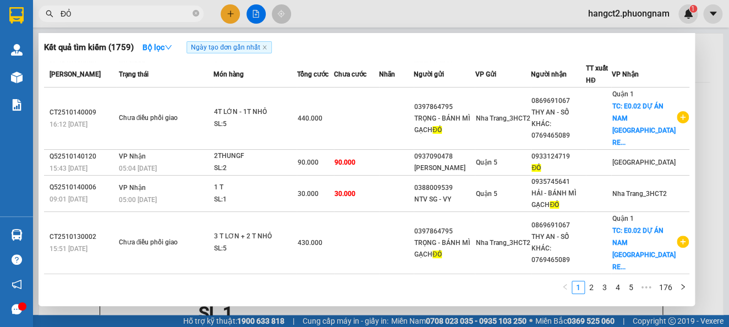
type input "ĐỎ"
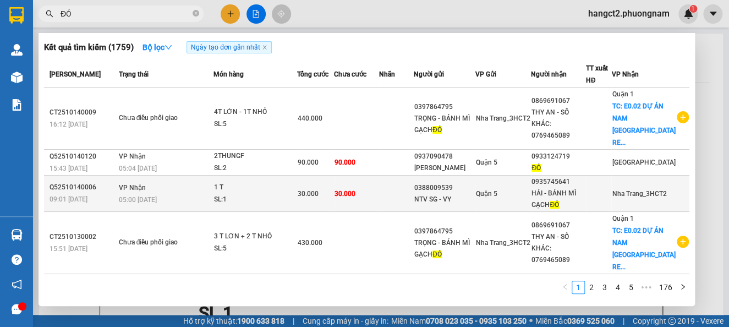
scroll to position [0, 0]
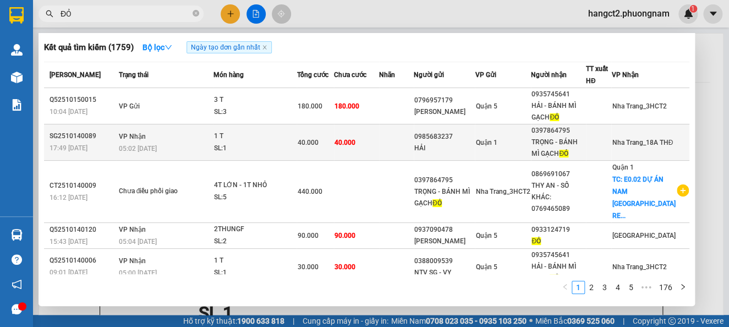
click at [424, 148] on div "HẢI" at bounding box center [444, 149] width 61 height 12
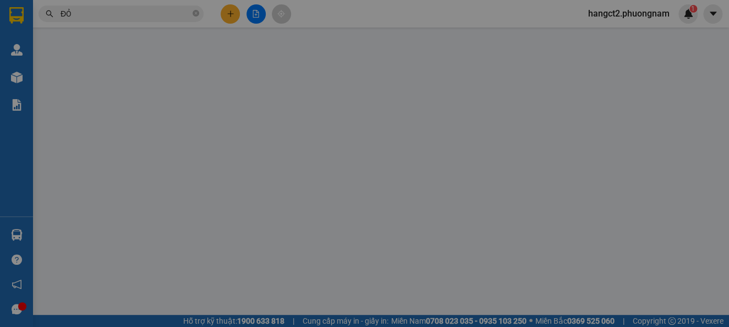
type input "0985683237"
type input "HẢI"
type input "0397864795"
type input "TRỌNG - BÁNH MÌ GẠCH ĐỎ"
type input "40.000"
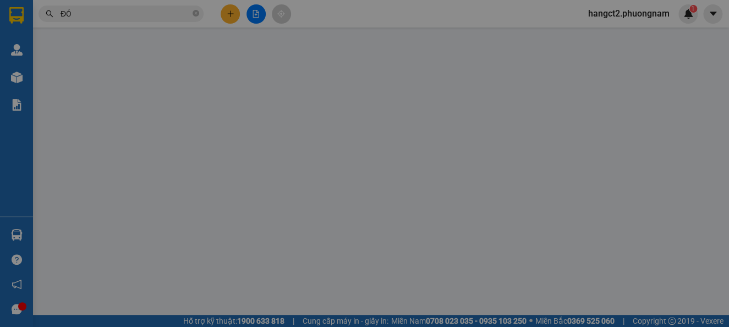
type input "40.000"
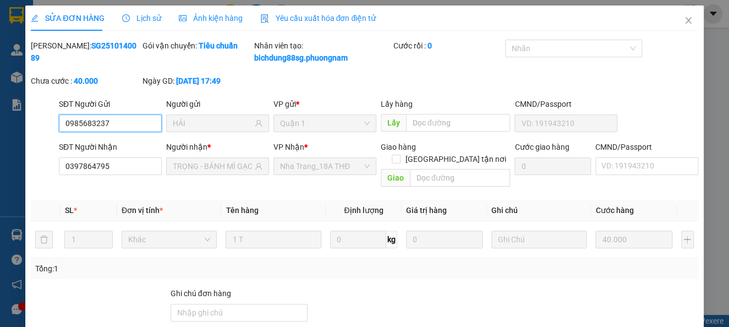
scroll to position [106, 0]
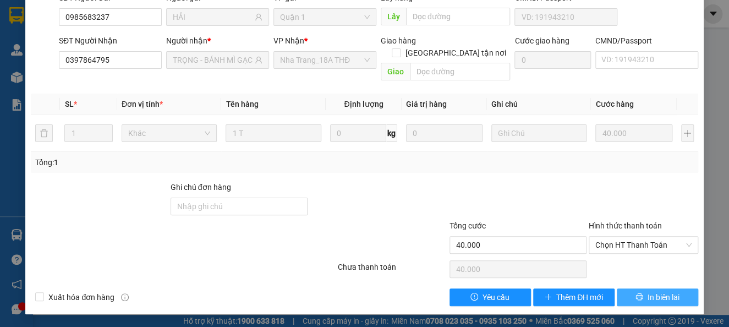
click at [627, 292] on button "In biên lai" at bounding box center [657, 297] width 81 height 18
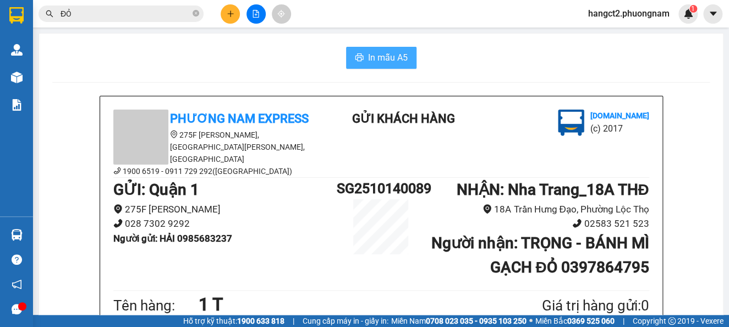
click at [381, 57] on span "In mẫu A5" at bounding box center [388, 58] width 40 height 14
click at [137, 14] on input "ĐỎ" at bounding box center [126, 14] width 130 height 12
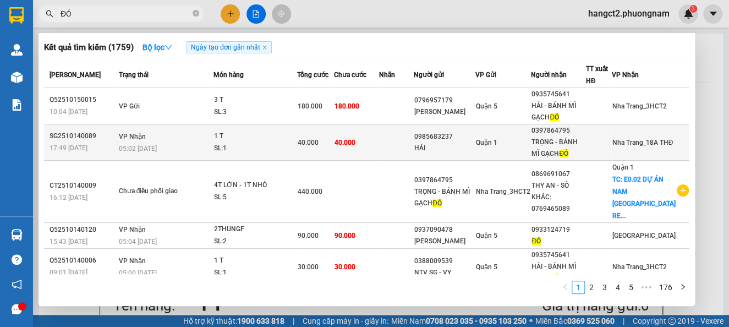
click at [303, 137] on div "40.000" at bounding box center [315, 143] width 36 height 12
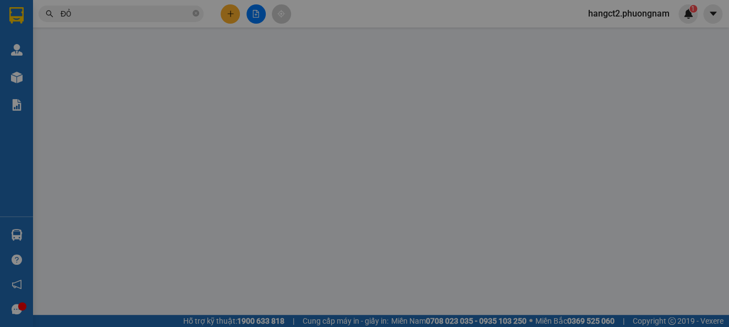
type input "0985683237"
type input "HẢI"
type input "0397864795"
type input "TRỌNG - BÁNH MÌ GẠCH ĐỎ"
type input "40.000"
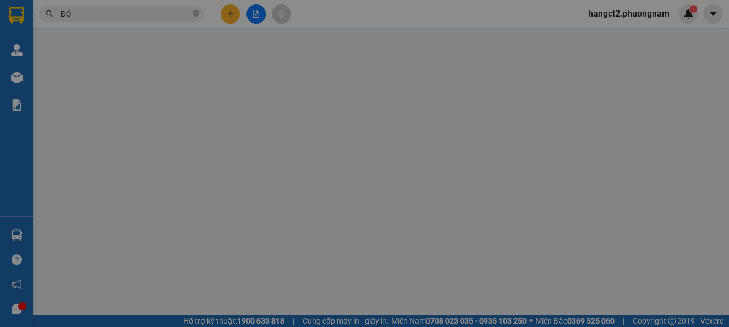
type input "40.000"
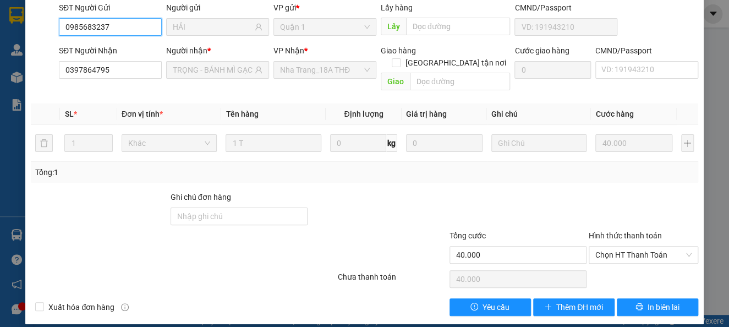
scroll to position [106, 0]
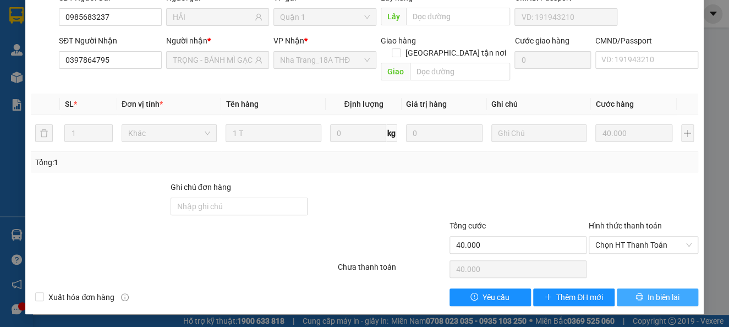
click at [624, 291] on button "In biên lai" at bounding box center [657, 297] width 81 height 18
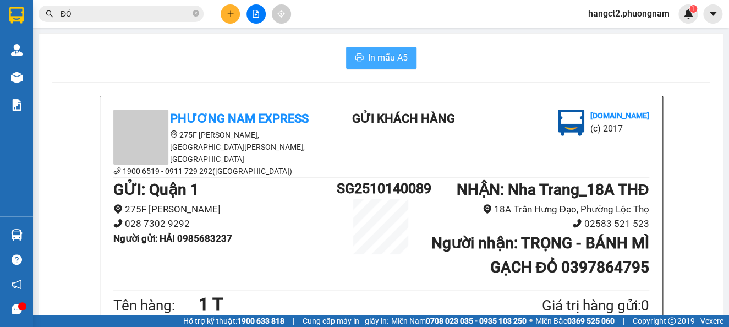
click at [394, 63] on span "In mẫu A5" at bounding box center [388, 58] width 40 height 14
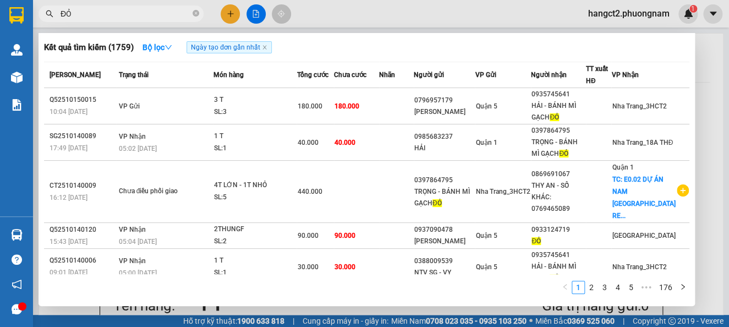
click at [122, 8] on input "ĐỎ" at bounding box center [126, 14] width 130 height 12
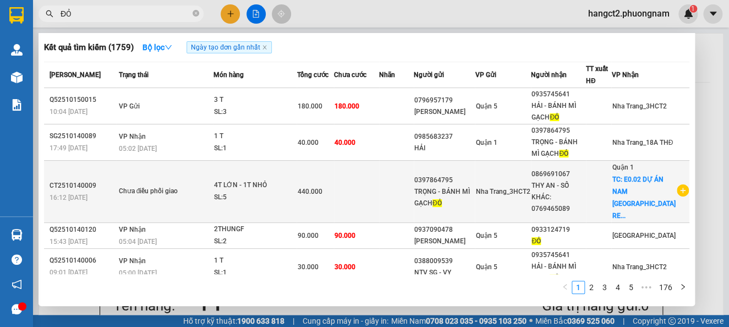
scroll to position [73, 0]
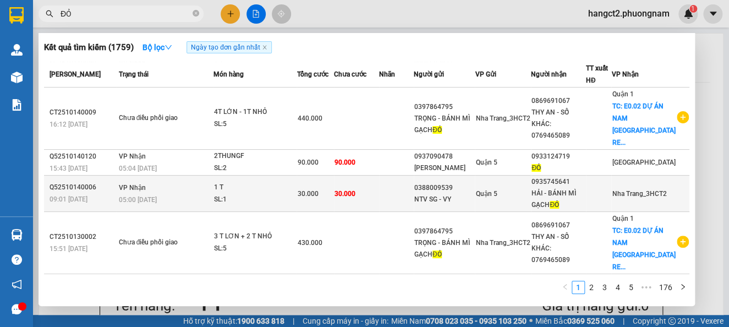
click at [333, 188] on div "30.000" at bounding box center [315, 194] width 36 height 12
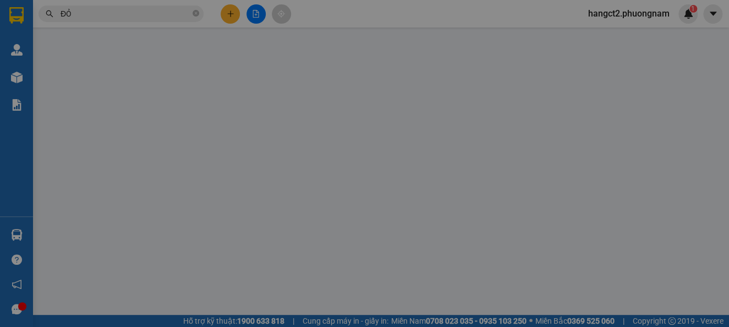
type input "0388009539"
type input "NTV SG - VY"
type input "0935745641"
type input "HẢI - BÁNH MÌ GẠCH ĐỎ"
type input "30.000"
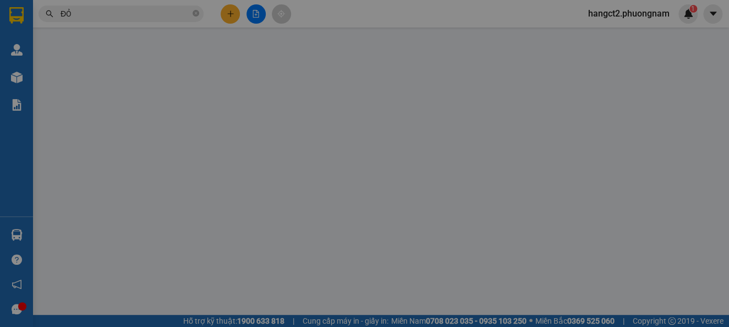
type input "30.000"
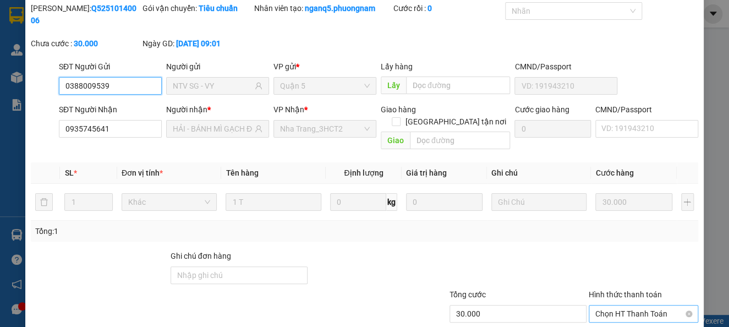
scroll to position [94, 0]
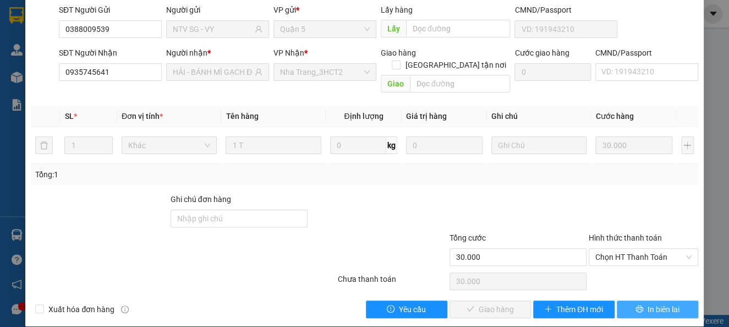
click at [648, 303] on span "In biên lai" at bounding box center [664, 309] width 32 height 12
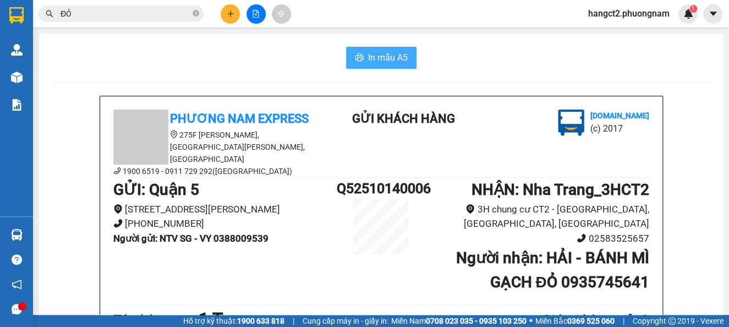
click at [374, 63] on span "In mẫu A5" at bounding box center [388, 58] width 40 height 14
click at [360, 62] on button "In mẫu A5" at bounding box center [381, 58] width 70 height 22
click at [85, 17] on input "ĐỎ" at bounding box center [126, 14] width 130 height 12
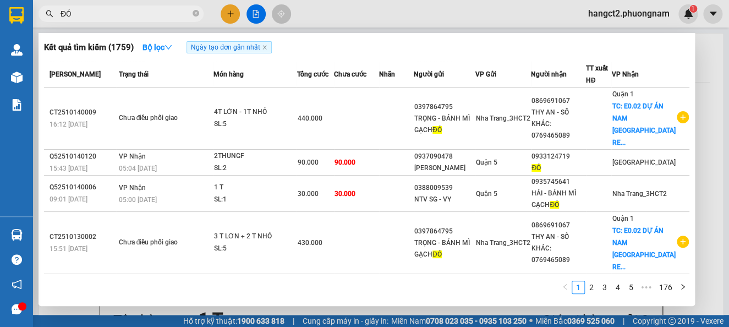
click at [350, 73] on span "40.000" at bounding box center [345, 69] width 21 height 8
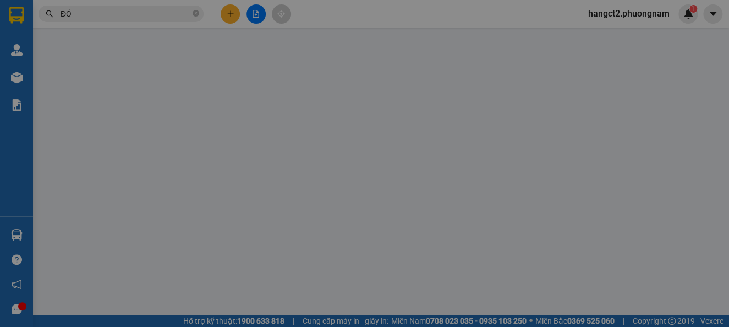
type input "0985683237"
type input "HẢI"
type input "0397864795"
type input "TRỌNG - BÁNH MÌ GẠCH ĐỎ"
type input "40.000"
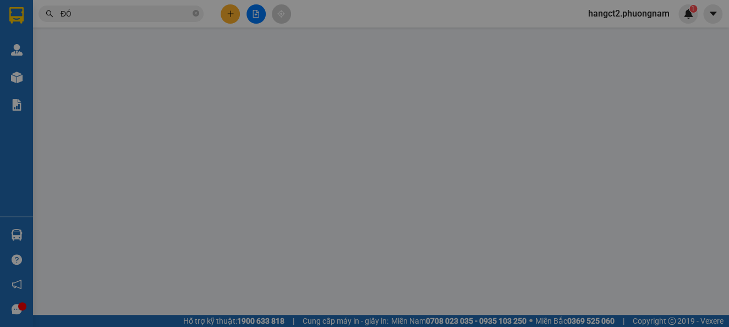
type input "40.000"
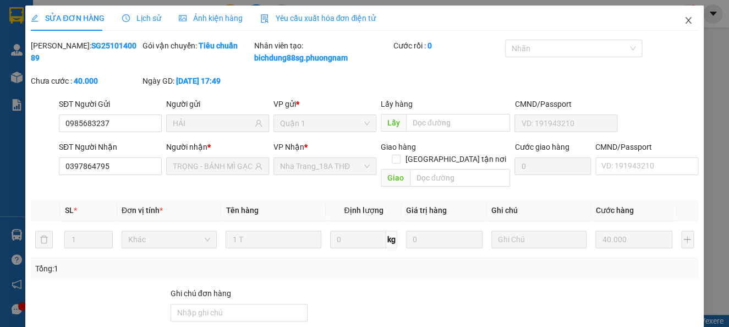
click at [673, 16] on span "Close" at bounding box center [688, 21] width 31 height 31
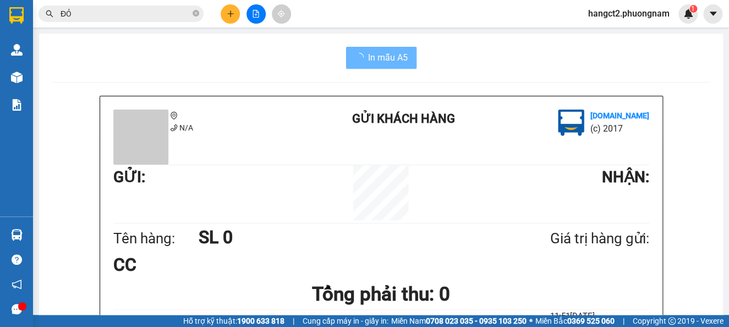
click at [123, 10] on input "ĐỎ" at bounding box center [126, 14] width 130 height 12
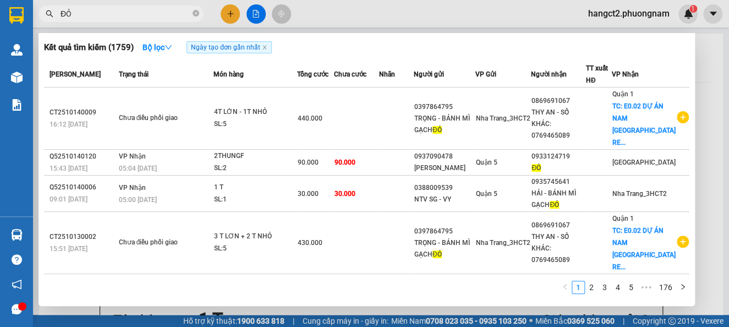
click at [128, 16] on input "ĐỎ" at bounding box center [126, 14] width 130 height 12
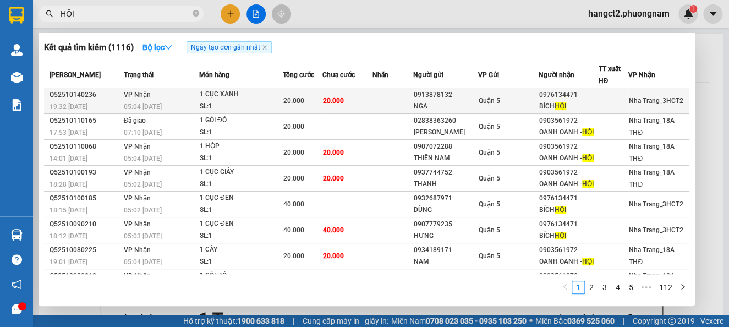
type input "HỘI"
click at [277, 96] on div "1 CỤC XANH" at bounding box center [241, 95] width 83 height 12
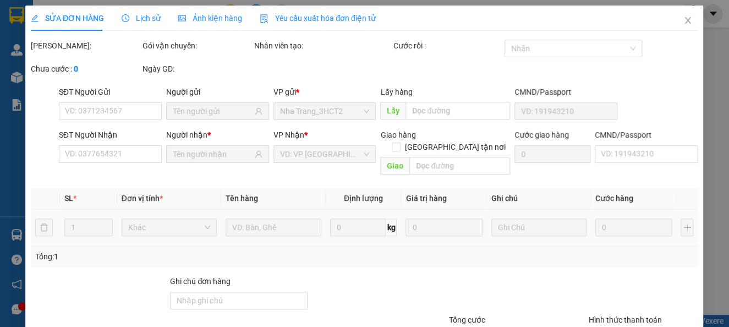
type input "0913878132"
type input "NGA"
type input "0976134471"
type input "BÍCH HỘI"
type input "20.000"
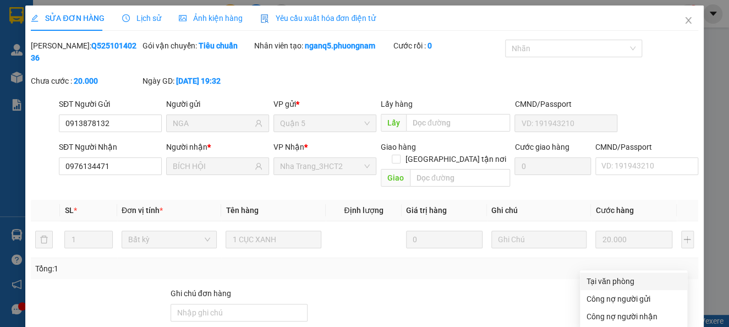
click at [600, 275] on div "Tại văn phòng" at bounding box center [634, 281] width 94 height 12
type input "0"
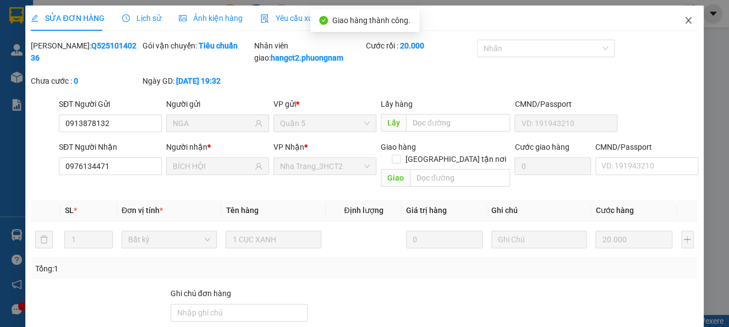
click at [675, 16] on span "Close" at bounding box center [688, 21] width 31 height 31
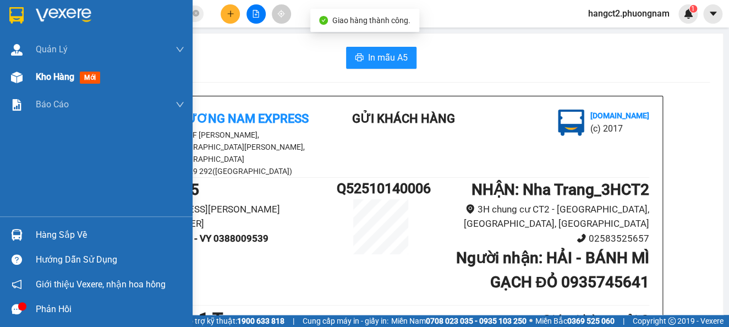
click at [36, 76] on span "Kho hàng" at bounding box center [55, 77] width 39 height 10
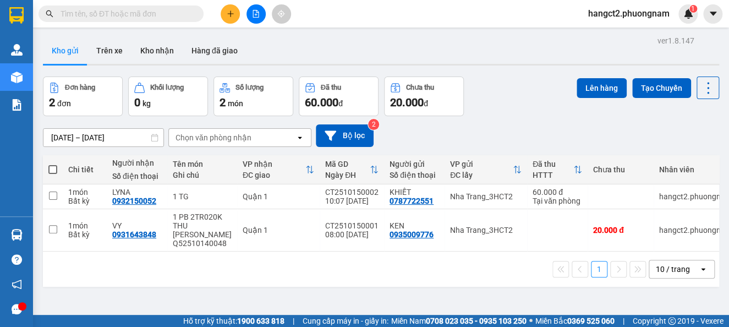
click at [142, 16] on input "text" at bounding box center [126, 14] width 130 height 12
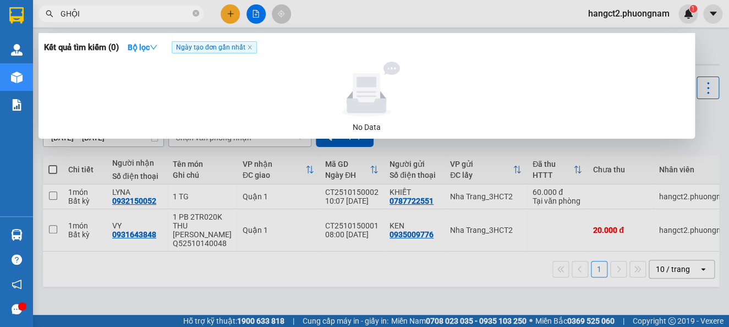
type input "GHỘI"
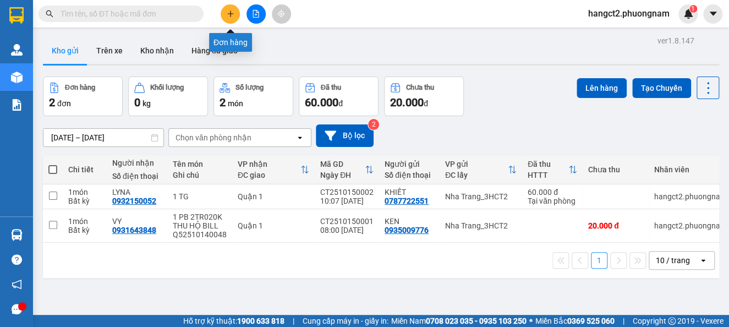
click at [225, 15] on button at bounding box center [230, 13] width 19 height 19
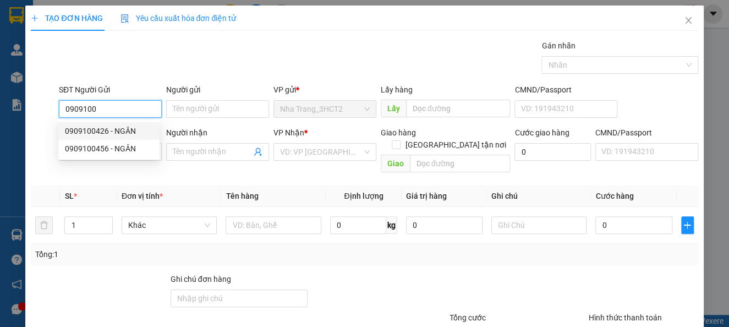
click at [113, 133] on div "0909100426 - NGÂN" at bounding box center [109, 131] width 88 height 12
type input "0909100426"
type input "NGÂN"
type input "0909100426"
type input "NGÂN"
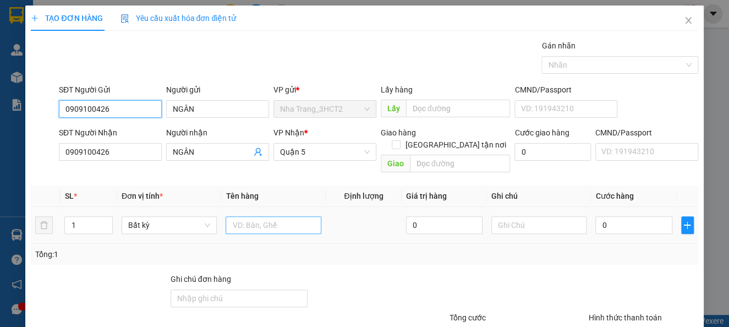
type input "0909100426"
click at [270, 216] on input "text" at bounding box center [274, 225] width 96 height 18
click at [313, 156] on span "Quận 5" at bounding box center [325, 152] width 90 height 17
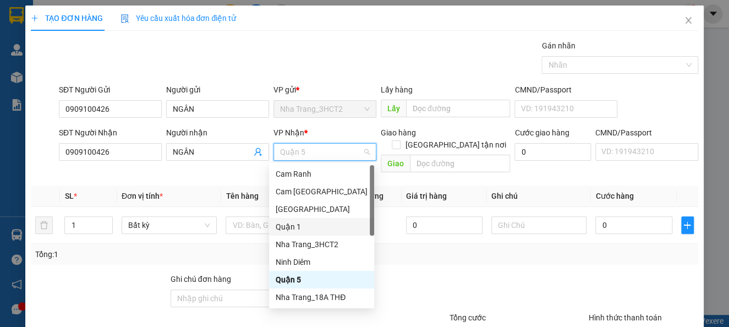
click at [300, 222] on div "Quận 1" at bounding box center [322, 227] width 92 height 12
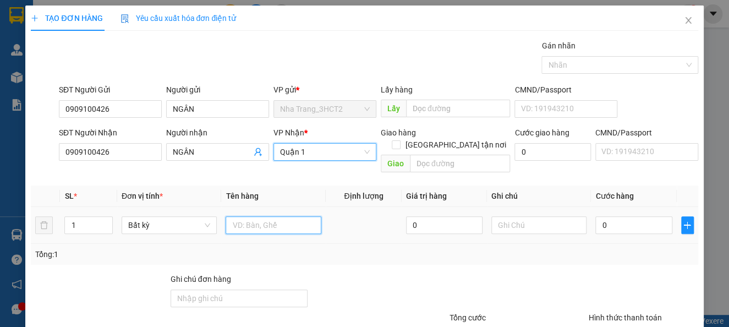
click at [274, 219] on input "text" at bounding box center [274, 225] width 96 height 18
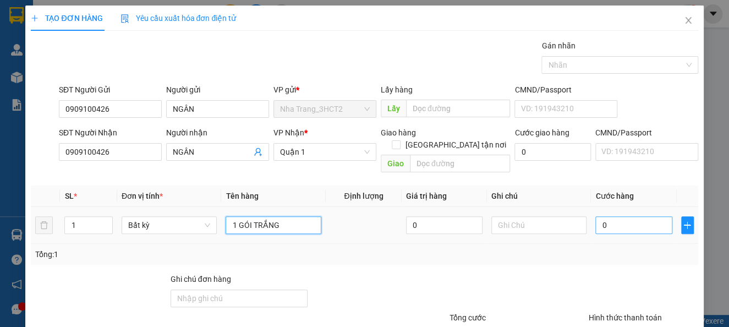
type input "1 GÓI TRẮNG"
click at [621, 216] on input "0" at bounding box center [634, 225] width 77 height 18
type input "2"
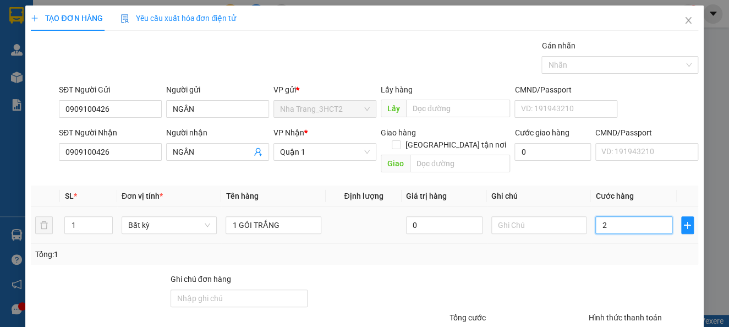
type input "20"
type input "20.000"
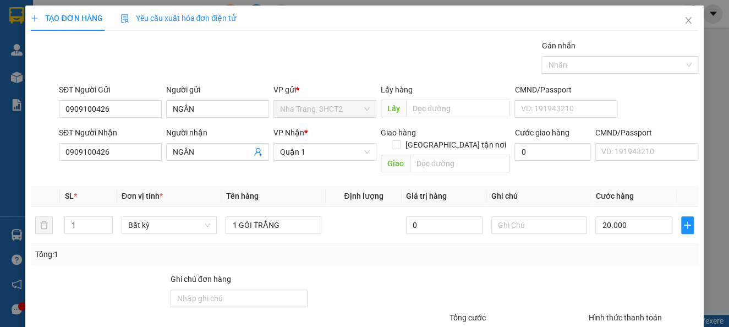
click at [514, 244] on div "Tổng: 1" at bounding box center [364, 254] width 667 height 21
click at [113, 107] on input "0909100426" at bounding box center [110, 109] width 103 height 18
click at [575, 273] on div at bounding box center [518, 292] width 139 height 39
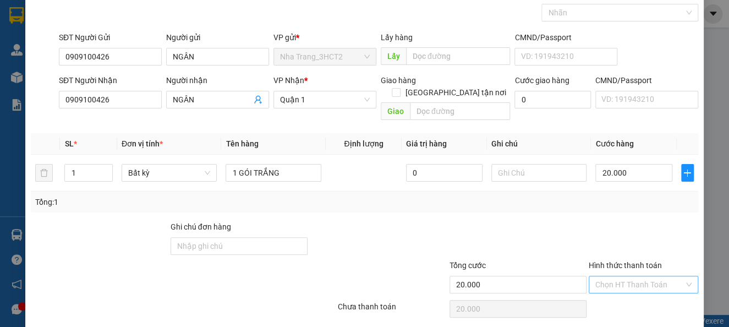
scroll to position [80, 0]
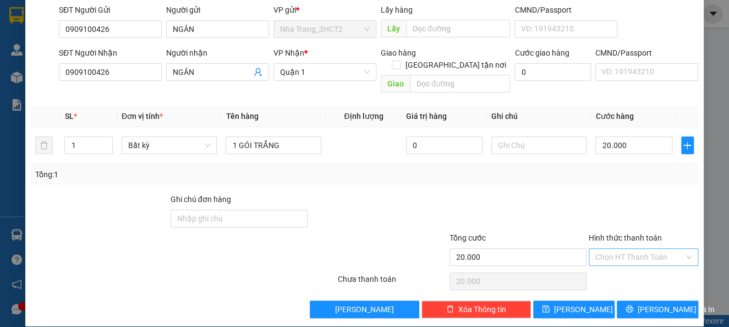
click at [624, 249] on input "Hình thức thanh toán" at bounding box center [640, 257] width 89 height 17
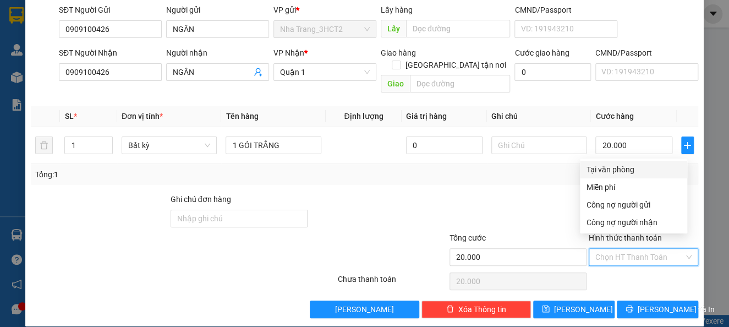
click at [610, 167] on div "Tại văn phòng" at bounding box center [634, 169] width 94 height 12
type input "0"
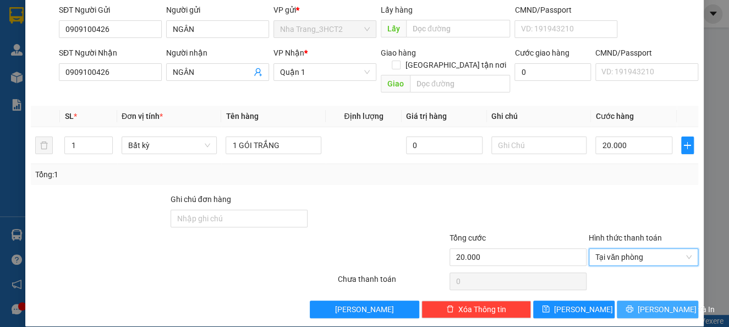
click at [641, 303] on span "[PERSON_NAME] và In" at bounding box center [676, 309] width 77 height 12
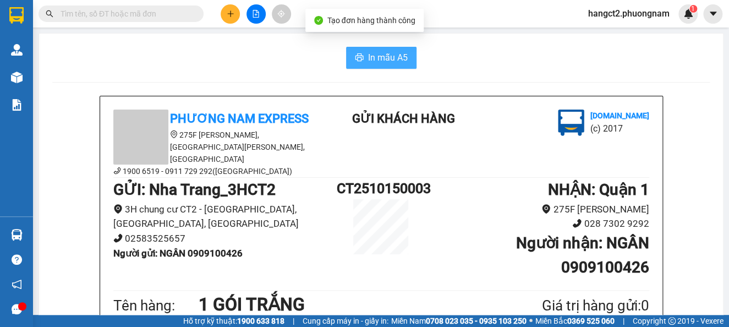
click at [374, 62] on span "In mẫu A5" at bounding box center [388, 58] width 40 height 14
click at [152, 12] on input "text" at bounding box center [126, 14] width 130 height 12
paste input "0909100426"
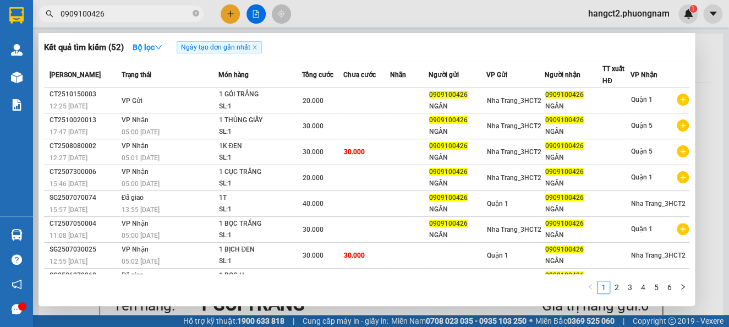
type input "0909100426"
click at [253, 51] on span "Ngày tạo đơn gần nhất" at bounding box center [219, 47] width 85 height 12
click at [256, 47] on icon "close" at bounding box center [255, 48] width 6 height 6
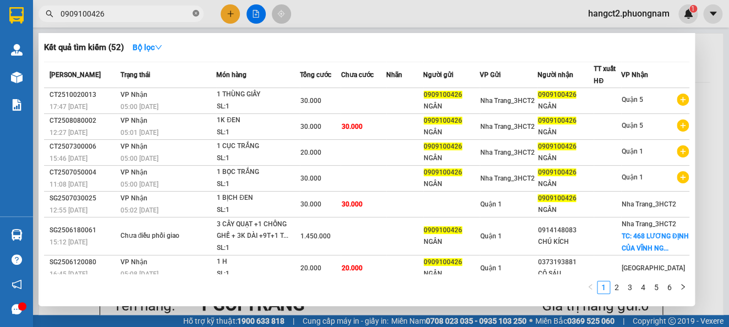
click at [196, 14] on icon "close-circle" at bounding box center [196, 13] width 7 height 7
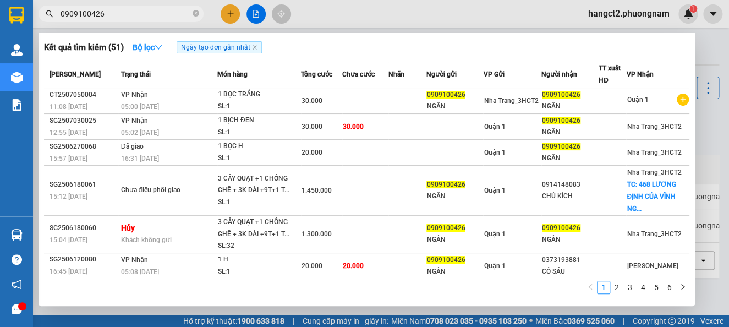
scroll to position [107, 0]
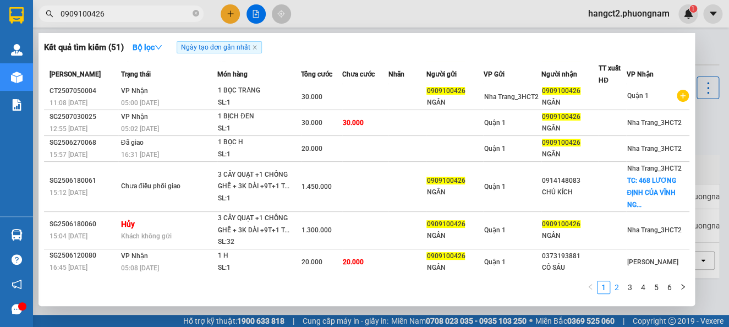
type input "0909100426"
click at [620, 281] on li "2" at bounding box center [616, 287] width 13 height 13
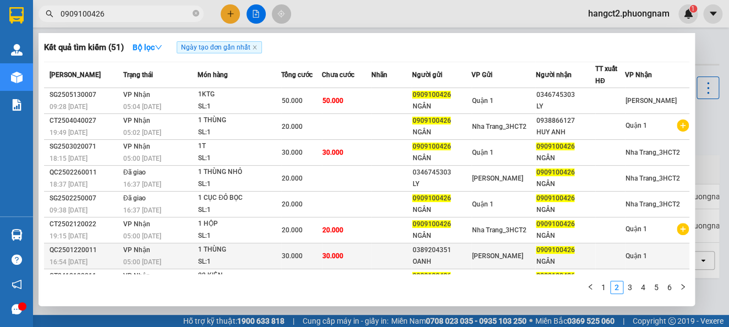
scroll to position [71, 0]
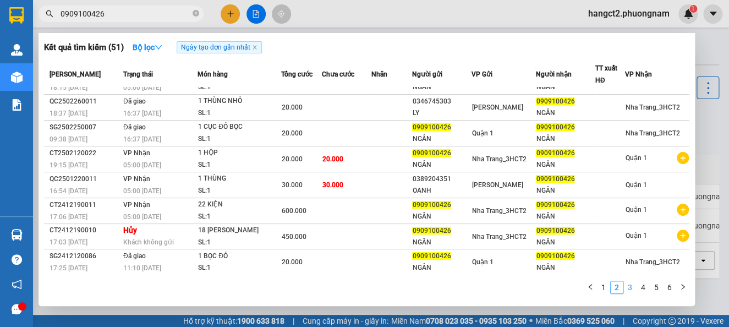
click at [631, 285] on link "3" at bounding box center [630, 287] width 12 height 12
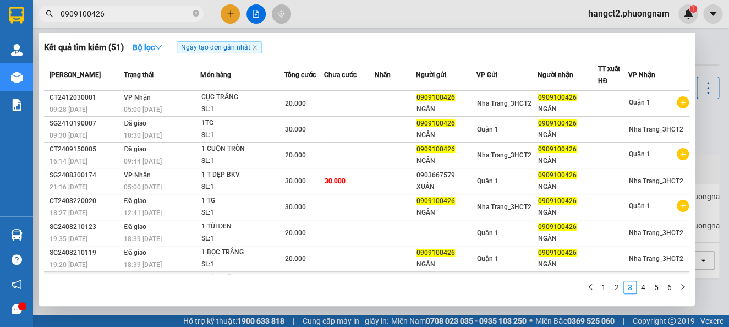
scroll to position [0, 0]
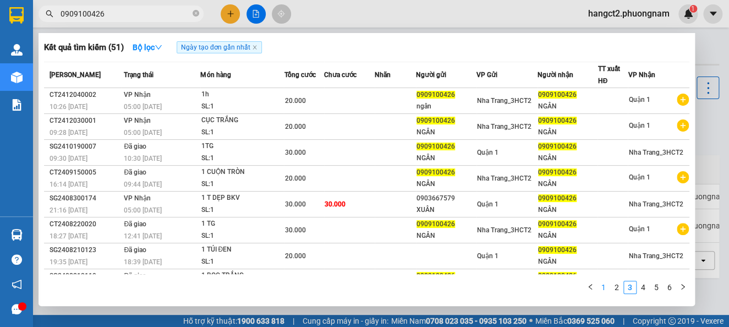
click at [604, 287] on link "1" at bounding box center [604, 287] width 12 height 12
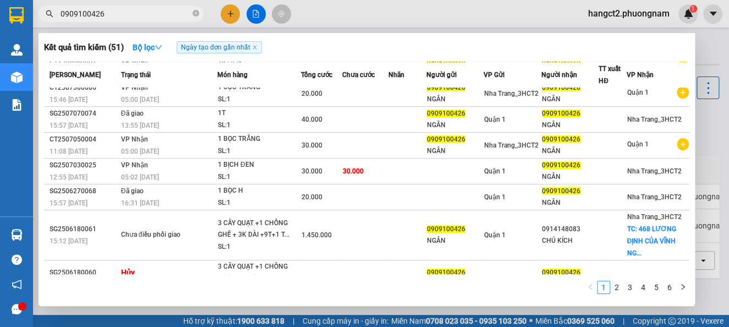
scroll to position [107, 0]
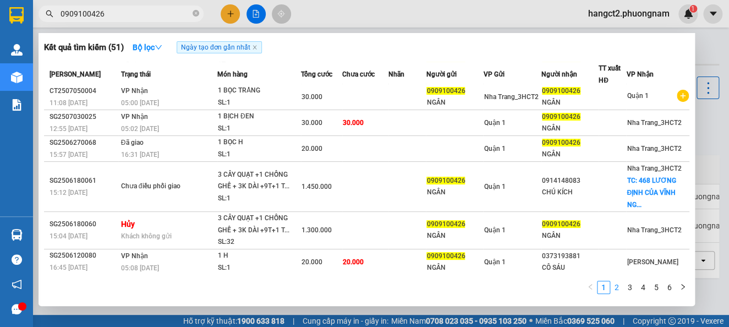
click at [611, 285] on link "2" at bounding box center [617, 287] width 12 height 12
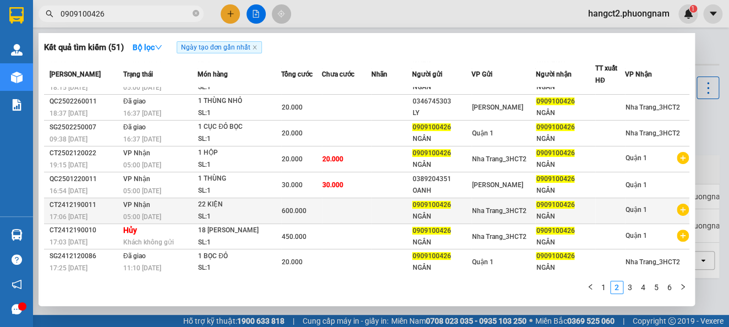
scroll to position [0, 0]
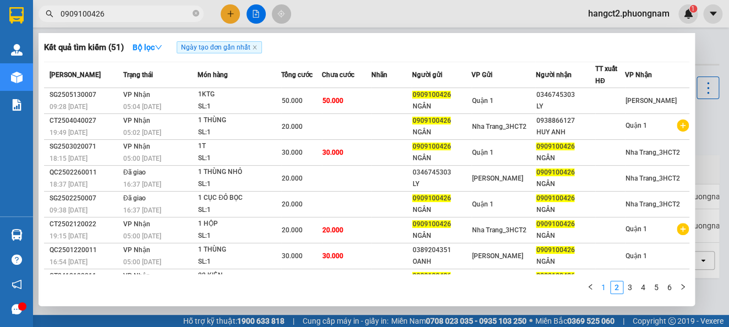
click at [603, 286] on link "1" at bounding box center [604, 287] width 12 height 12
